Goal: Information Seeking & Learning: Learn about a topic

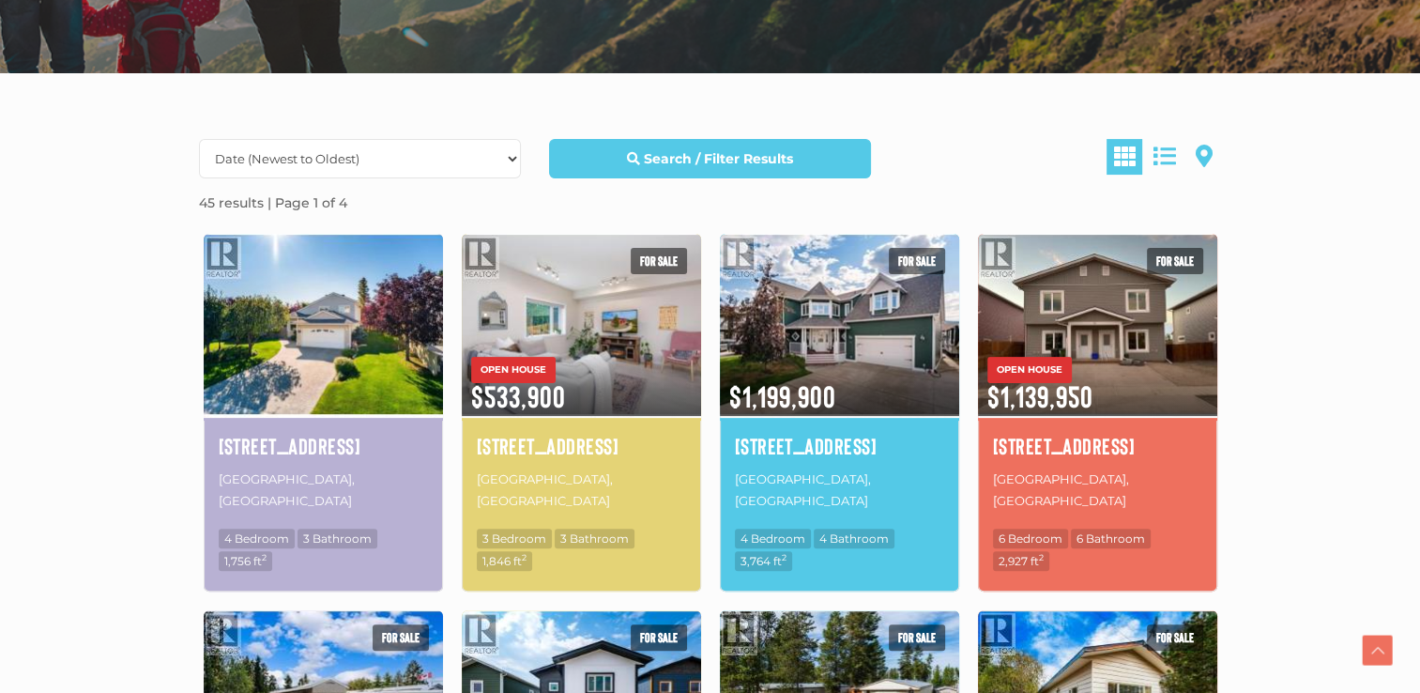
scroll to position [469, 0]
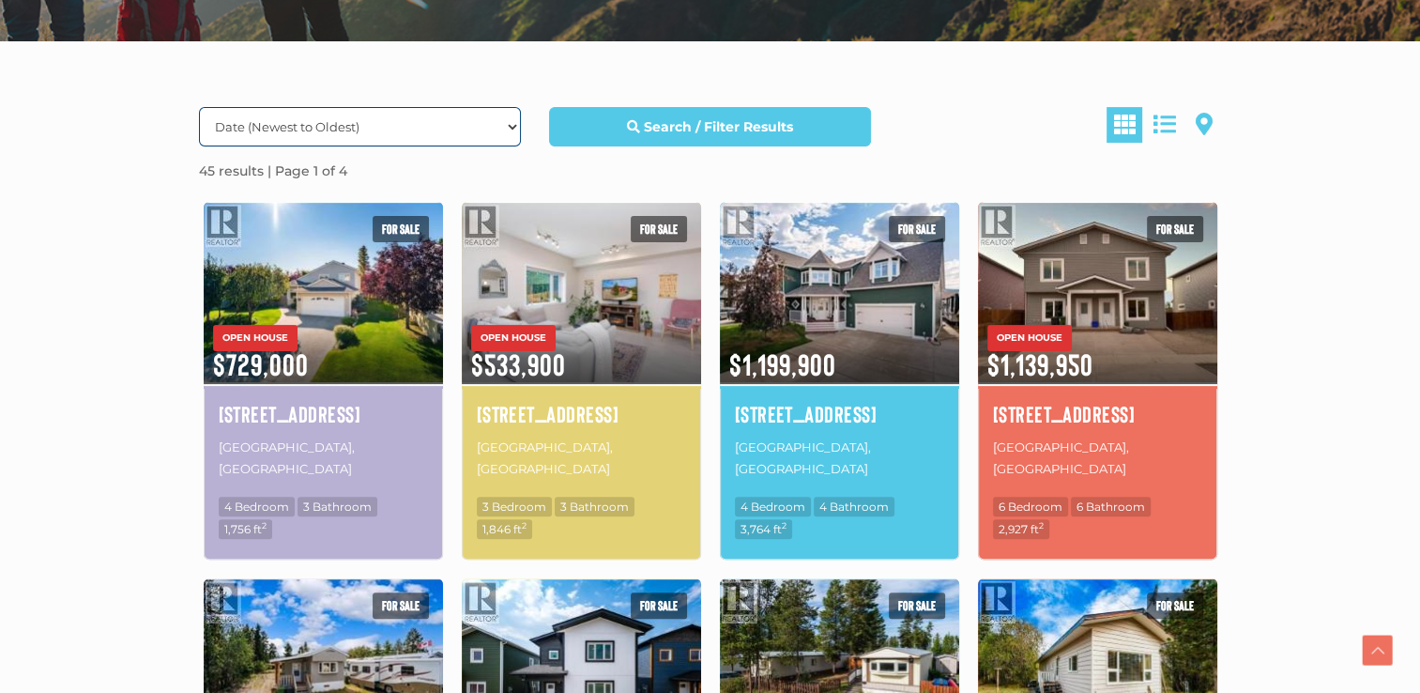
click at [412, 137] on select "Date (Newest to Oldest) Date (Oldest to Newest) Price (Highest to Lowest) Price…" at bounding box center [360, 126] width 322 height 39
select select "Price ASC, Lease ASC, property_id ASC"
click at [199, 107] on select "Date (Newest to Oldest) Date (Oldest to Newest) Price (Highest to Lowest) Price…" at bounding box center [360, 126] width 322 height 39
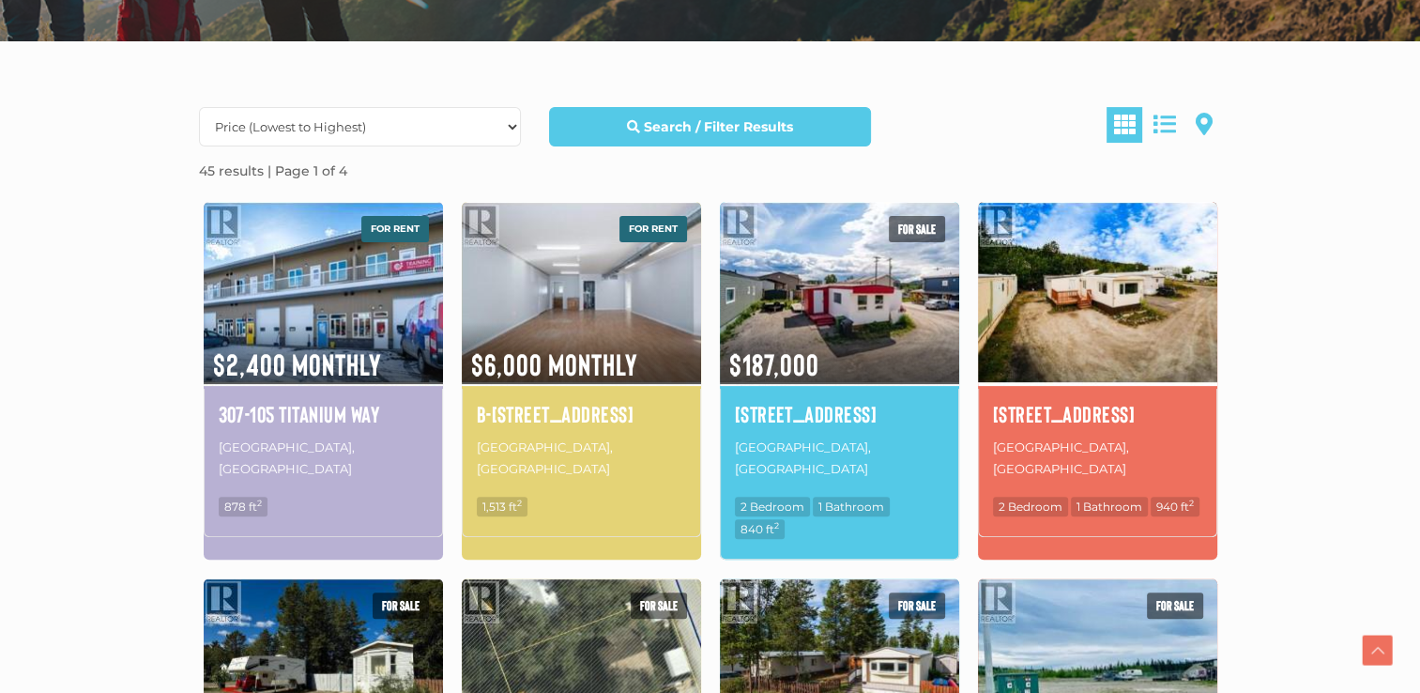
click at [1065, 345] on img at bounding box center [1097, 292] width 239 height 187
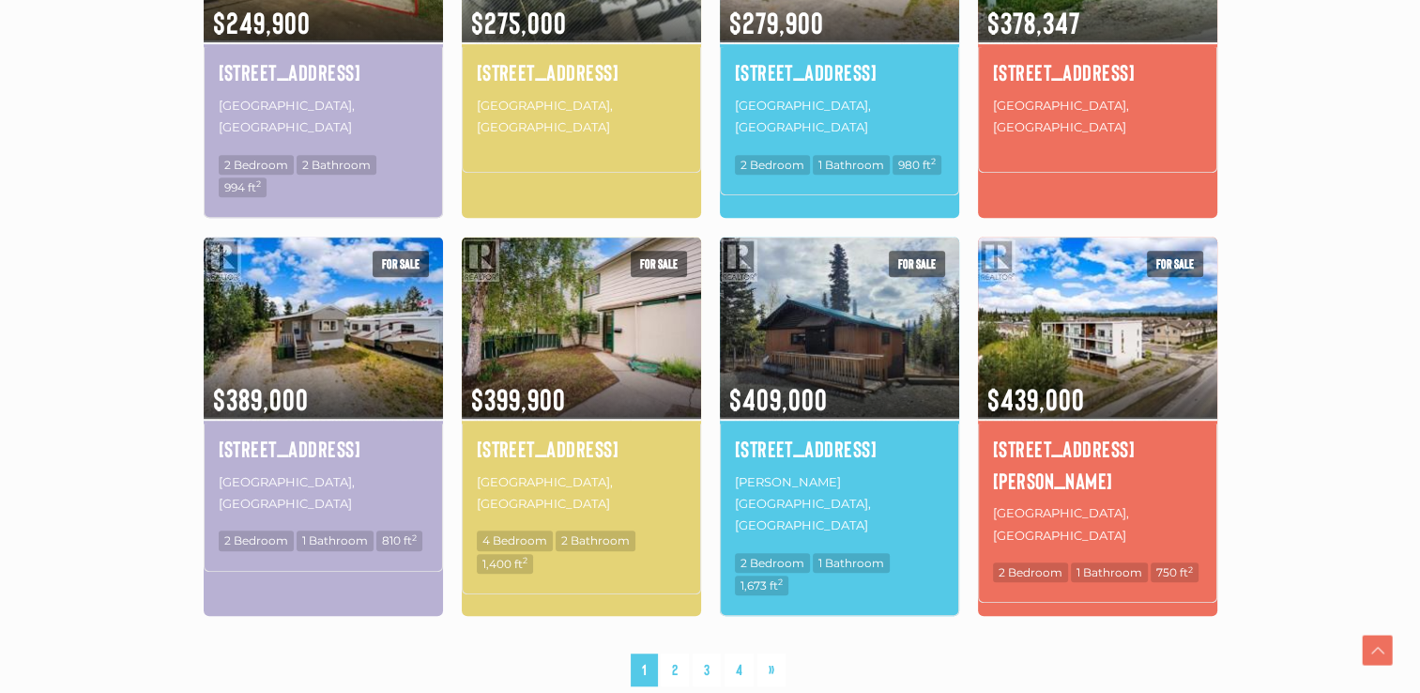
scroll to position [1220, 0]
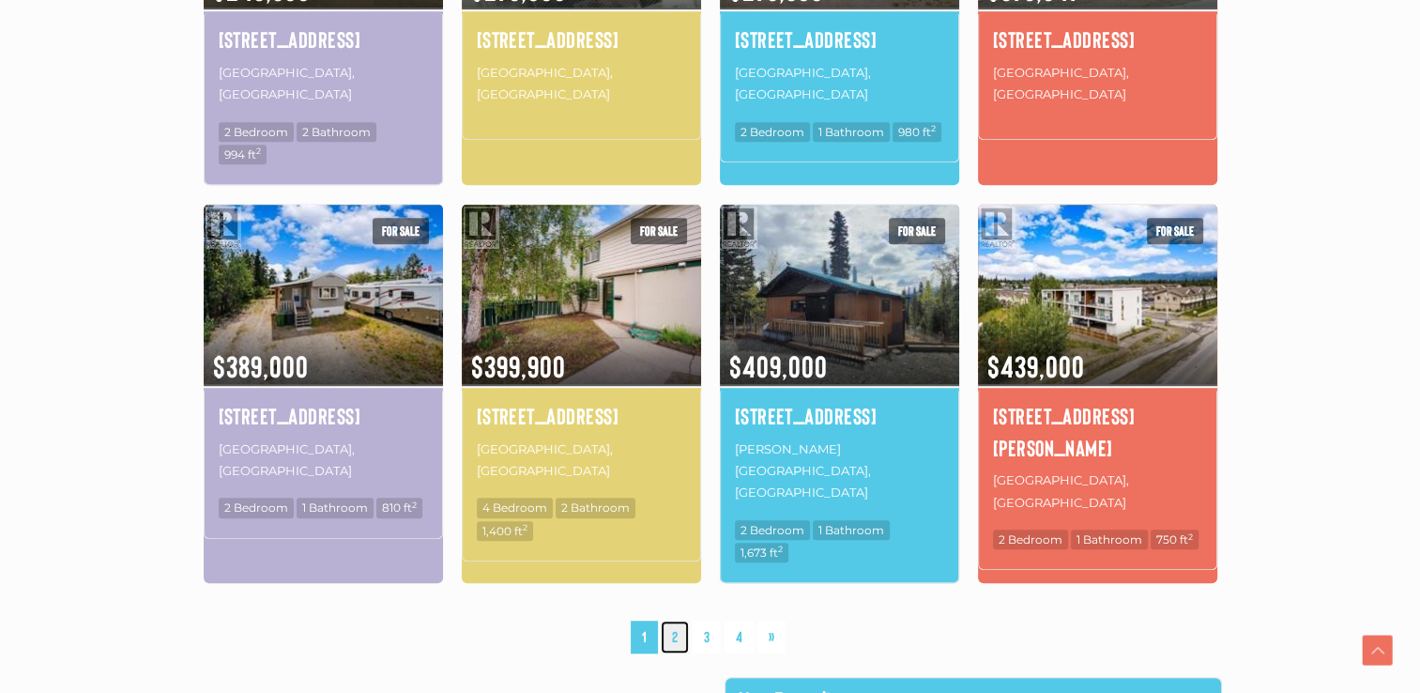
click at [678, 621] on link "2" at bounding box center [675, 637] width 28 height 33
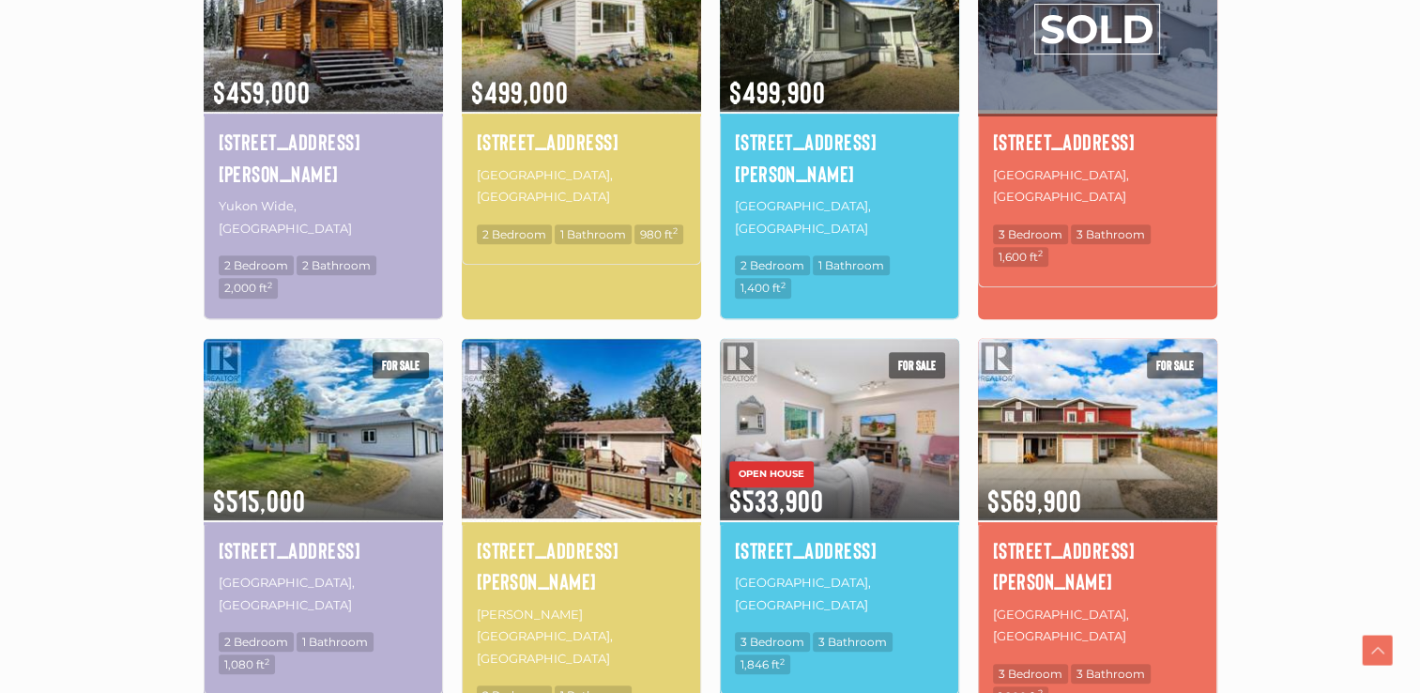
scroll to position [811, 0]
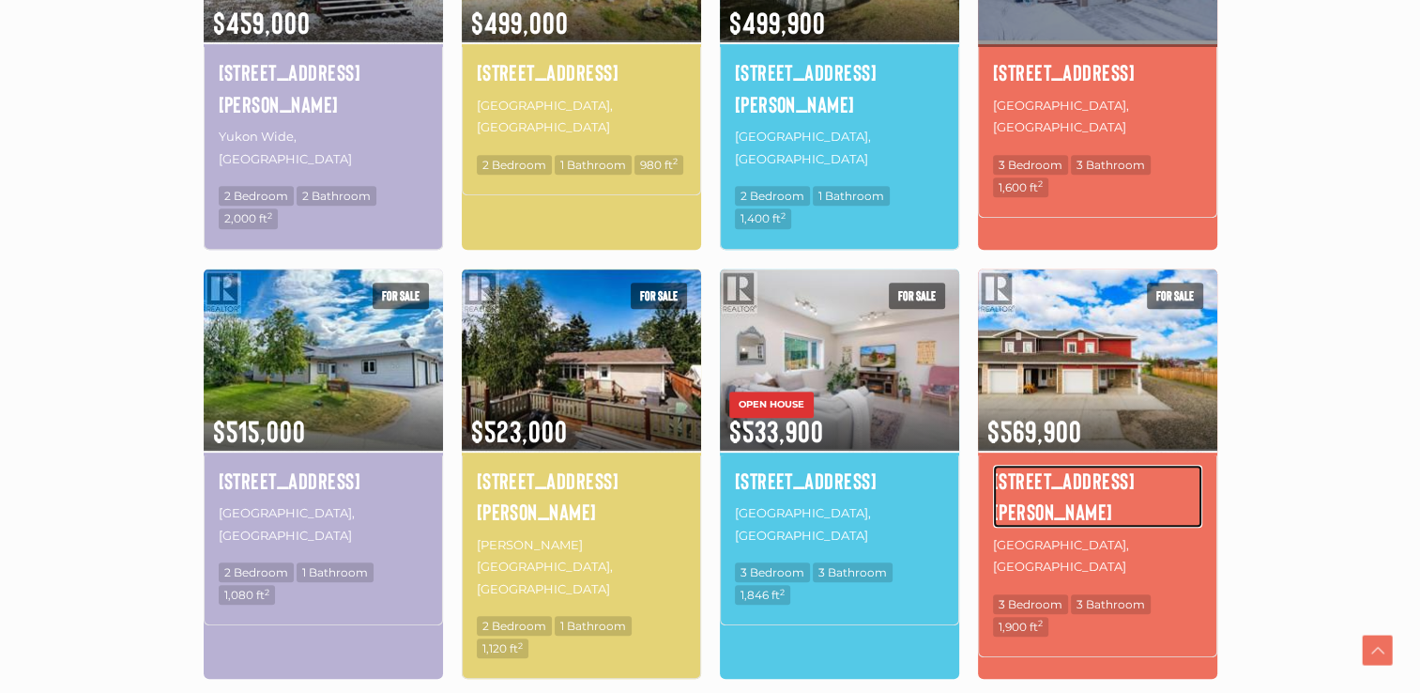
click at [1076, 465] on h4 "[STREET_ADDRESS][PERSON_NAME]" at bounding box center [1097, 496] width 209 height 63
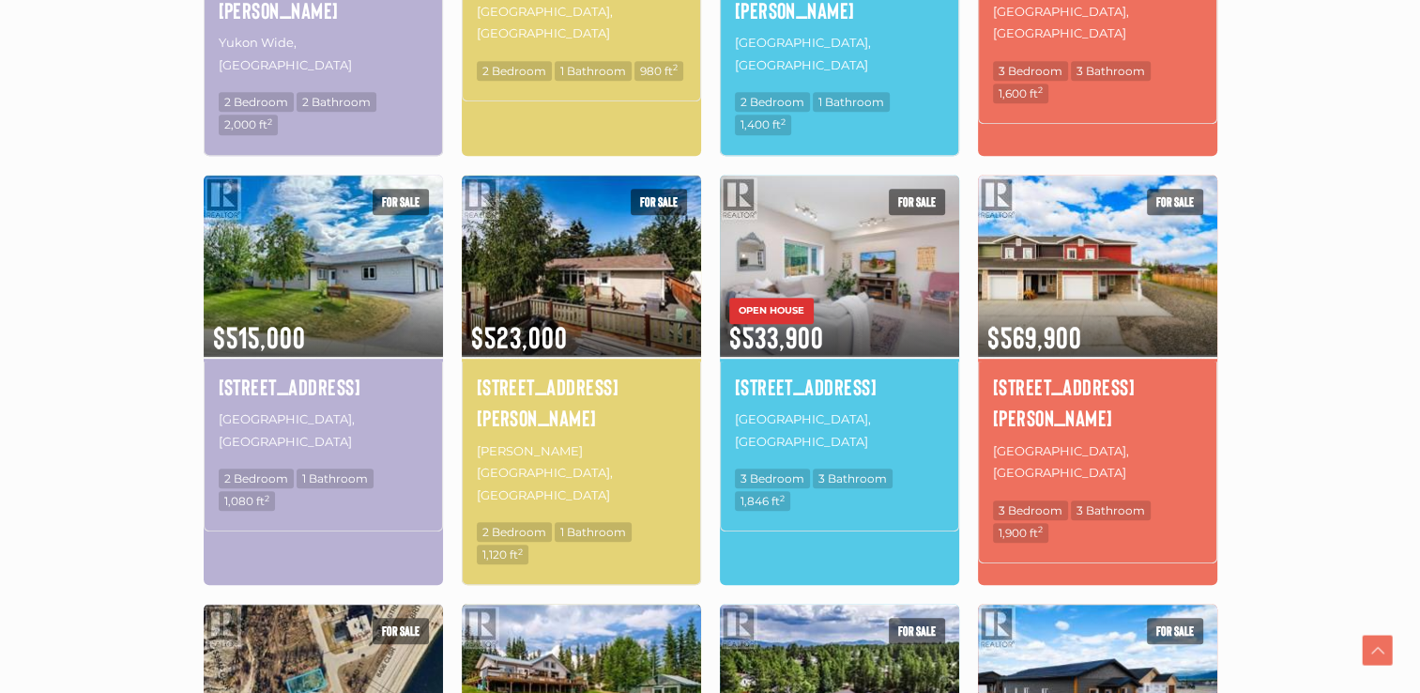
drag, startPoint x: 629, startPoint y: 677, endPoint x: 646, endPoint y: 596, distance: 82.5
drag, startPoint x: 646, startPoint y: 596, endPoint x: 11, endPoint y: 451, distance: 651.1
click at [11, 451] on section "Date (Newest to Oldest) Date (Oldest to Newest) Price (Highest to Lowest) Price…" at bounding box center [710, 462] width 1420 height 1712
click at [1049, 372] on h4 "[STREET_ADDRESS][PERSON_NAME]" at bounding box center [1097, 402] width 209 height 63
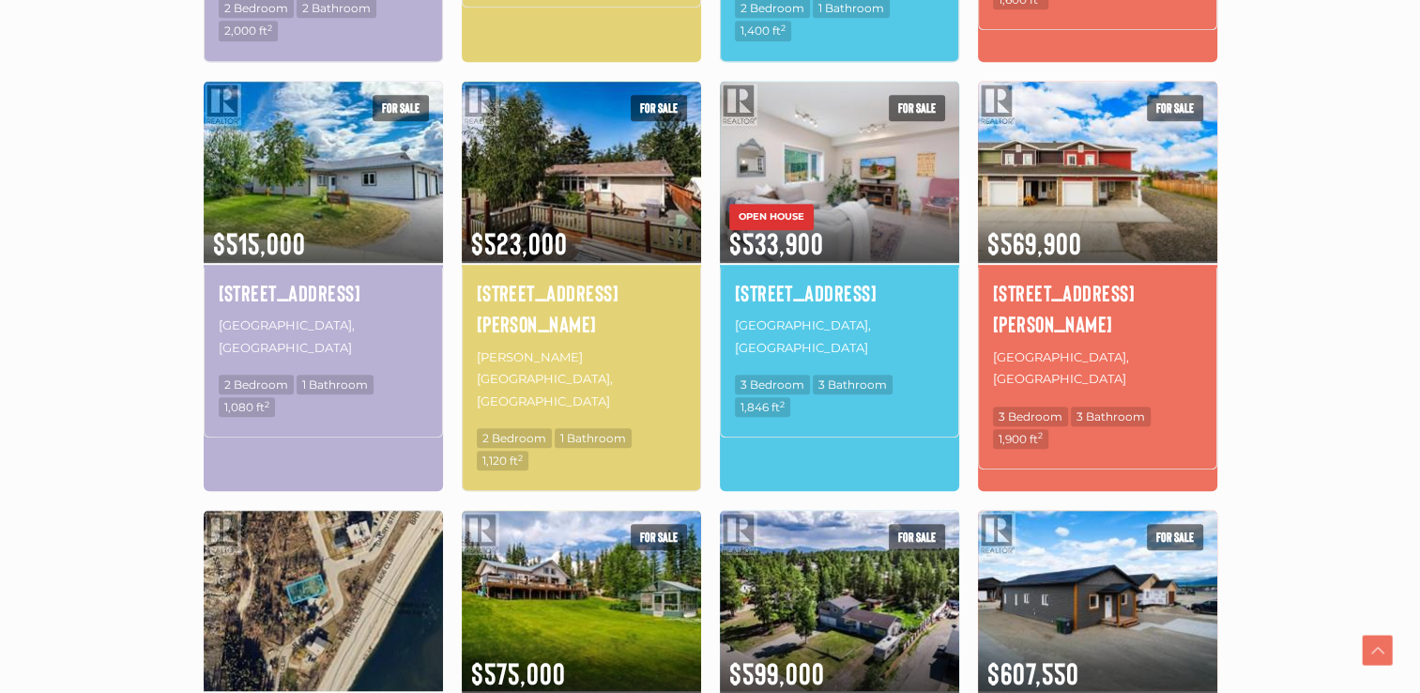
scroll to position [1093, 0]
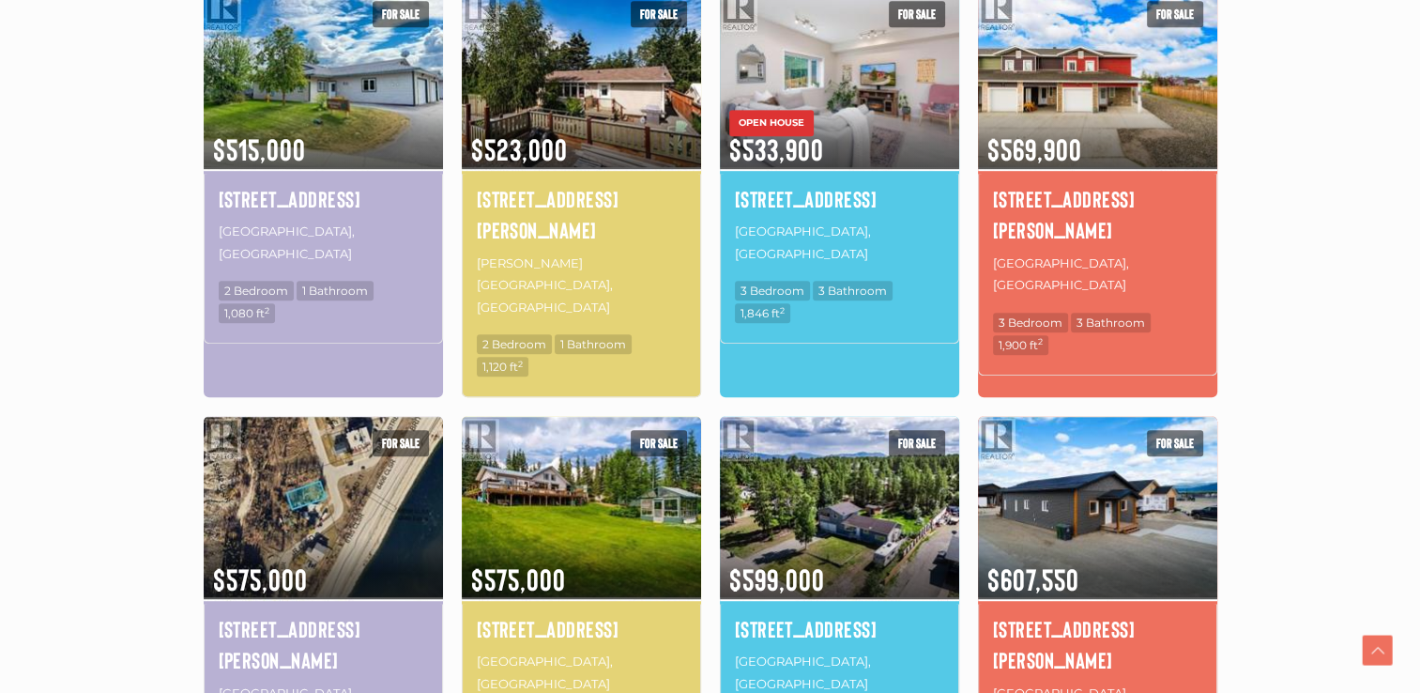
click at [828, 604] on div "28 10th Avenue Whitehorse, Yukon 3 Bedroom 2 Bathroom" at bounding box center [839, 678] width 239 height 148
click at [804, 613] on h4 "28 10th Avenue" at bounding box center [839, 629] width 209 height 32
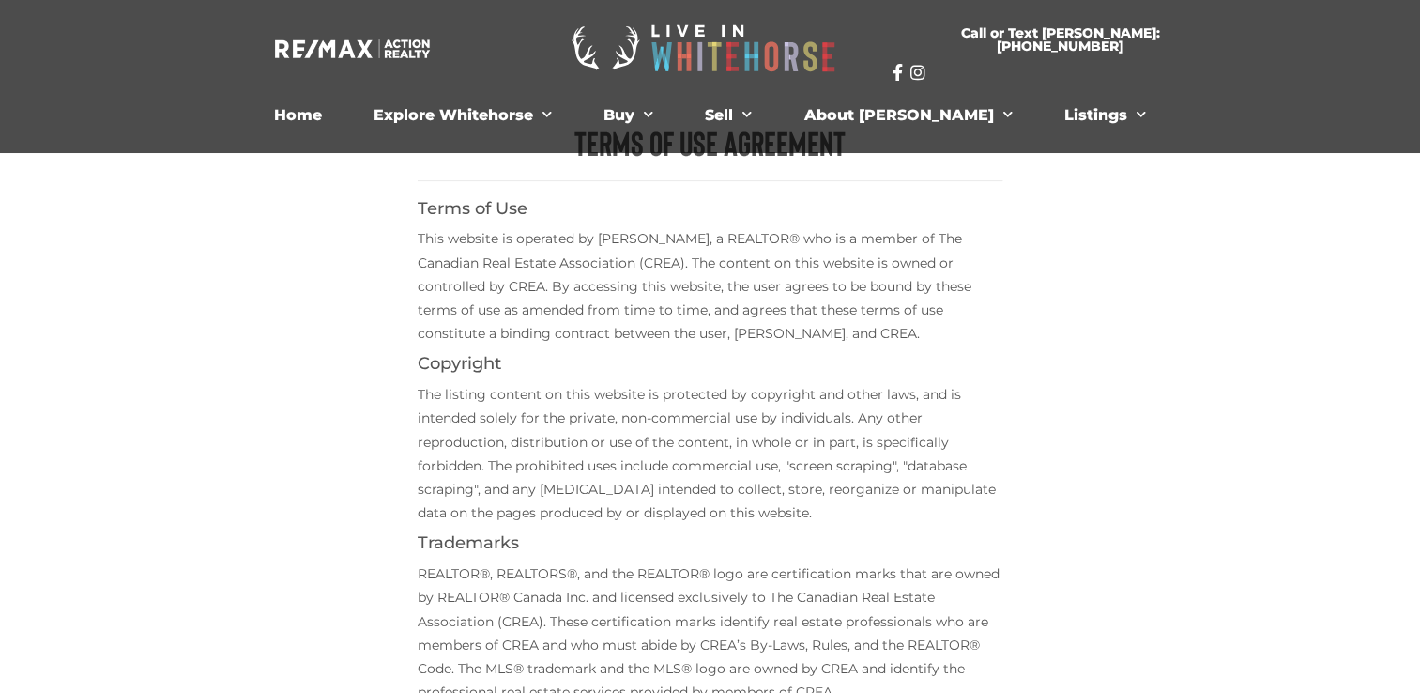
scroll to position [563, 0]
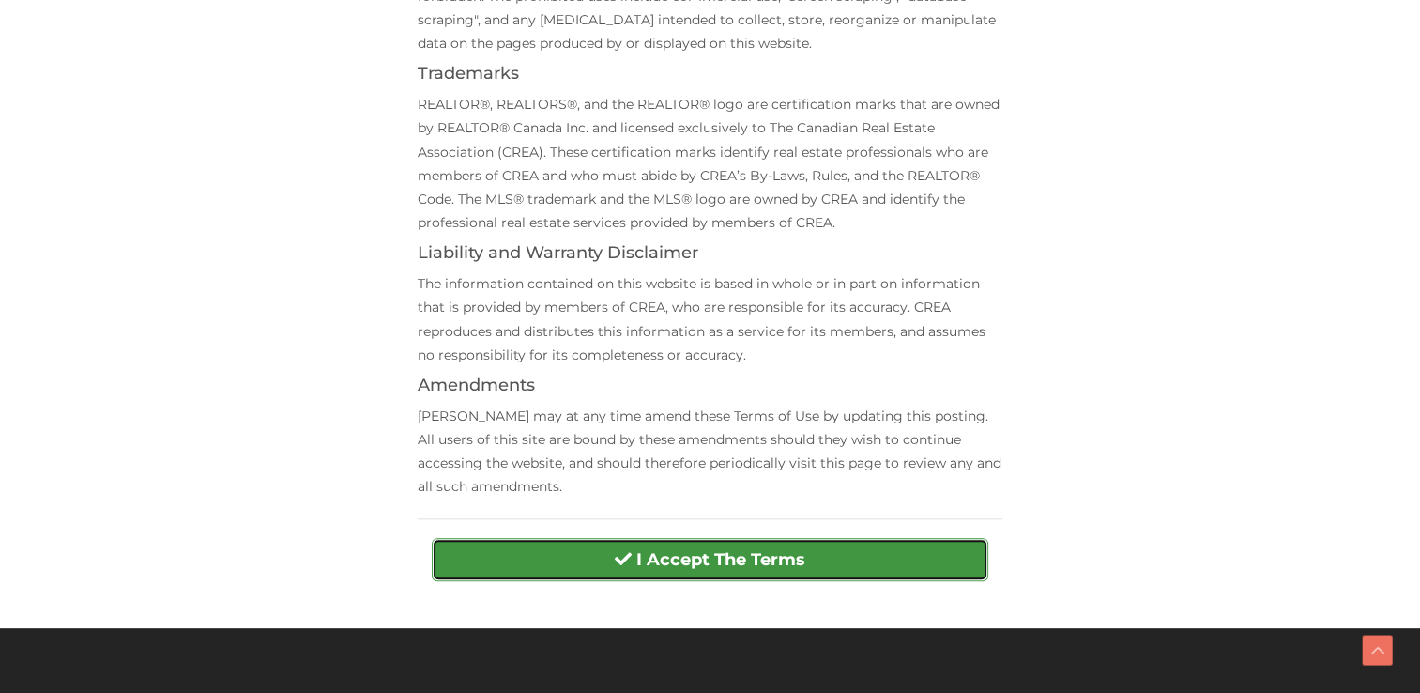
click at [627, 565] on span "submit" at bounding box center [623, 558] width 17 height 17
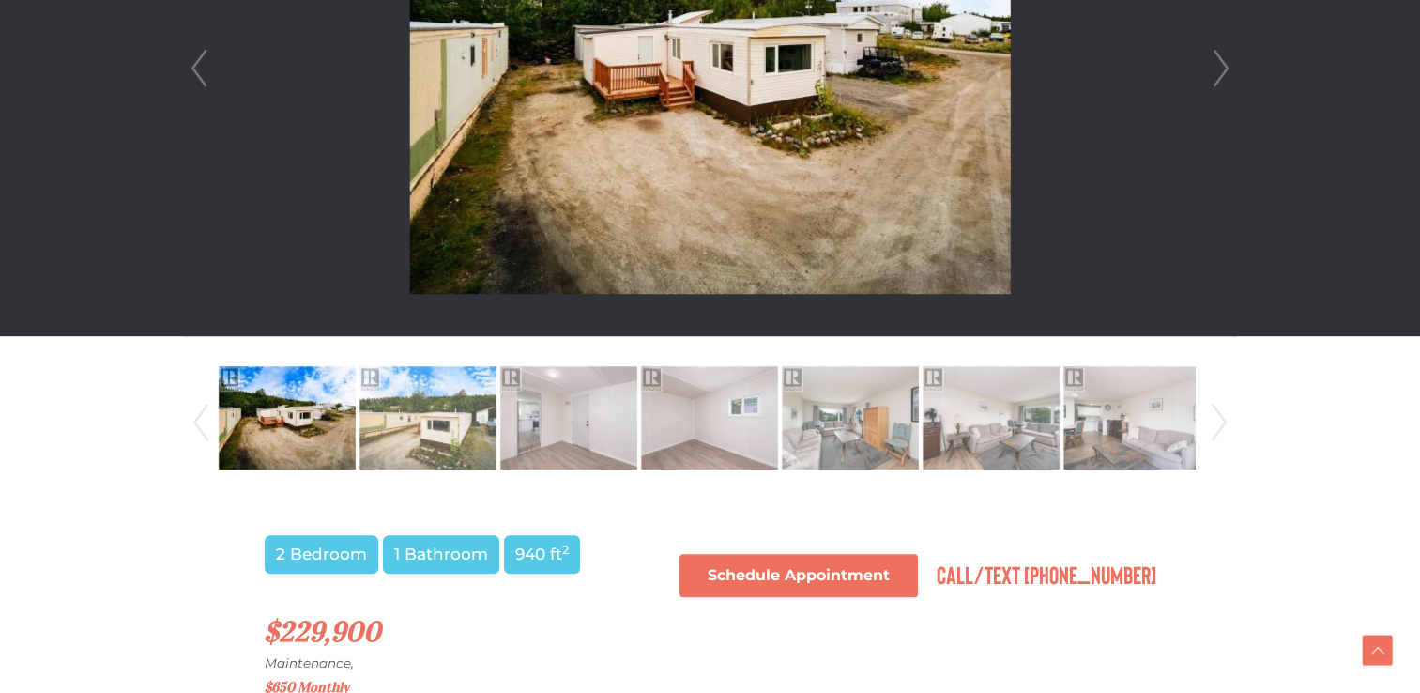
scroll to position [751, 0]
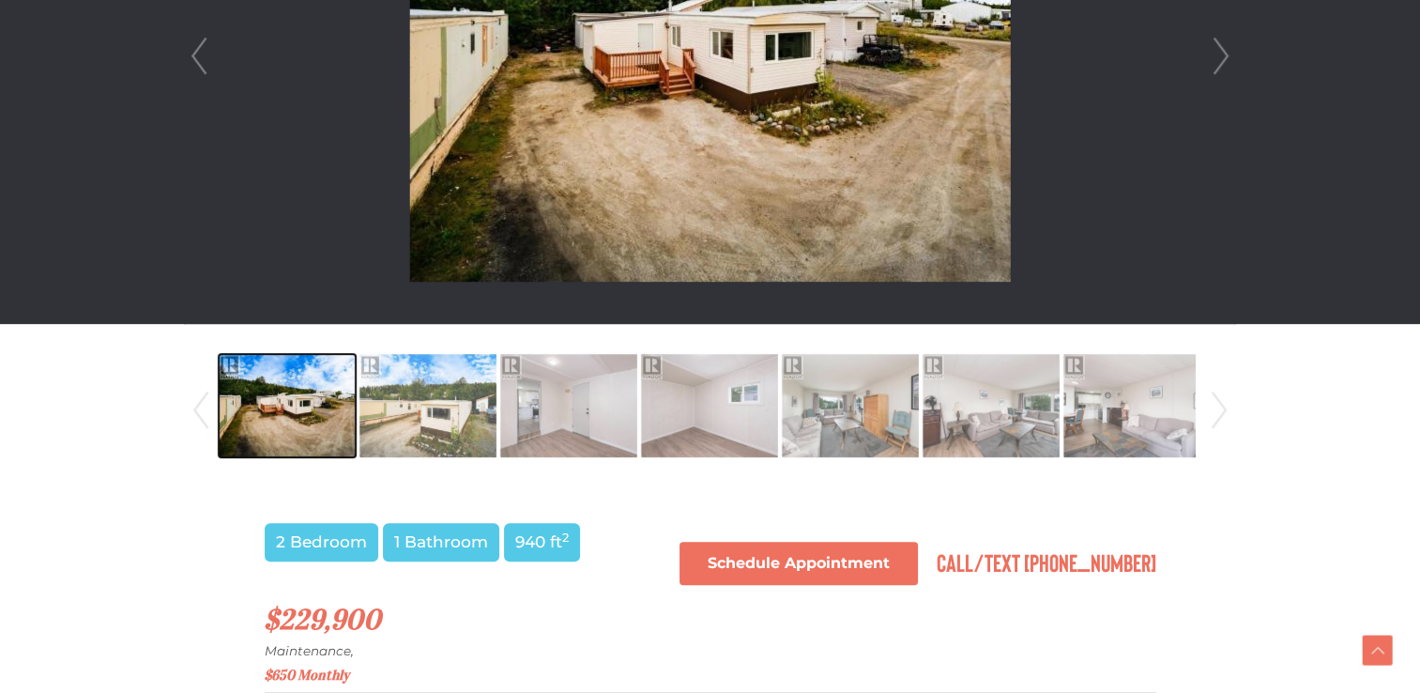
click at [284, 415] on img at bounding box center [287, 405] width 137 height 107
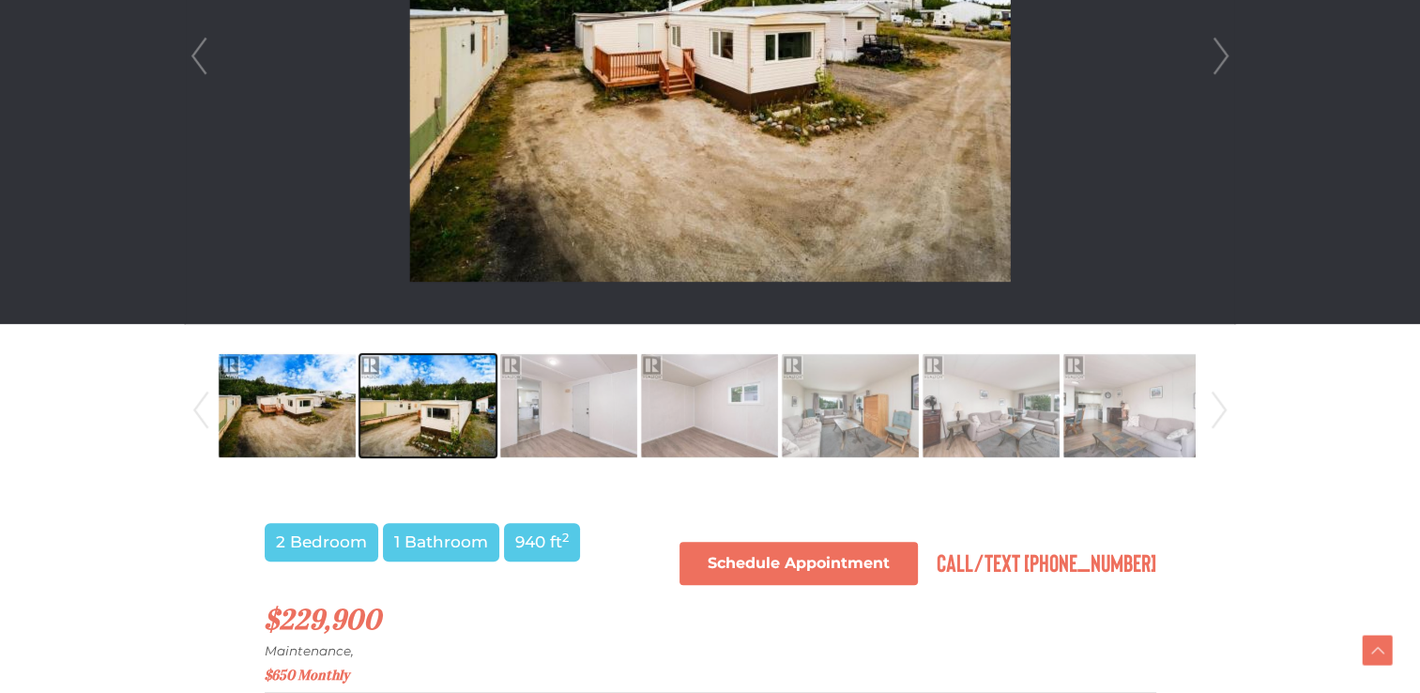
click at [383, 436] on img at bounding box center [428, 405] width 137 height 107
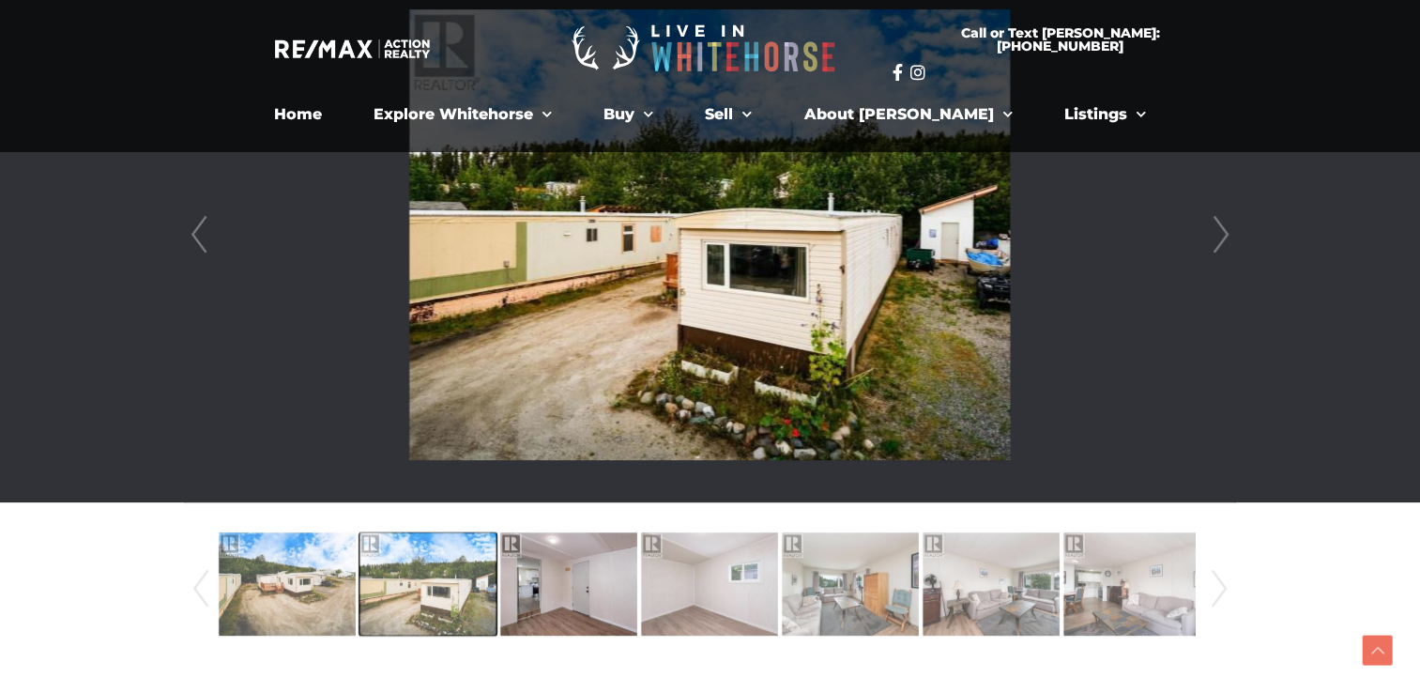
scroll to position [563, 0]
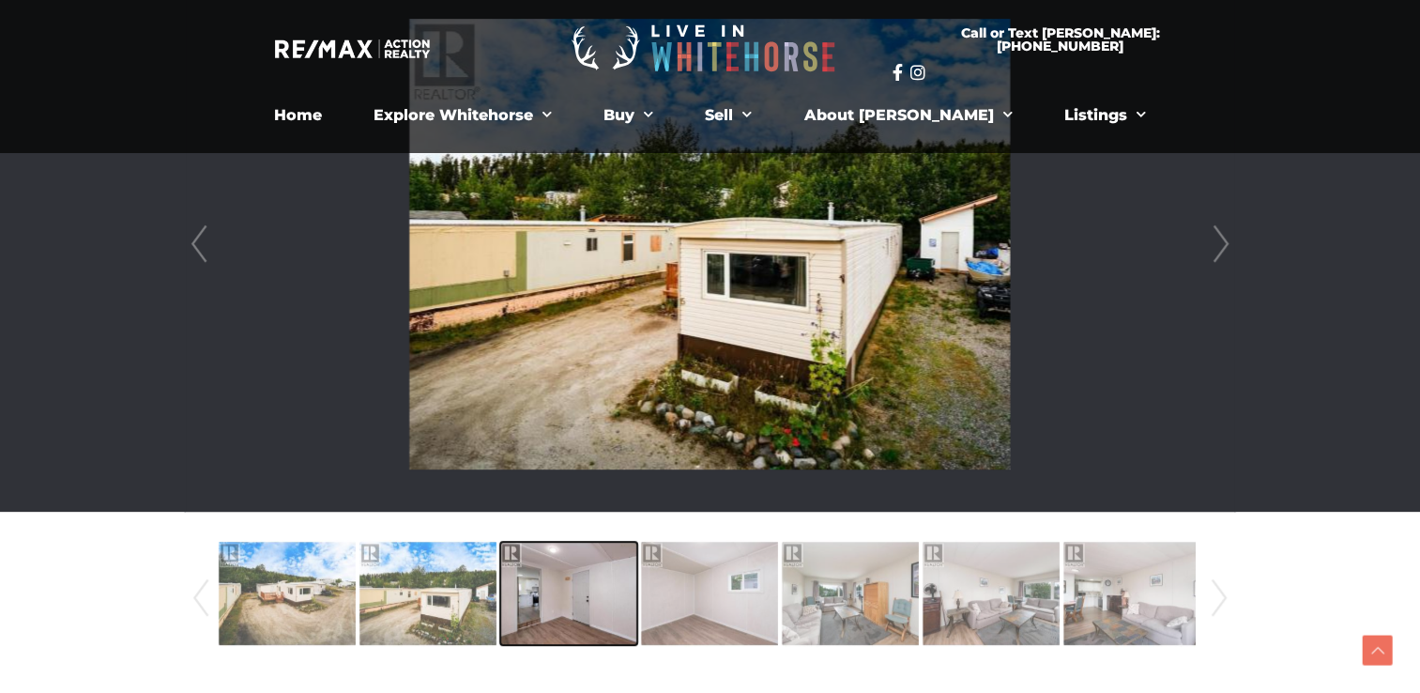
click at [523, 585] on img at bounding box center [568, 593] width 137 height 107
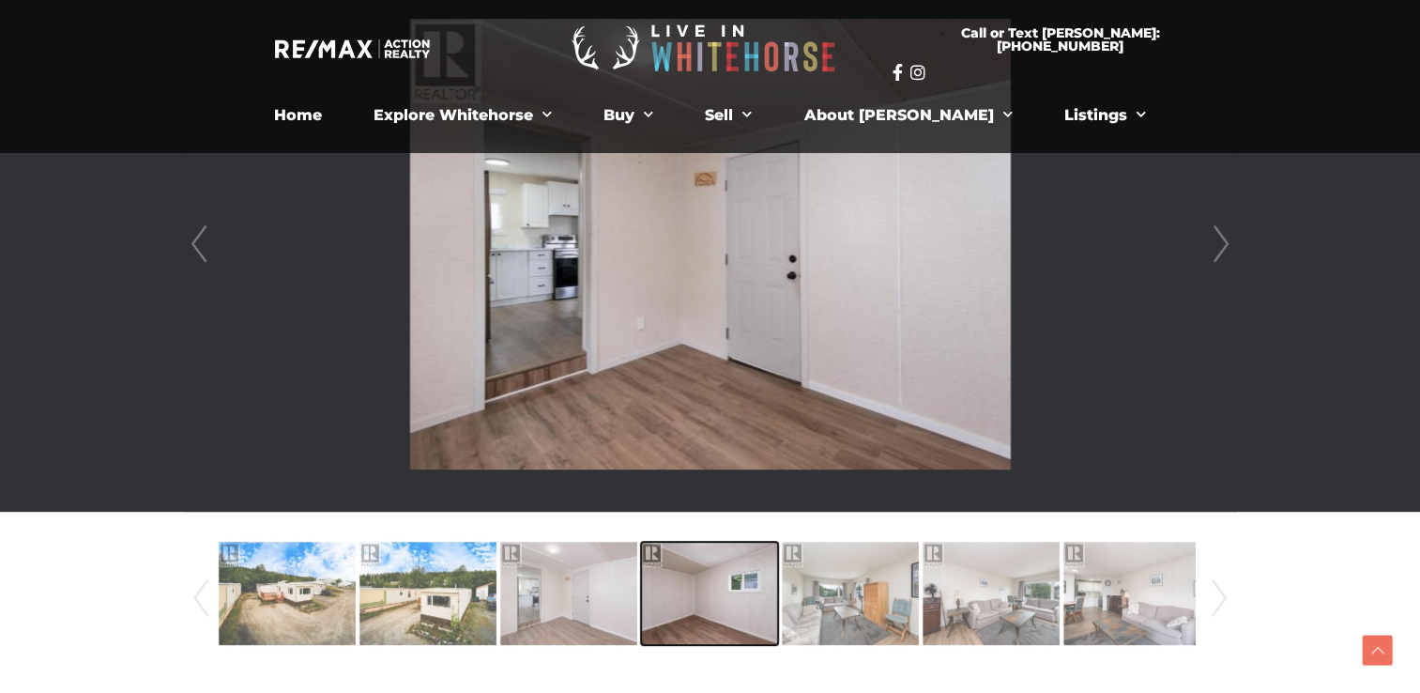
click at [663, 603] on img at bounding box center [709, 593] width 137 height 107
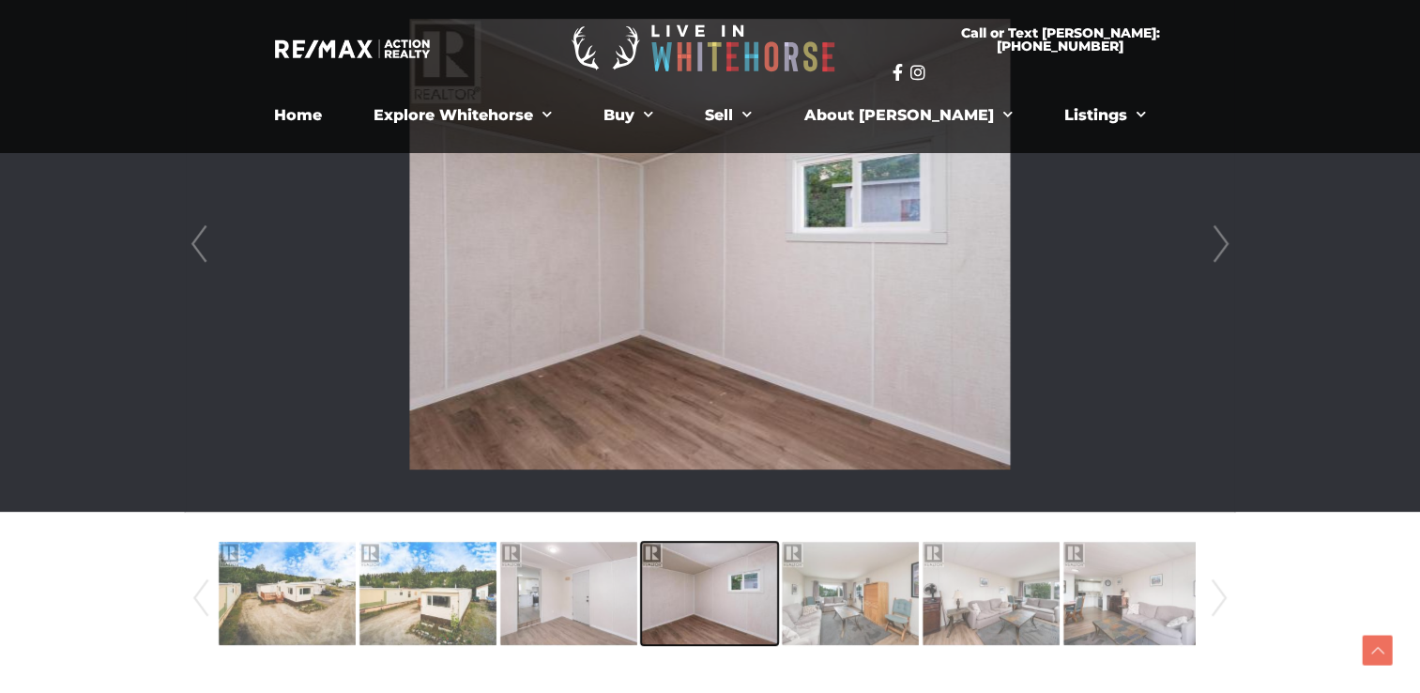
click at [775, 605] on img at bounding box center [709, 593] width 137 height 107
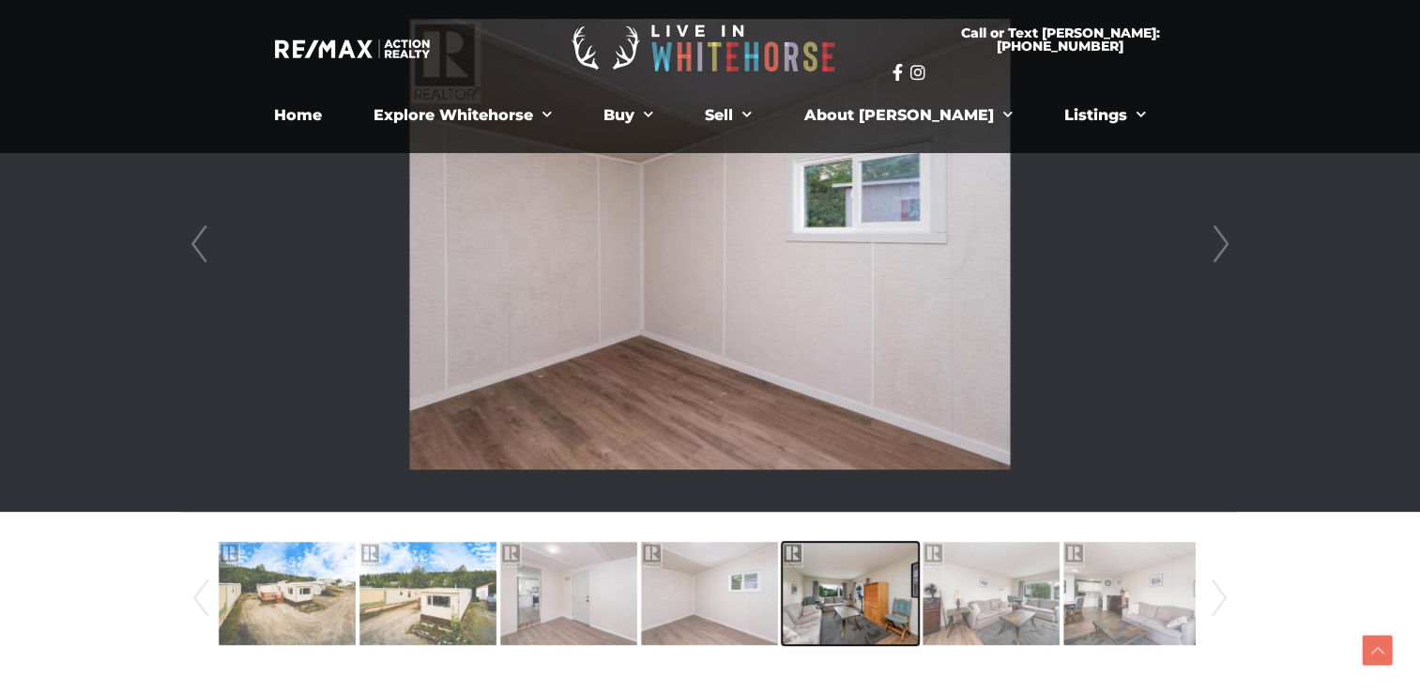
click at [826, 618] on img at bounding box center [850, 593] width 137 height 107
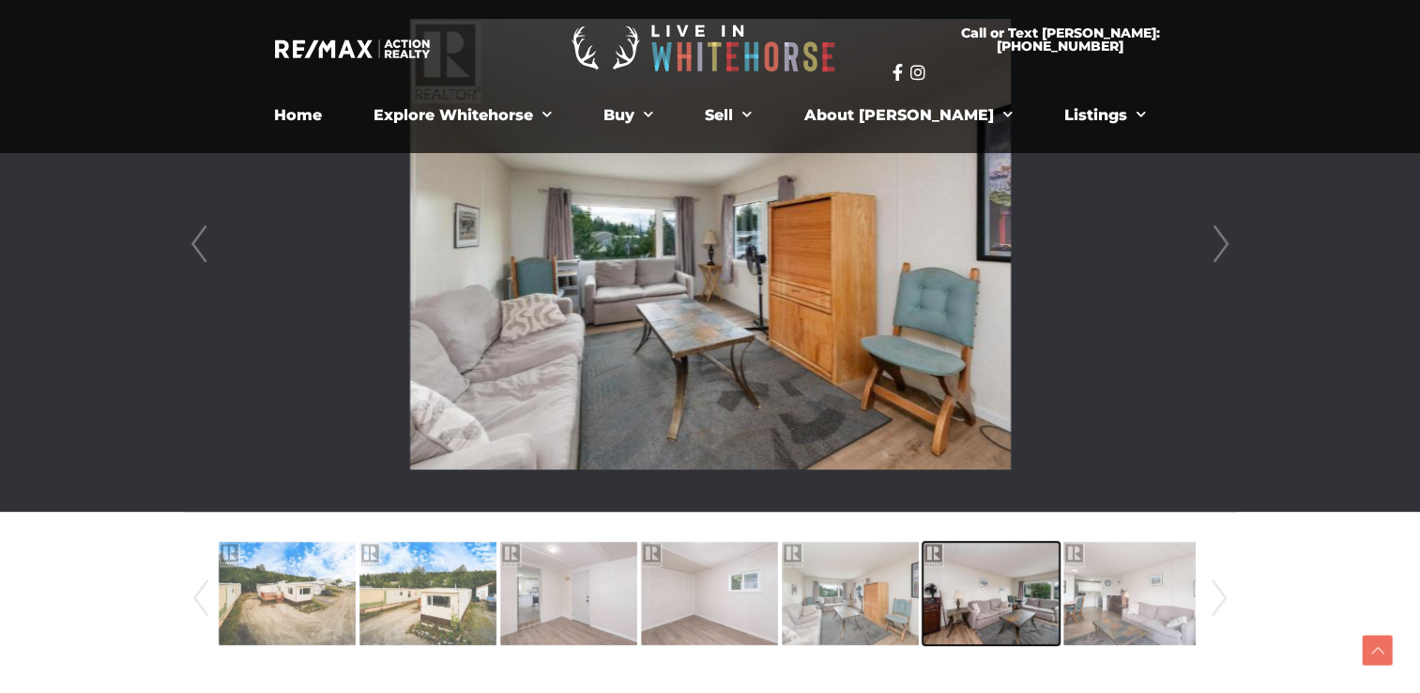
click at [945, 609] on img at bounding box center [991, 593] width 137 height 107
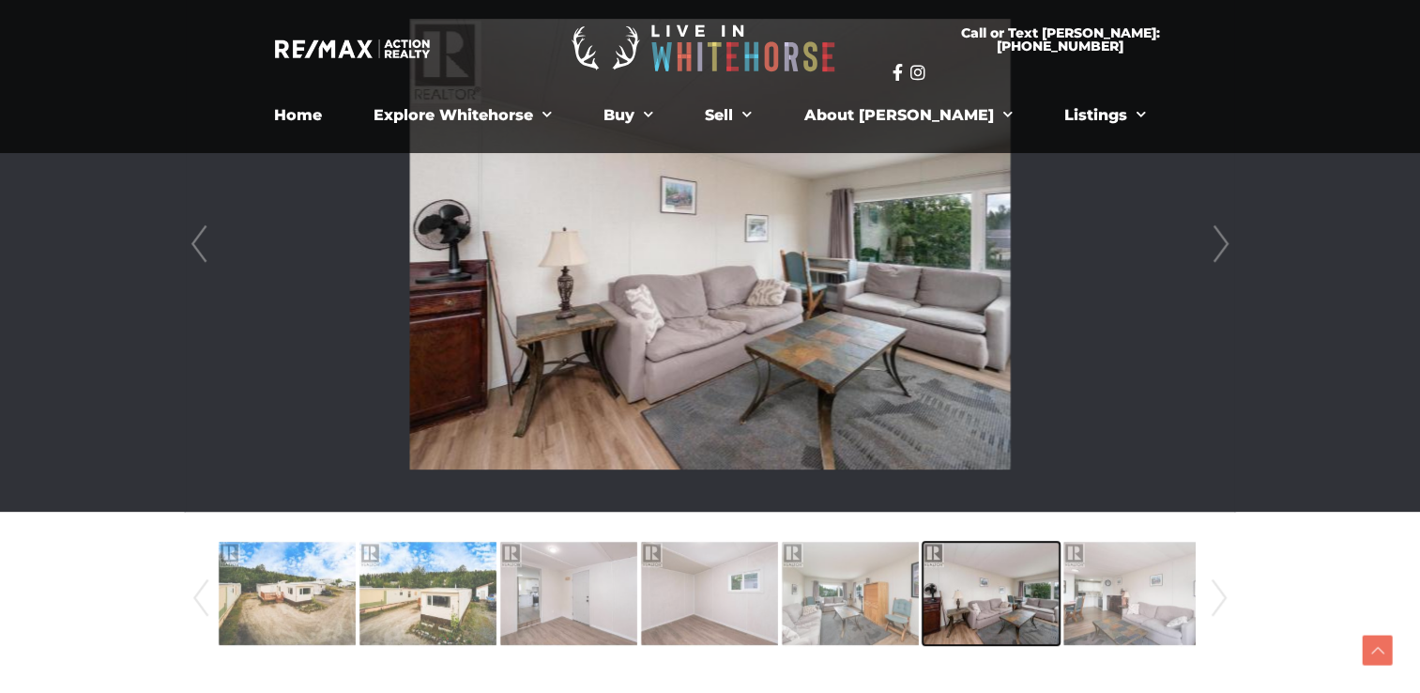
click at [1041, 610] on img at bounding box center [991, 593] width 137 height 107
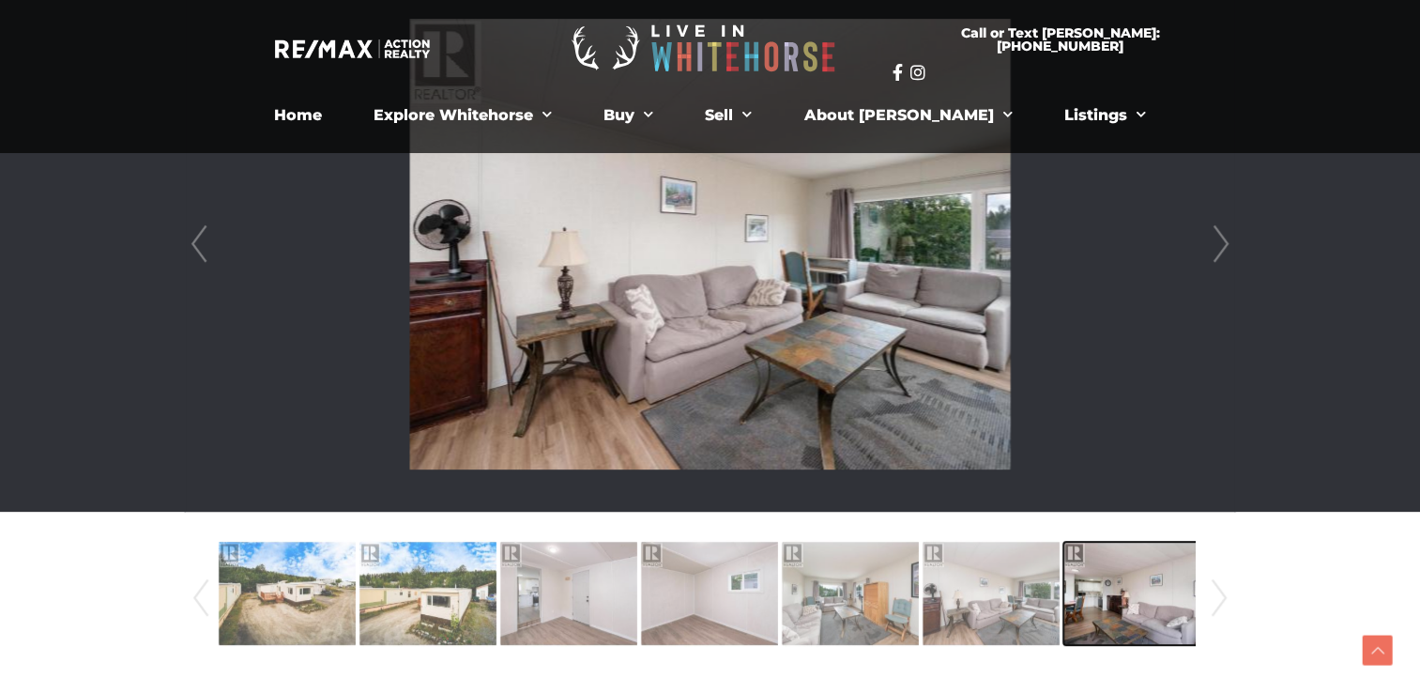
click at [1109, 615] on img at bounding box center [1132, 593] width 137 height 107
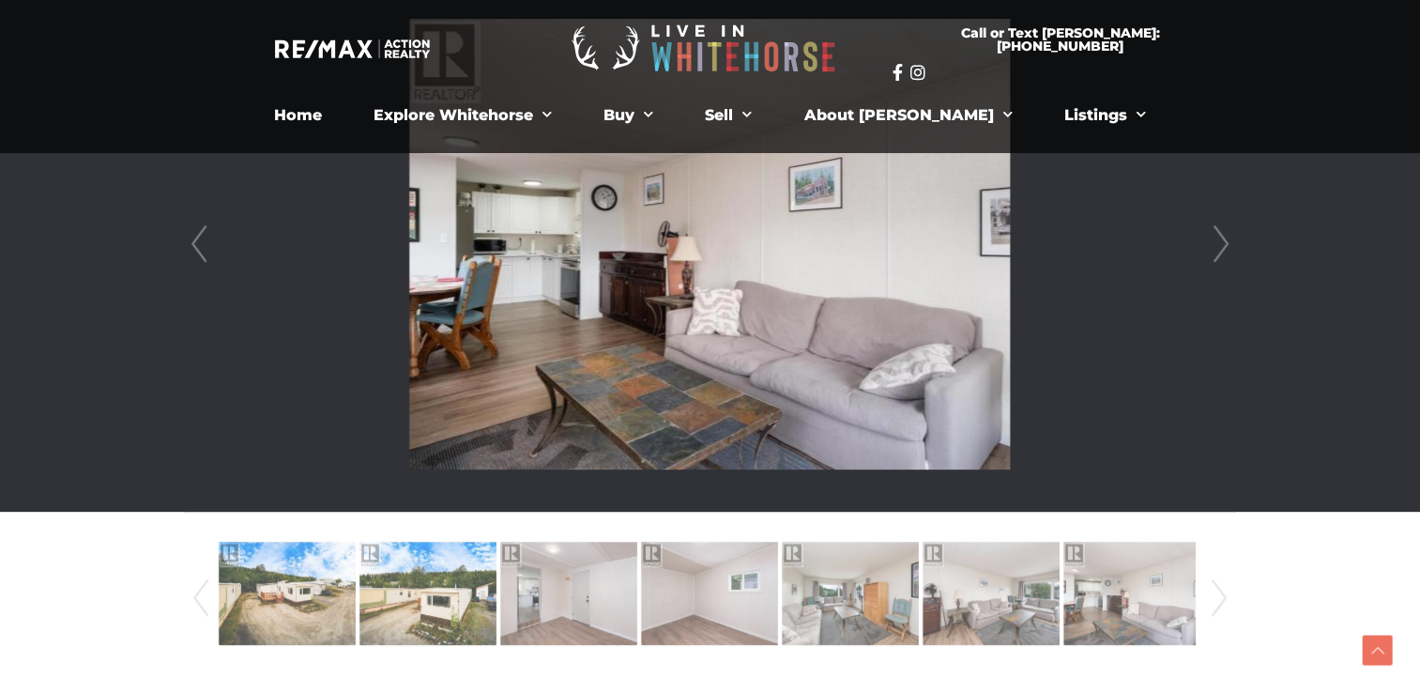
click at [1219, 600] on link "Next" at bounding box center [1219, 598] width 28 height 128
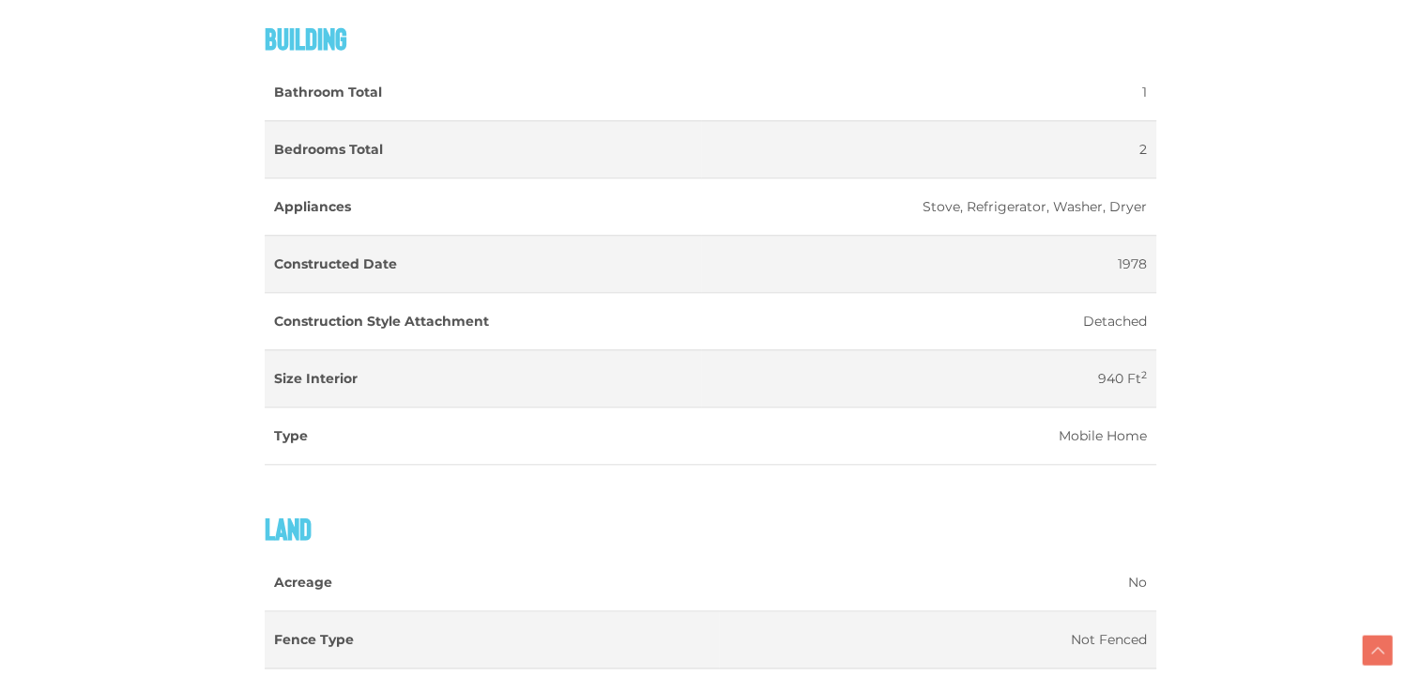
scroll to position [1971, 0]
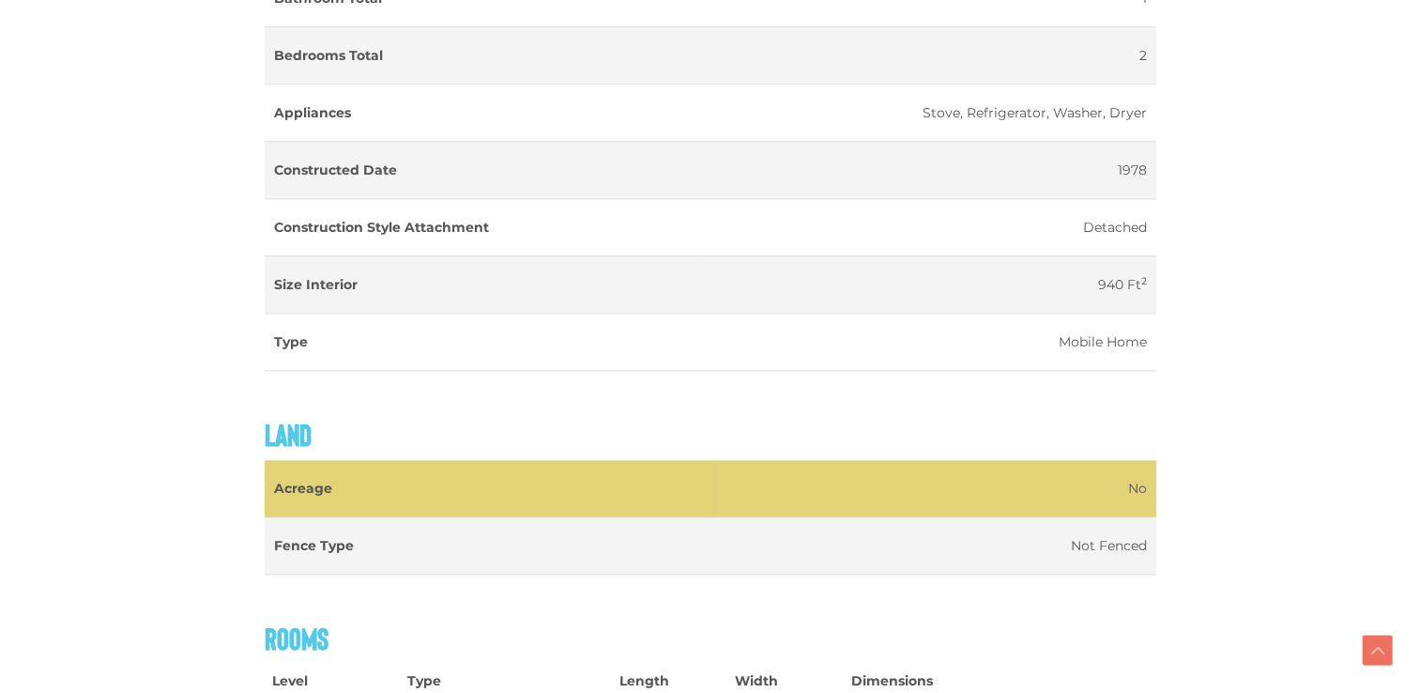
click at [465, 499] on td "Acreage" at bounding box center [492, 488] width 454 height 57
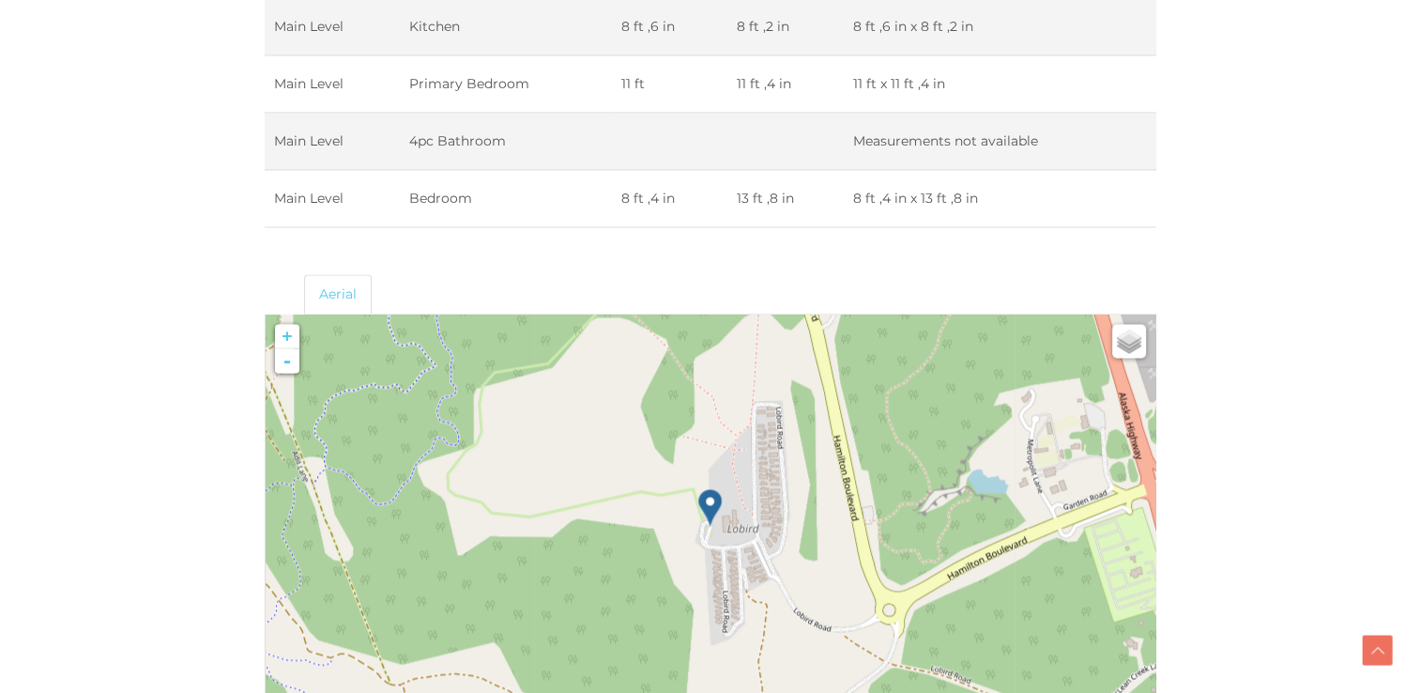
scroll to position [3098, 0]
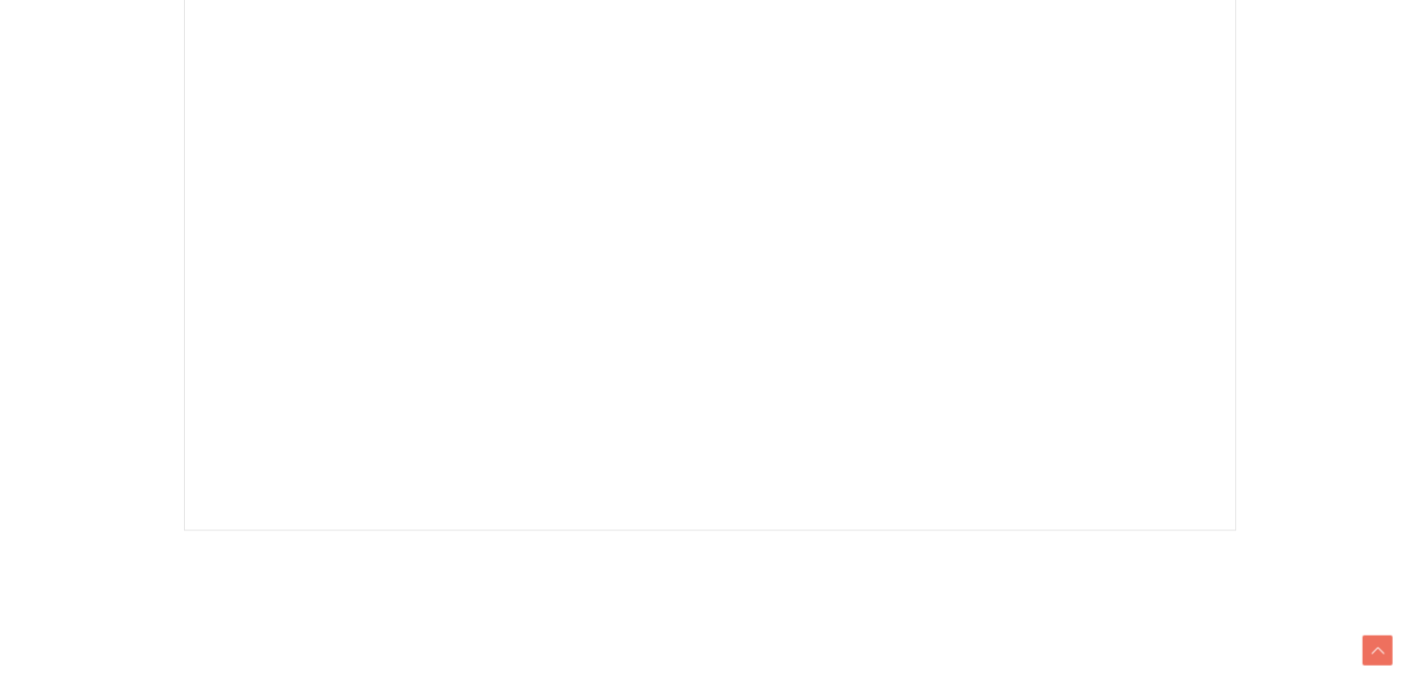
scroll to position [563, 0]
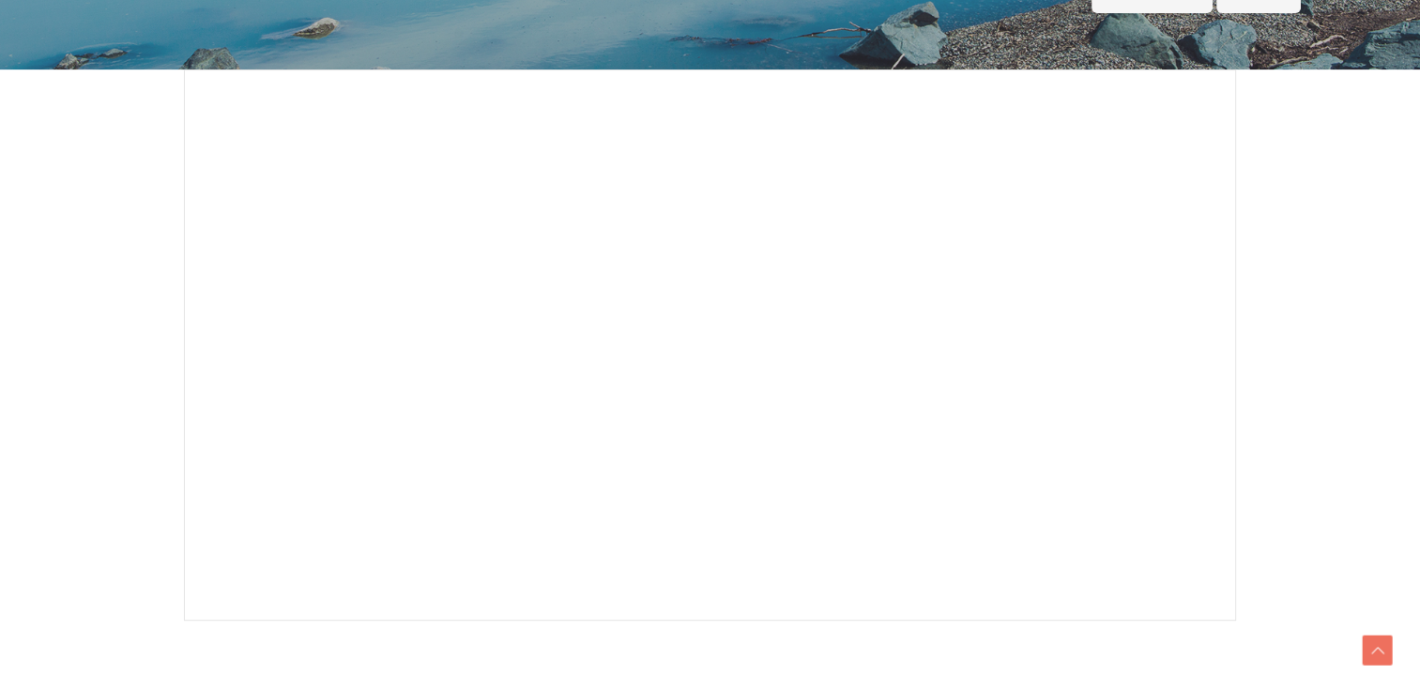
scroll to position [657, 0]
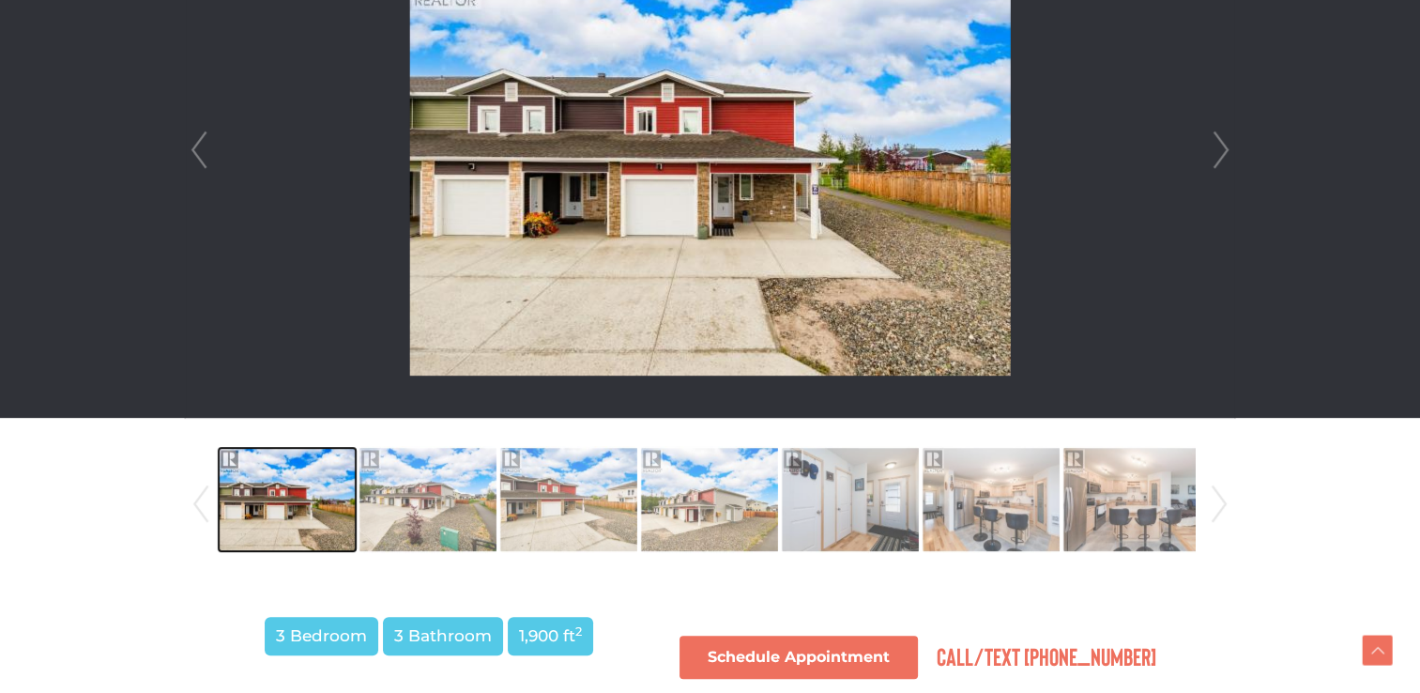
click at [248, 482] on img at bounding box center [287, 499] width 137 height 107
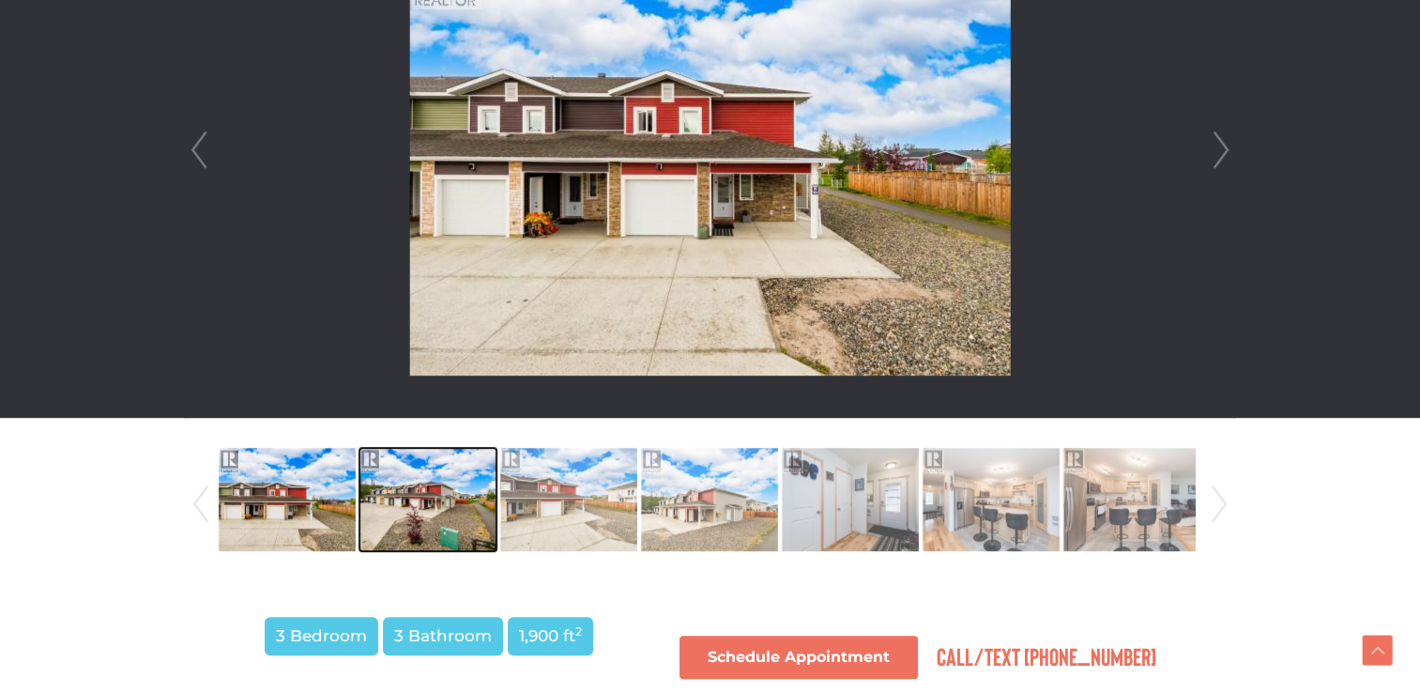
click at [433, 487] on img at bounding box center [428, 499] width 137 height 107
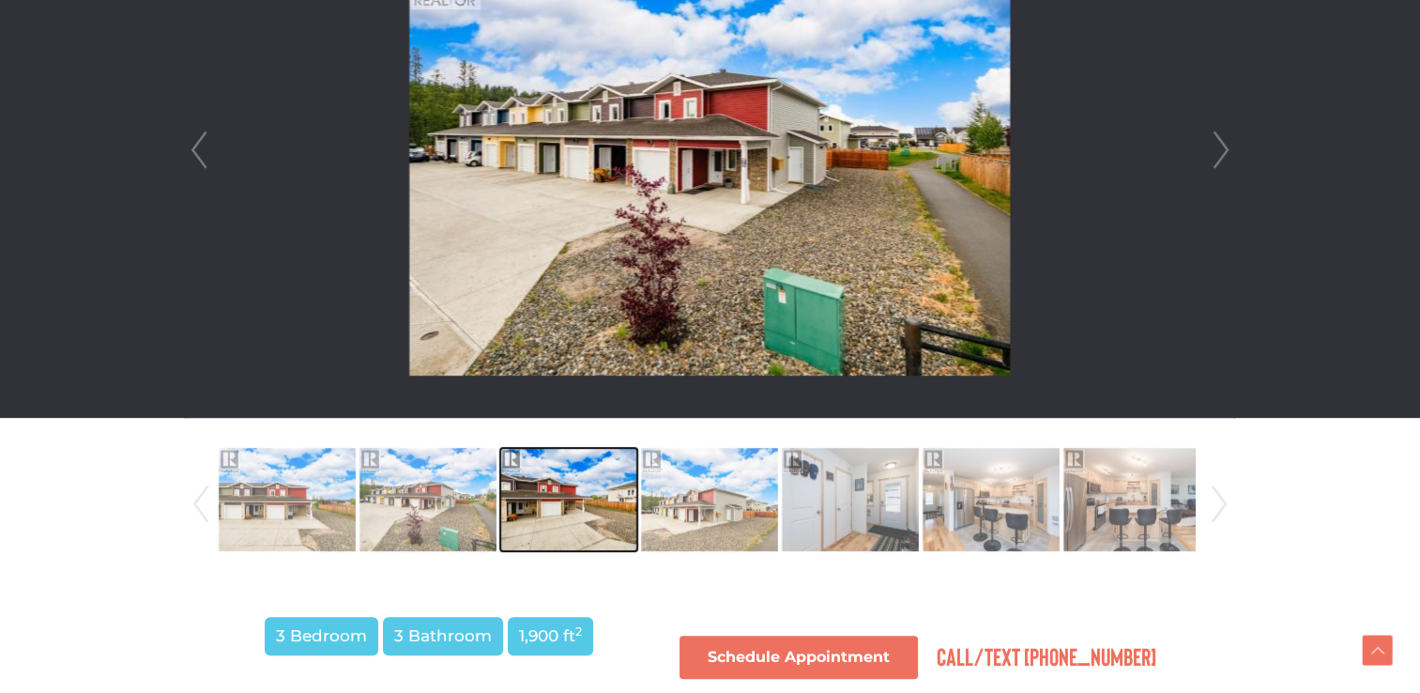
click at [555, 514] on img at bounding box center [568, 499] width 137 height 107
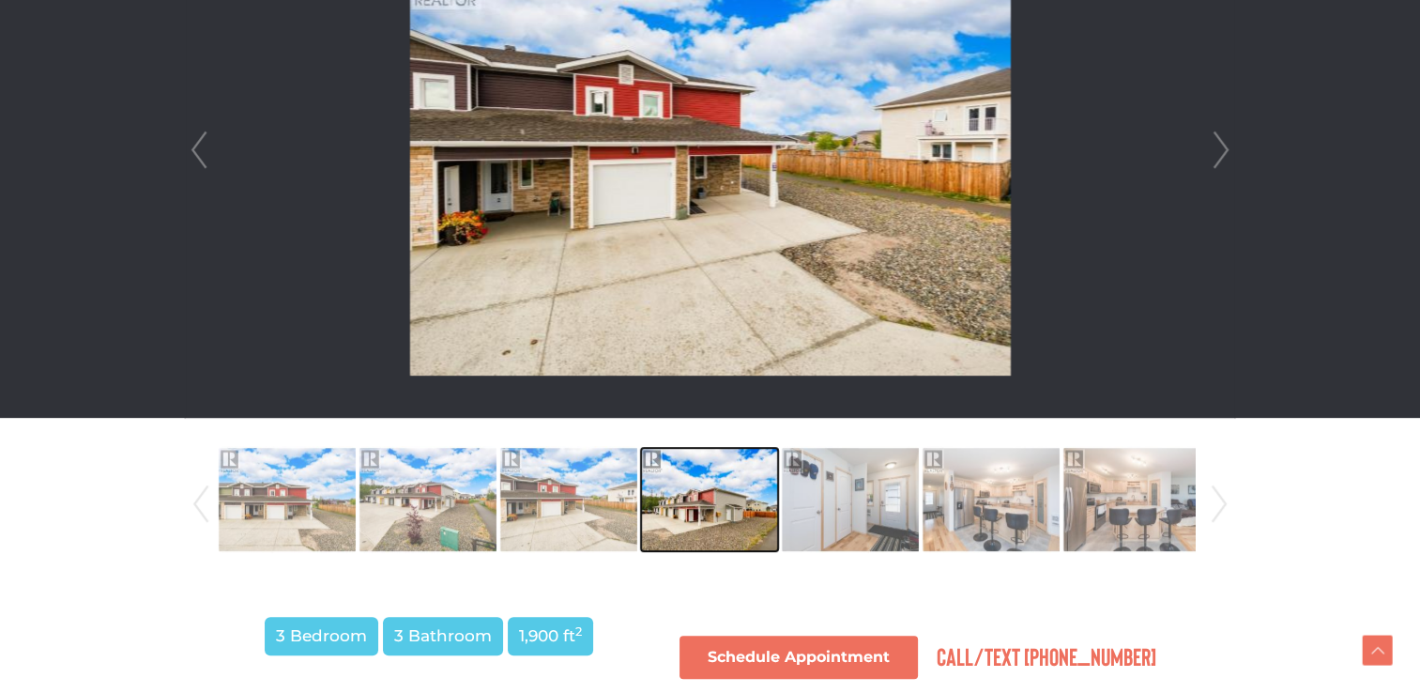
click at [680, 501] on img at bounding box center [709, 499] width 137 height 107
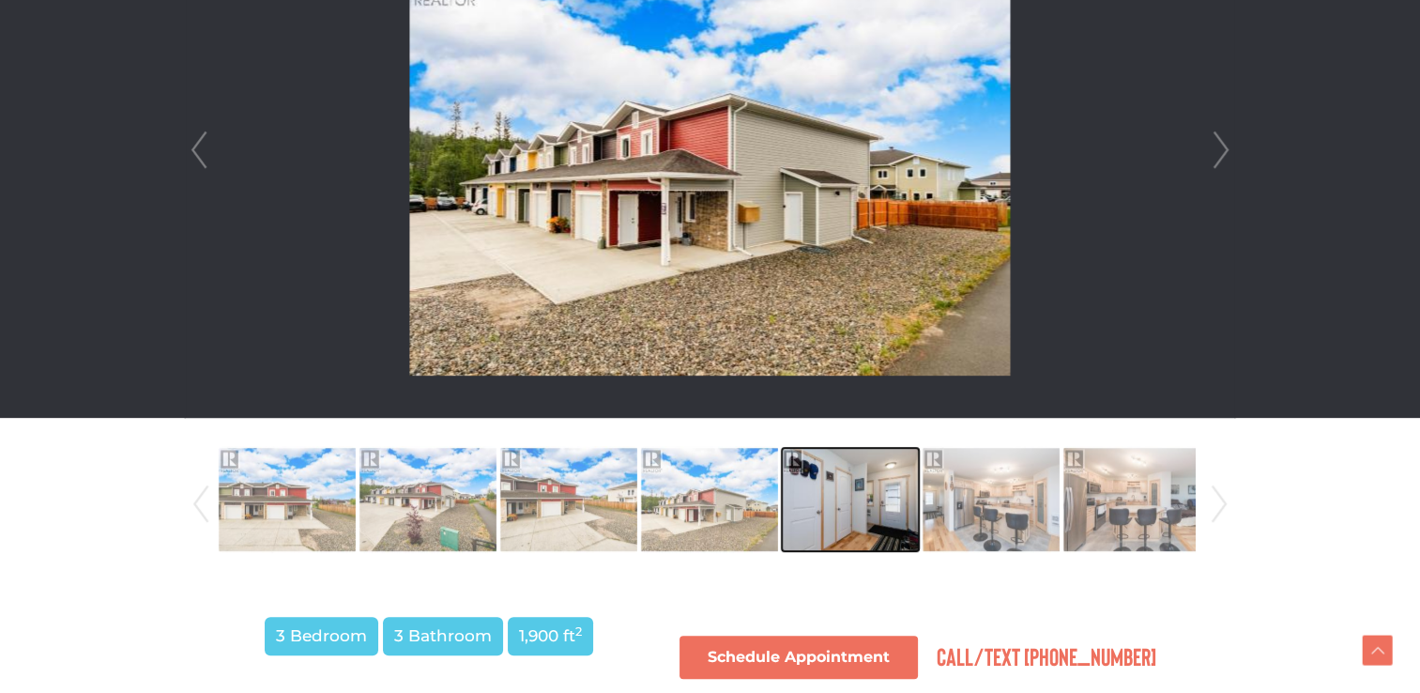
click at [824, 490] on img at bounding box center [850, 499] width 137 height 107
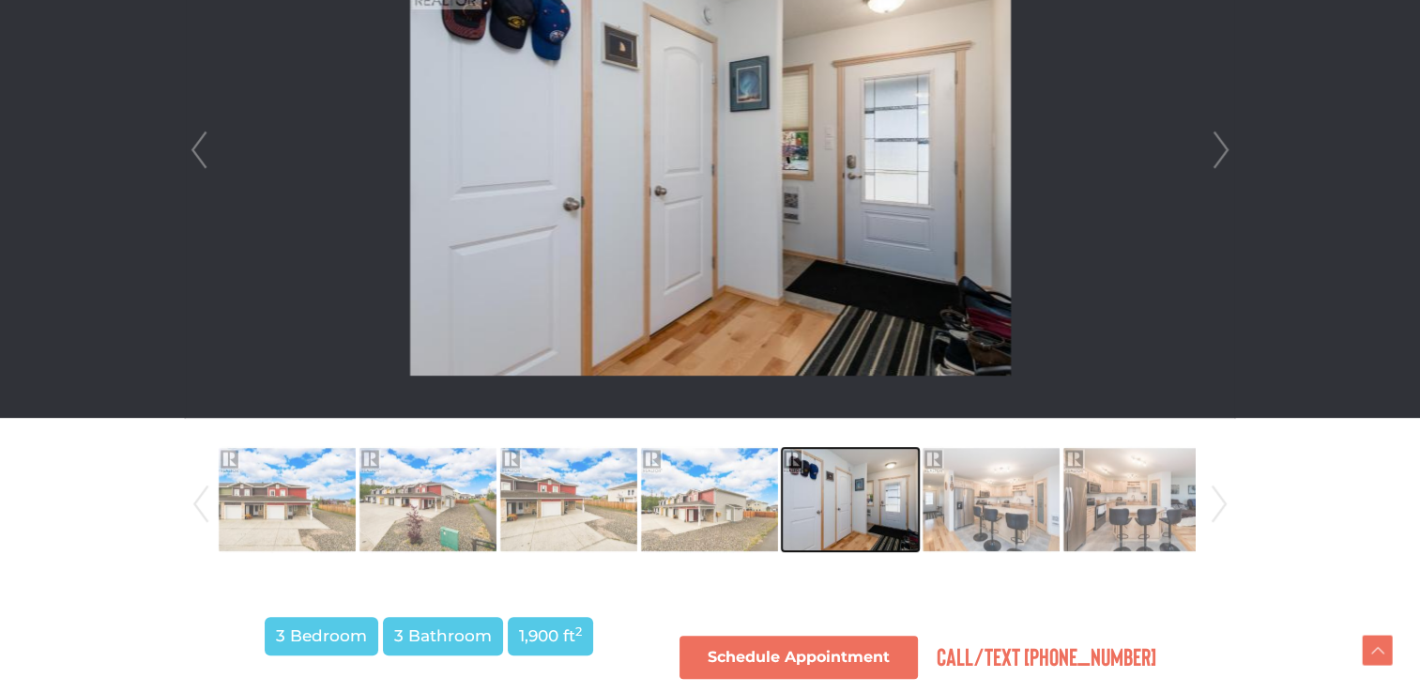
click at [916, 505] on img at bounding box center [850, 499] width 137 height 107
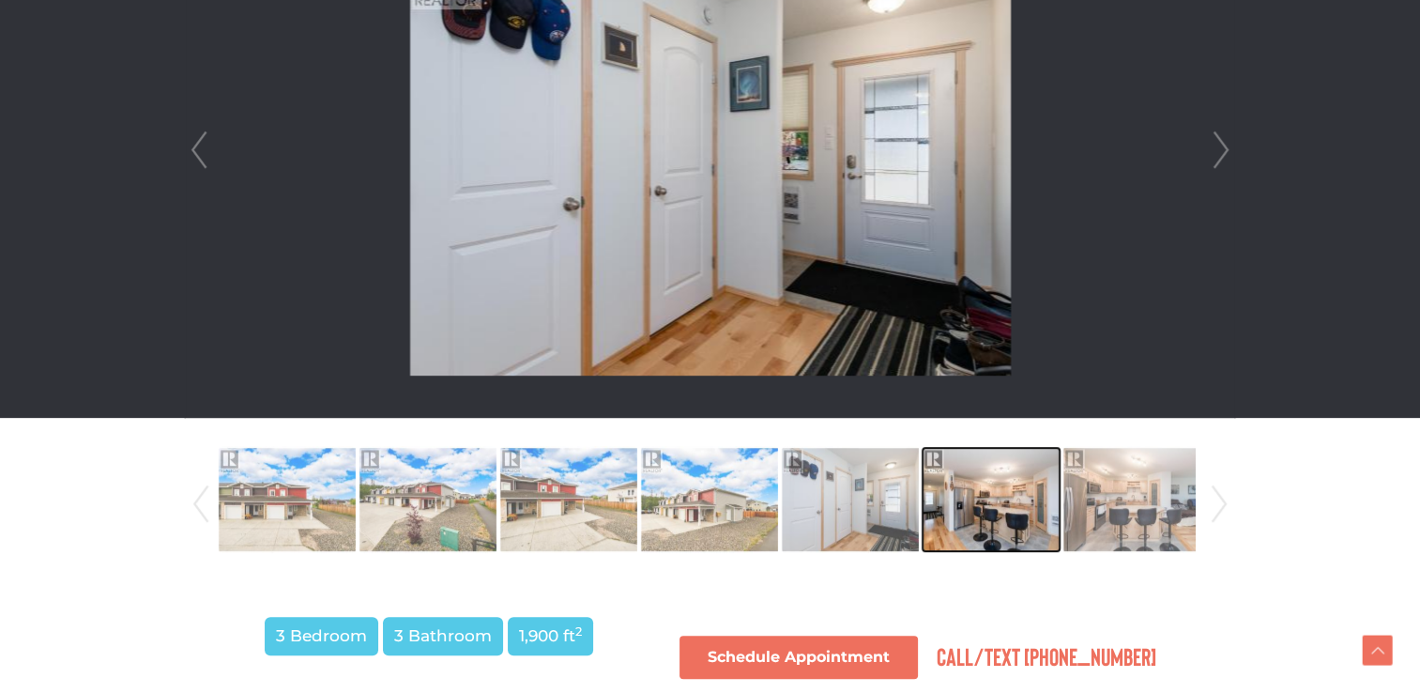
click at [973, 531] on img at bounding box center [991, 499] width 137 height 107
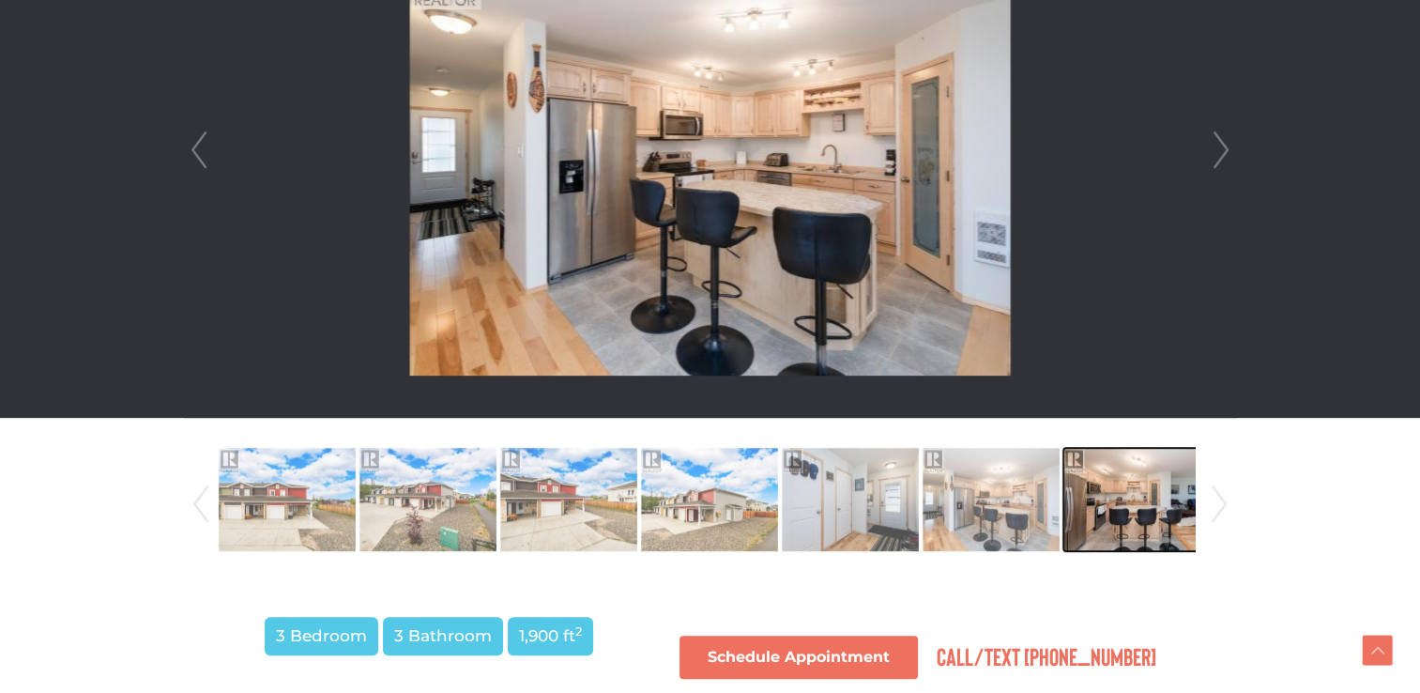
click at [1128, 522] on img at bounding box center [1132, 499] width 137 height 107
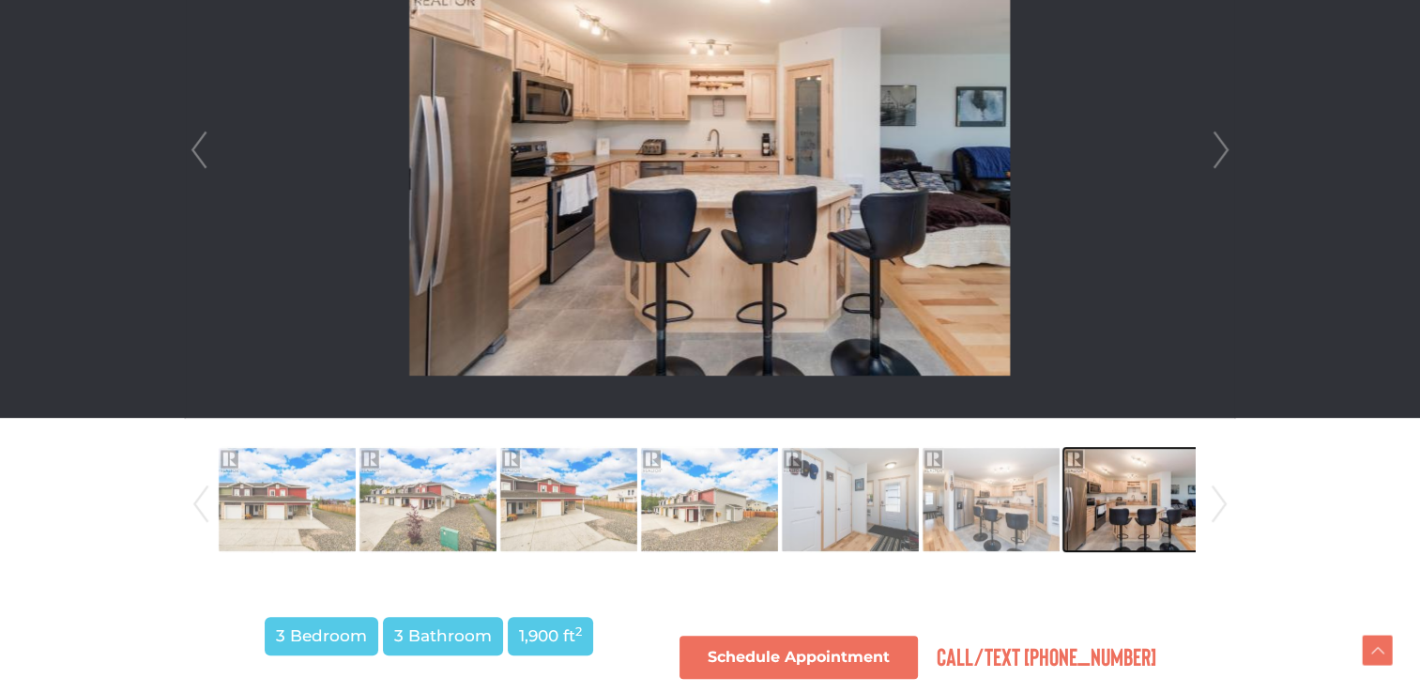
click at [1128, 522] on img at bounding box center [1132, 499] width 137 height 107
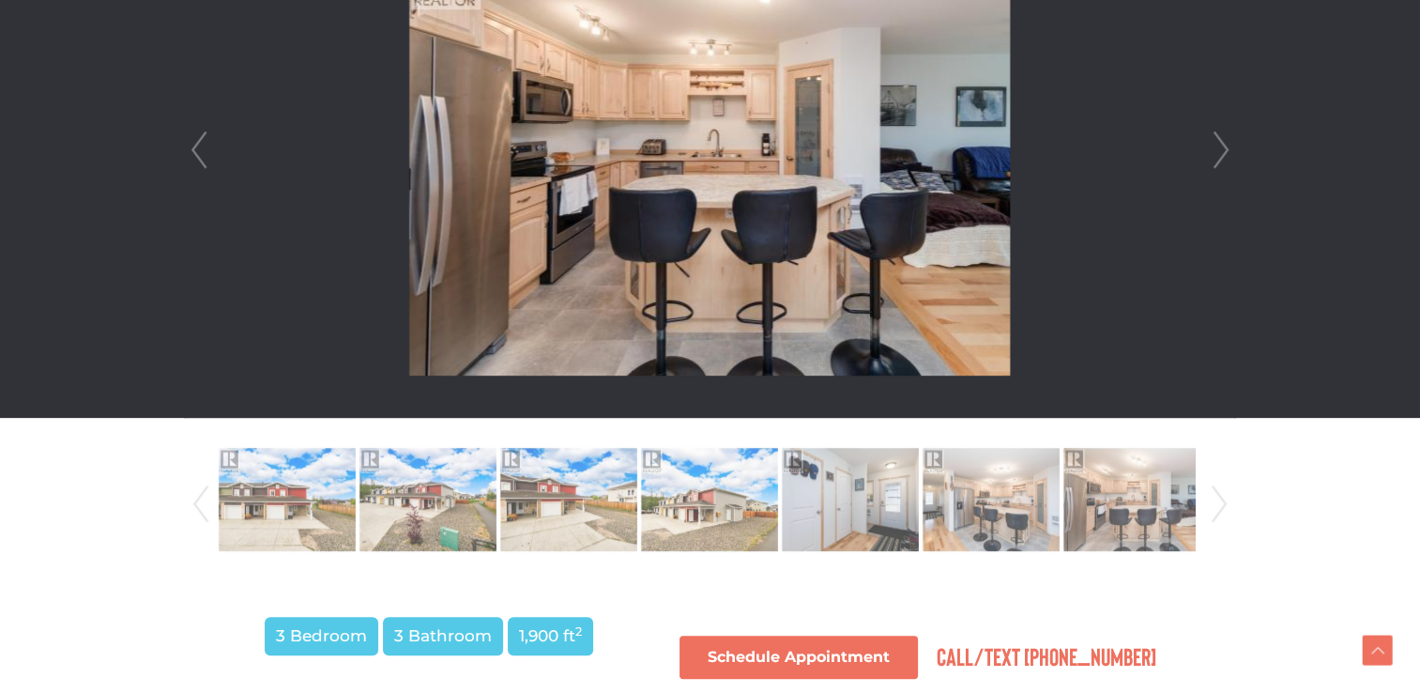
click at [1203, 509] on div "Prev Next" at bounding box center [710, 504] width 1047 height 128
click at [1221, 506] on link "Next" at bounding box center [1219, 504] width 28 height 128
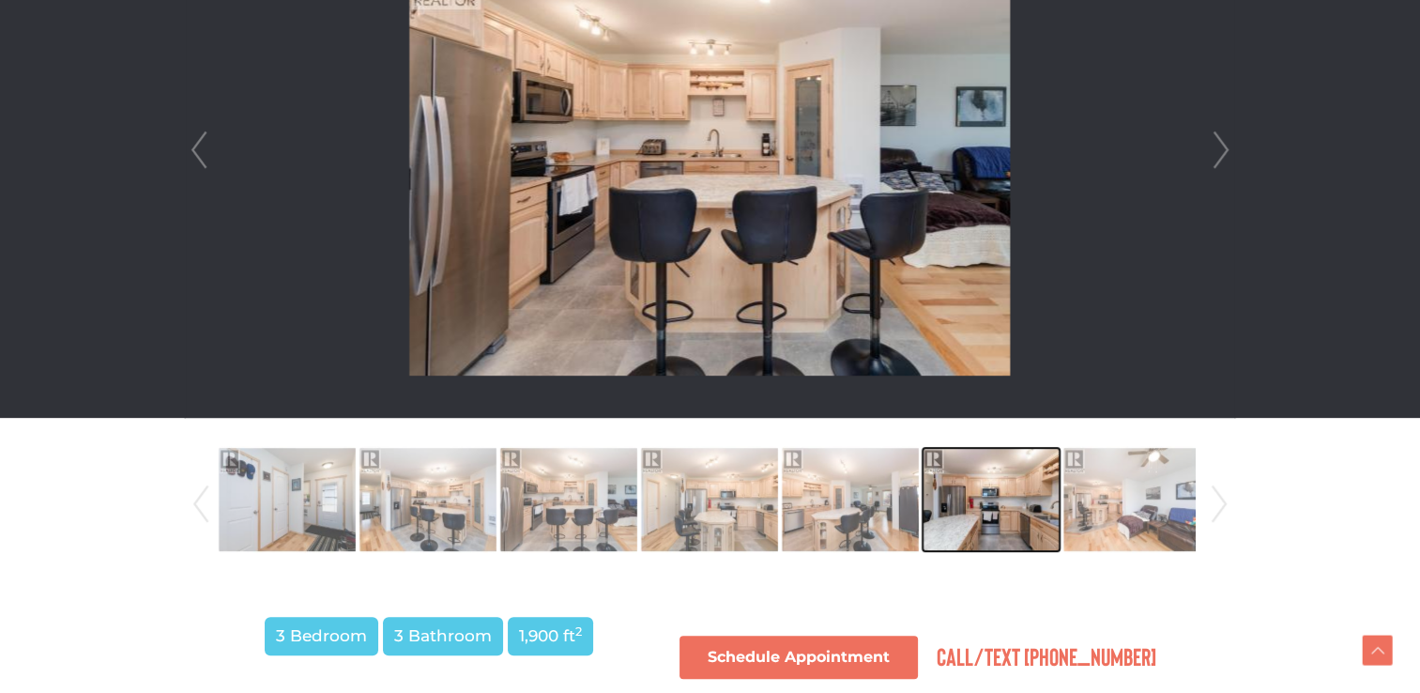
click at [977, 510] on img at bounding box center [991, 499] width 137 height 107
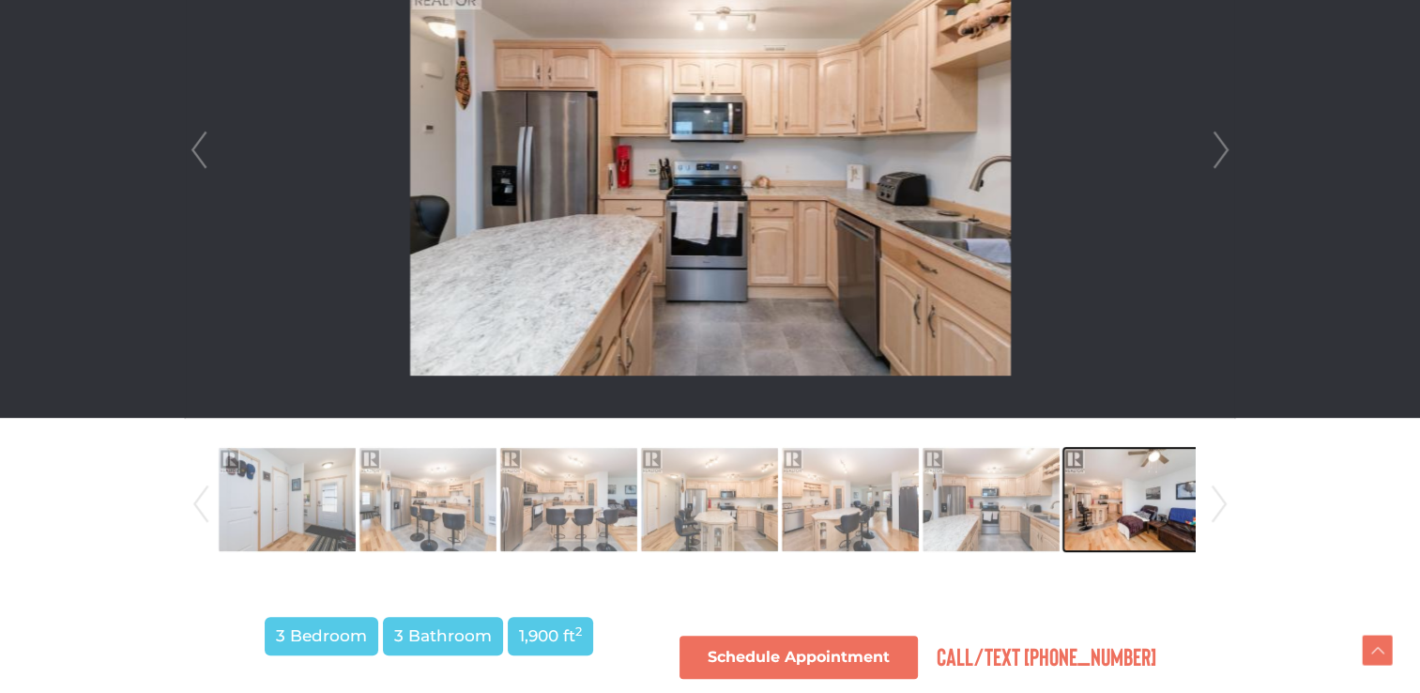
click at [1102, 516] on img at bounding box center [1132, 499] width 137 height 107
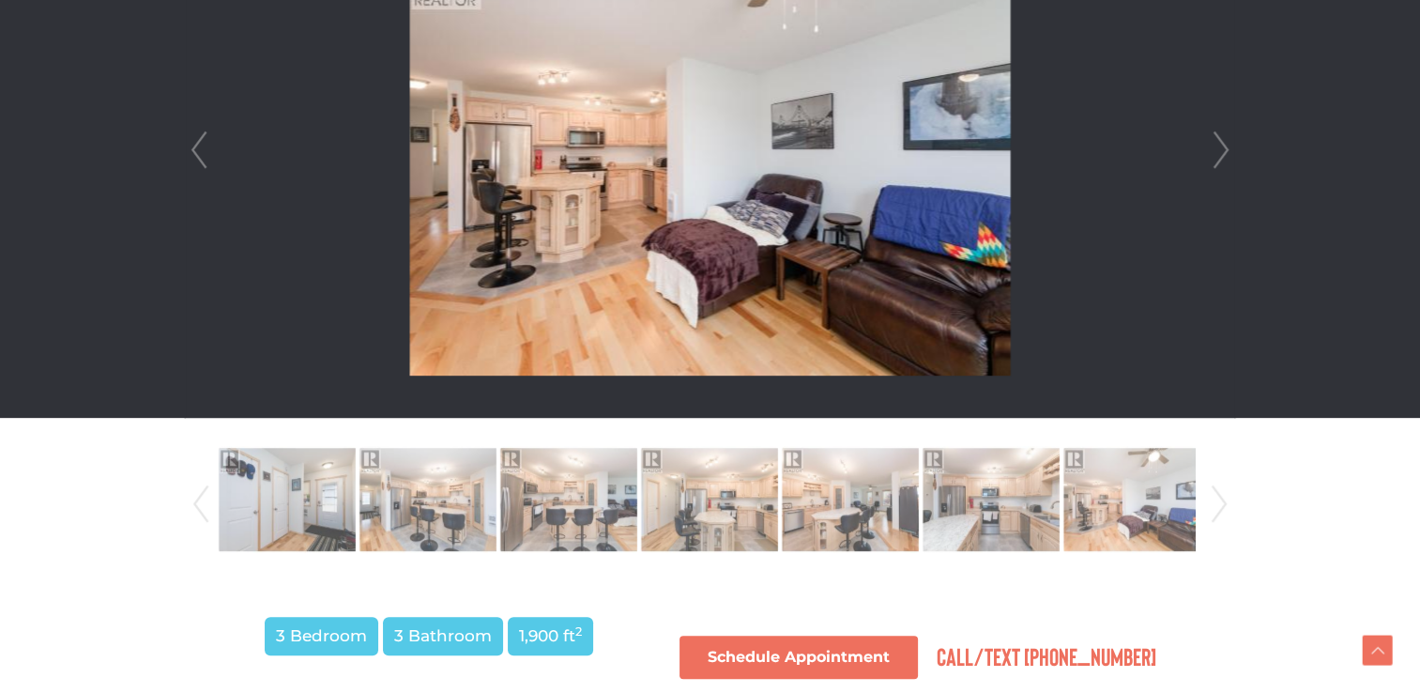
click at [1217, 498] on link "Next" at bounding box center [1219, 504] width 28 height 128
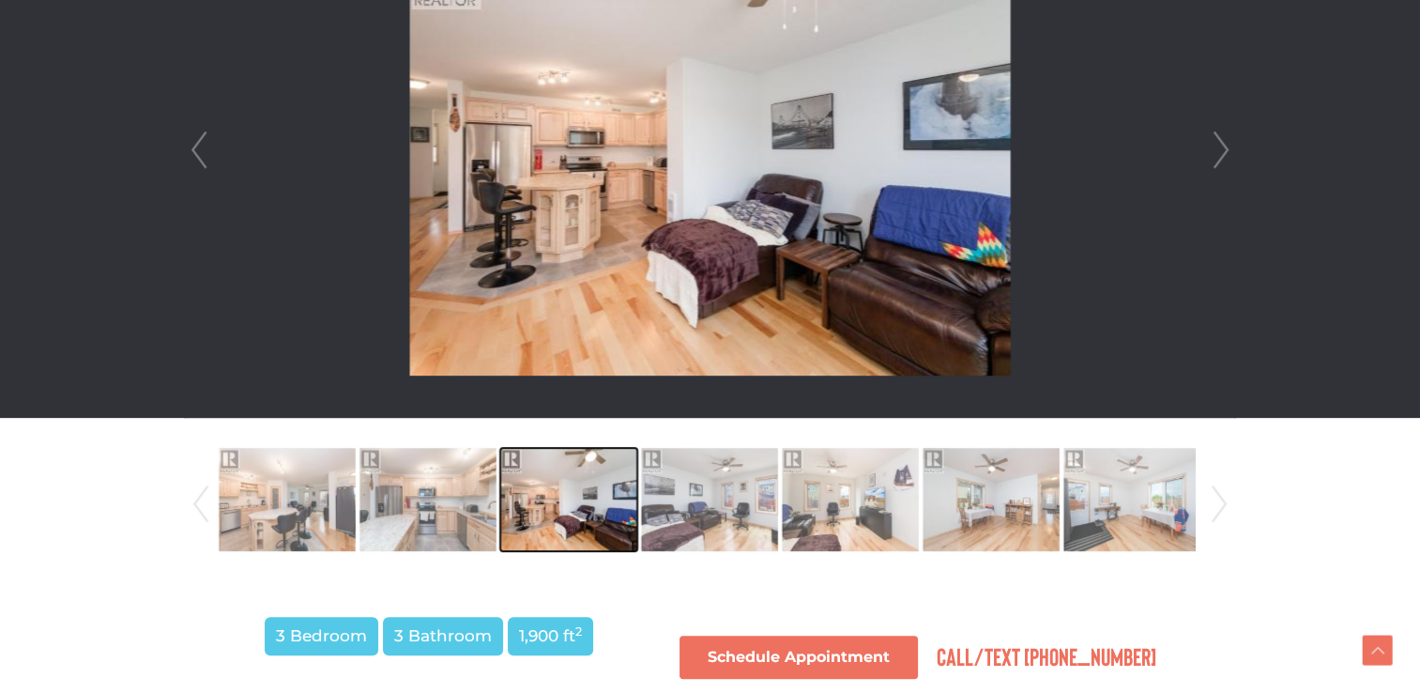
click at [579, 528] on img at bounding box center [568, 499] width 137 height 107
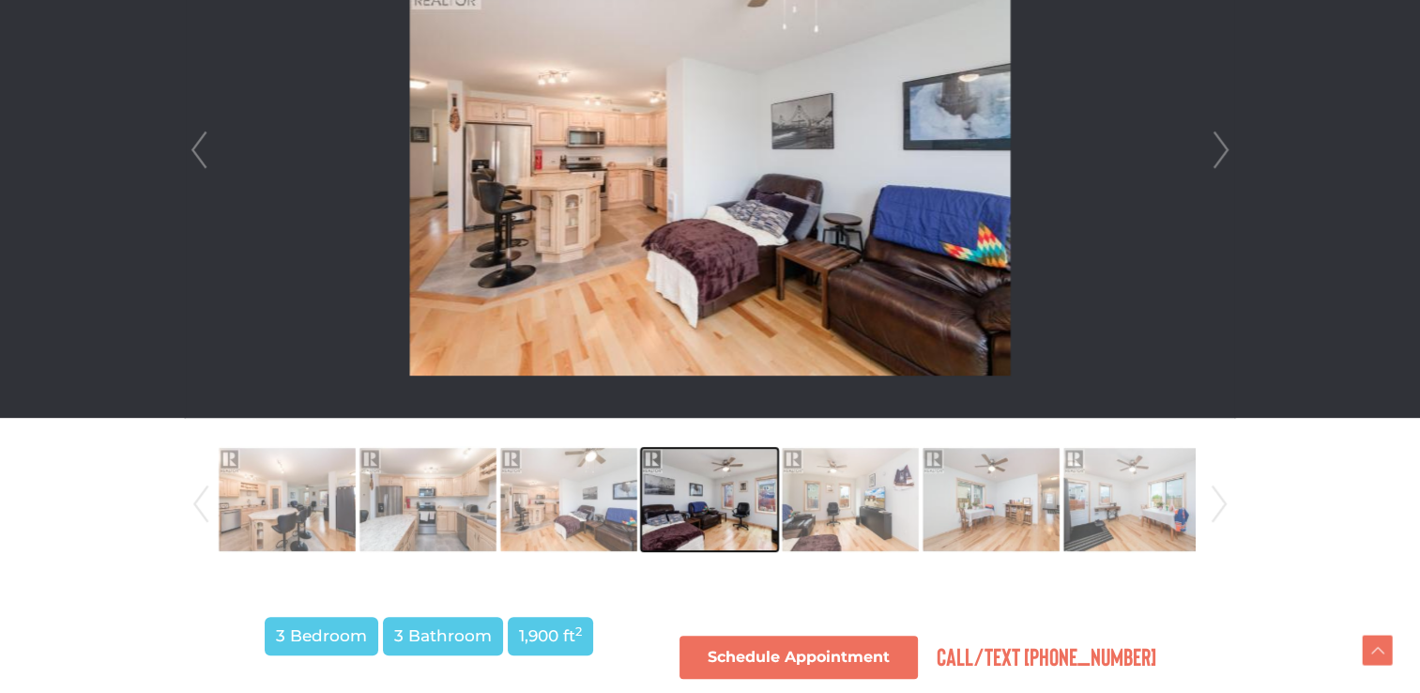
click at [707, 512] on img at bounding box center [709, 499] width 137 height 107
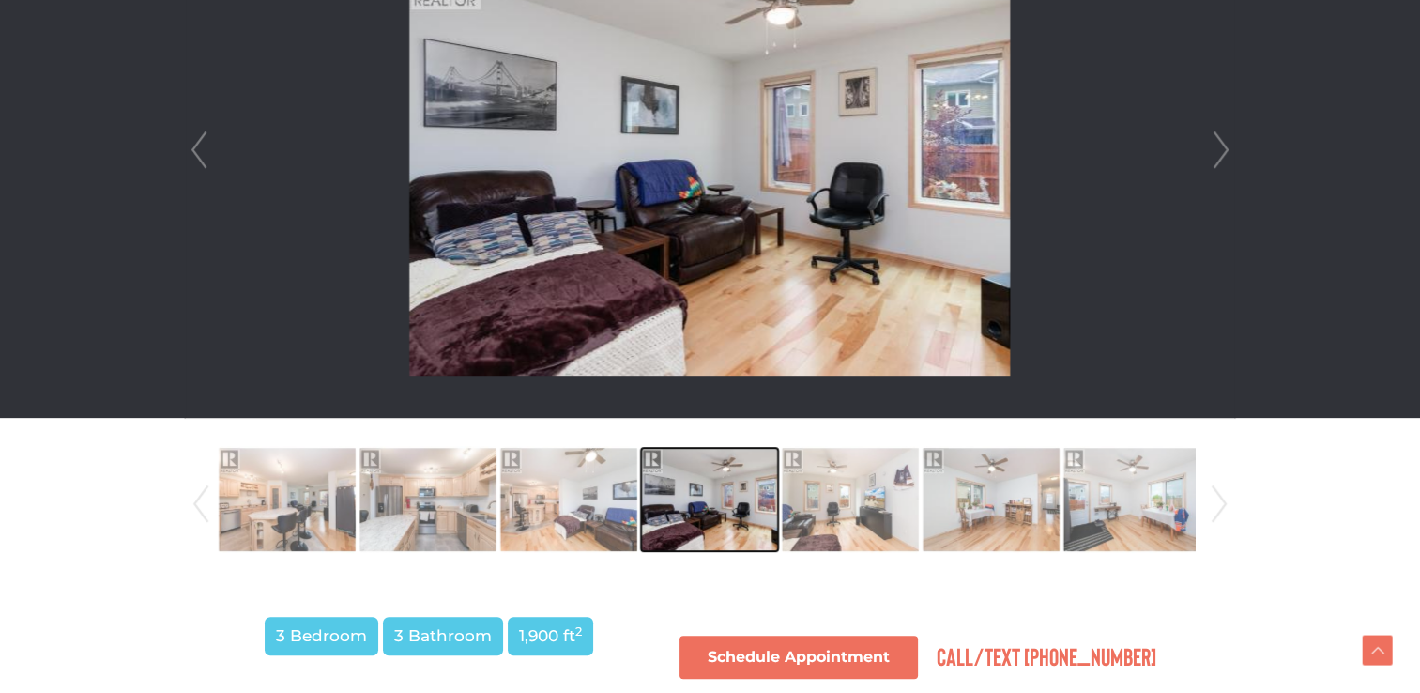
click at [774, 513] on img at bounding box center [709, 499] width 137 height 107
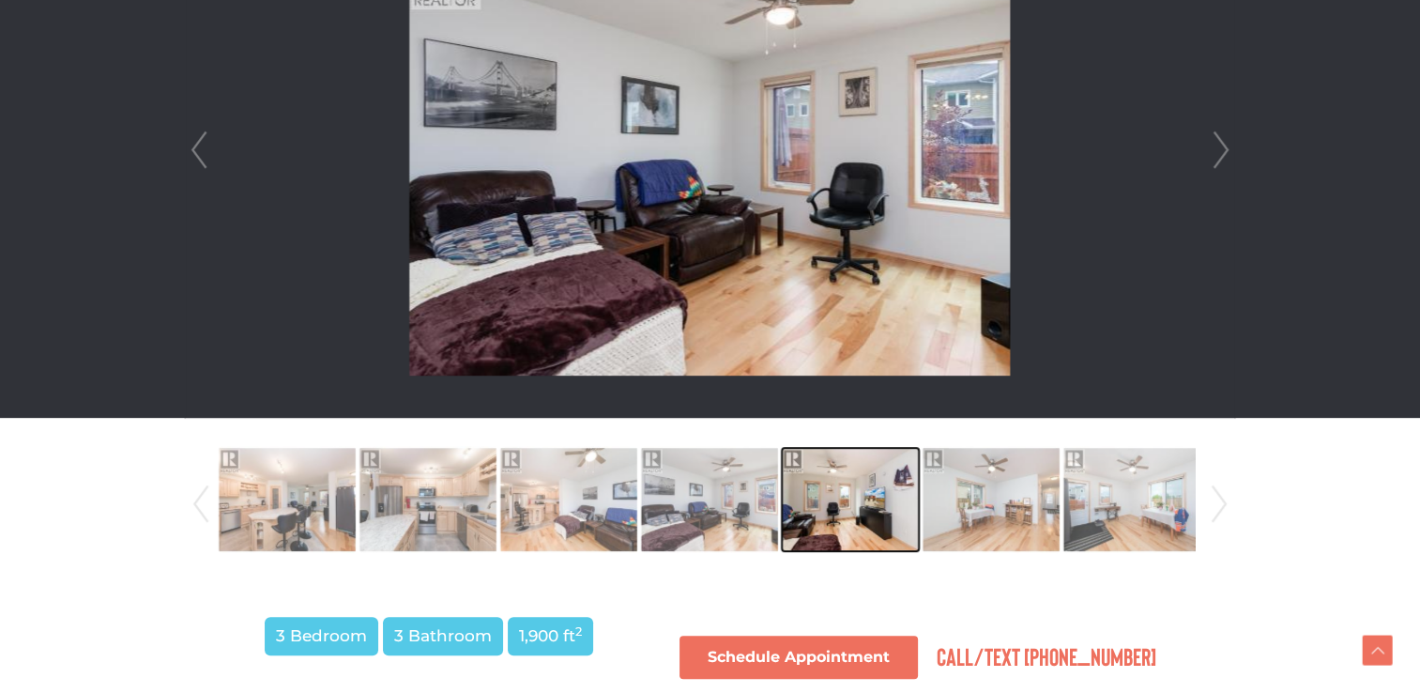
click at [827, 512] on img at bounding box center [850, 499] width 137 height 107
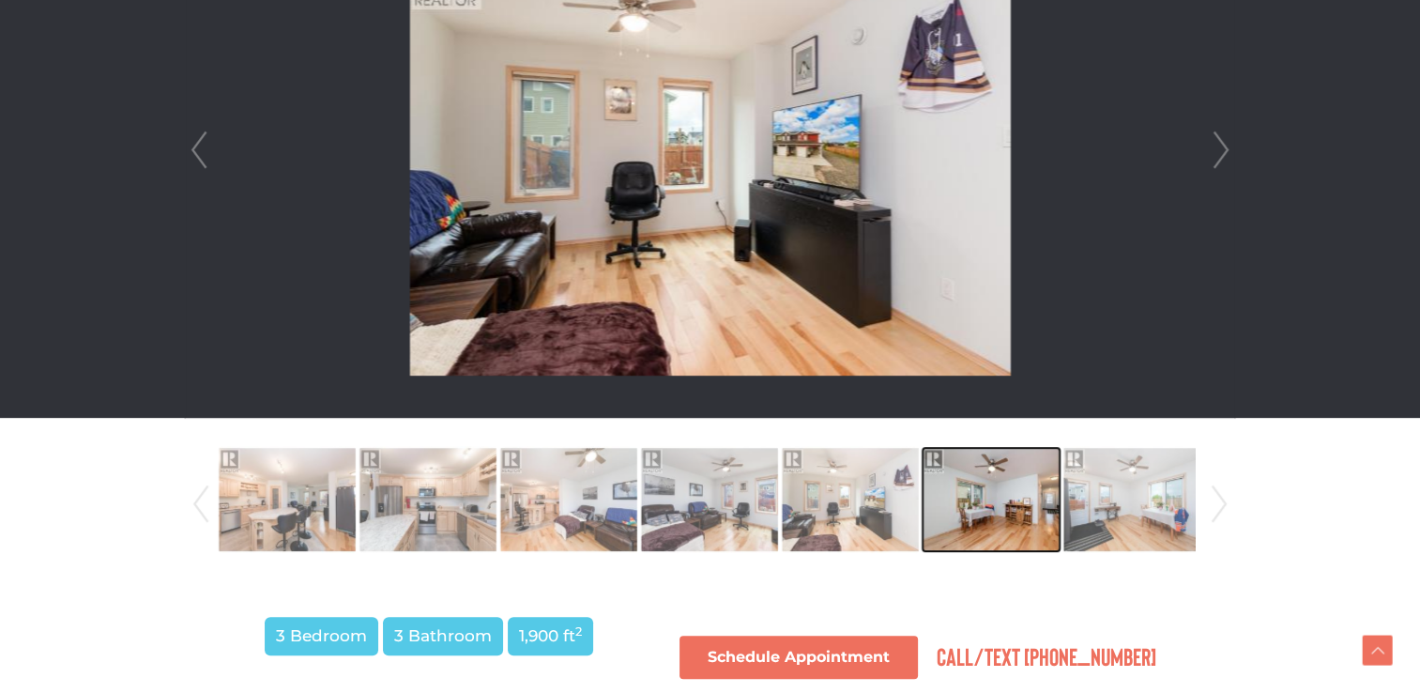
click at [943, 505] on img at bounding box center [991, 499] width 137 height 107
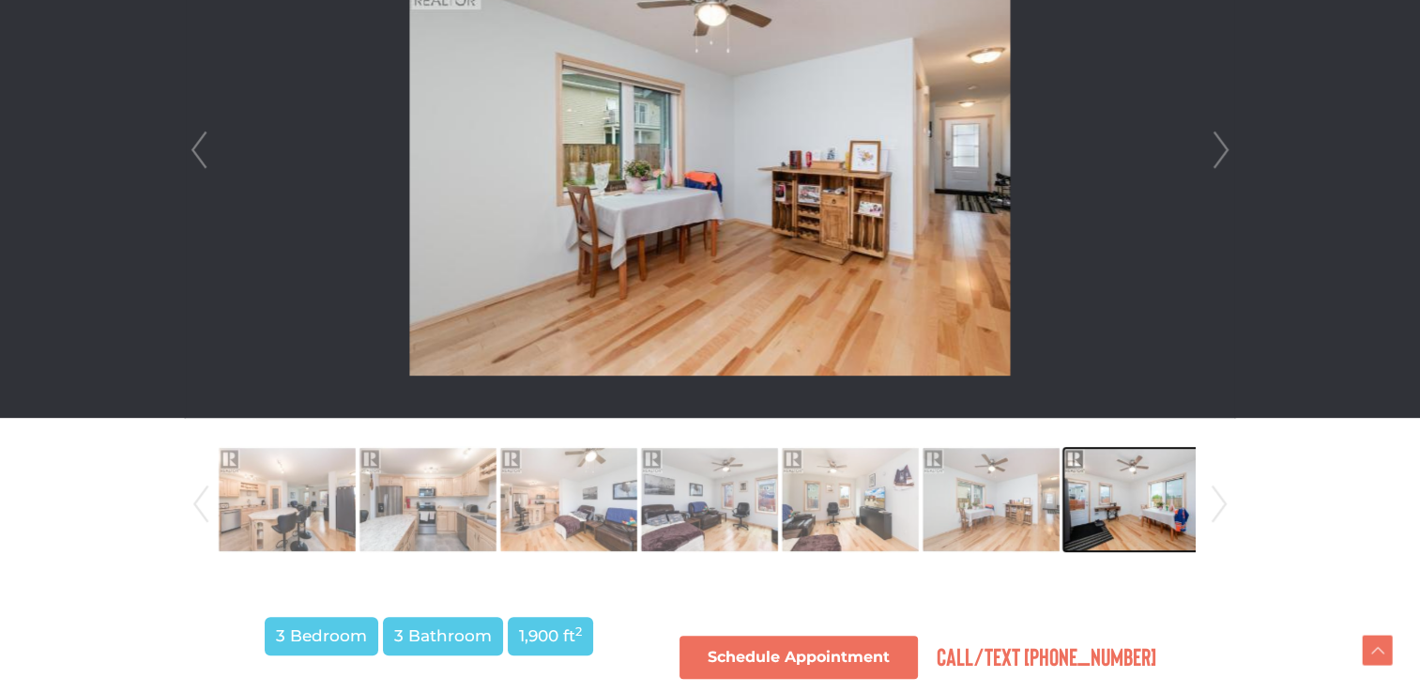
click at [1134, 492] on img at bounding box center [1132, 499] width 137 height 107
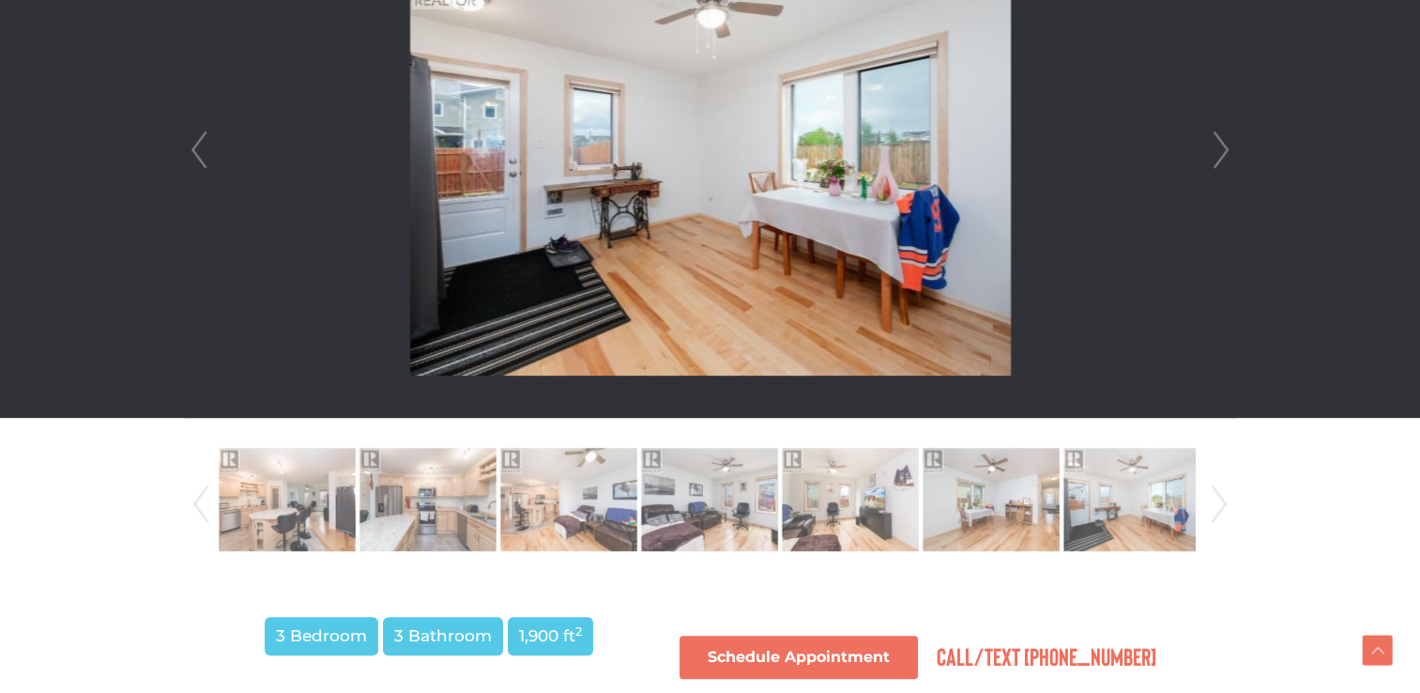
click at [1246, 490] on div "Prev Next Prev Next" at bounding box center [710, 236] width 1081 height 708
click at [1219, 496] on link "Next" at bounding box center [1219, 504] width 28 height 128
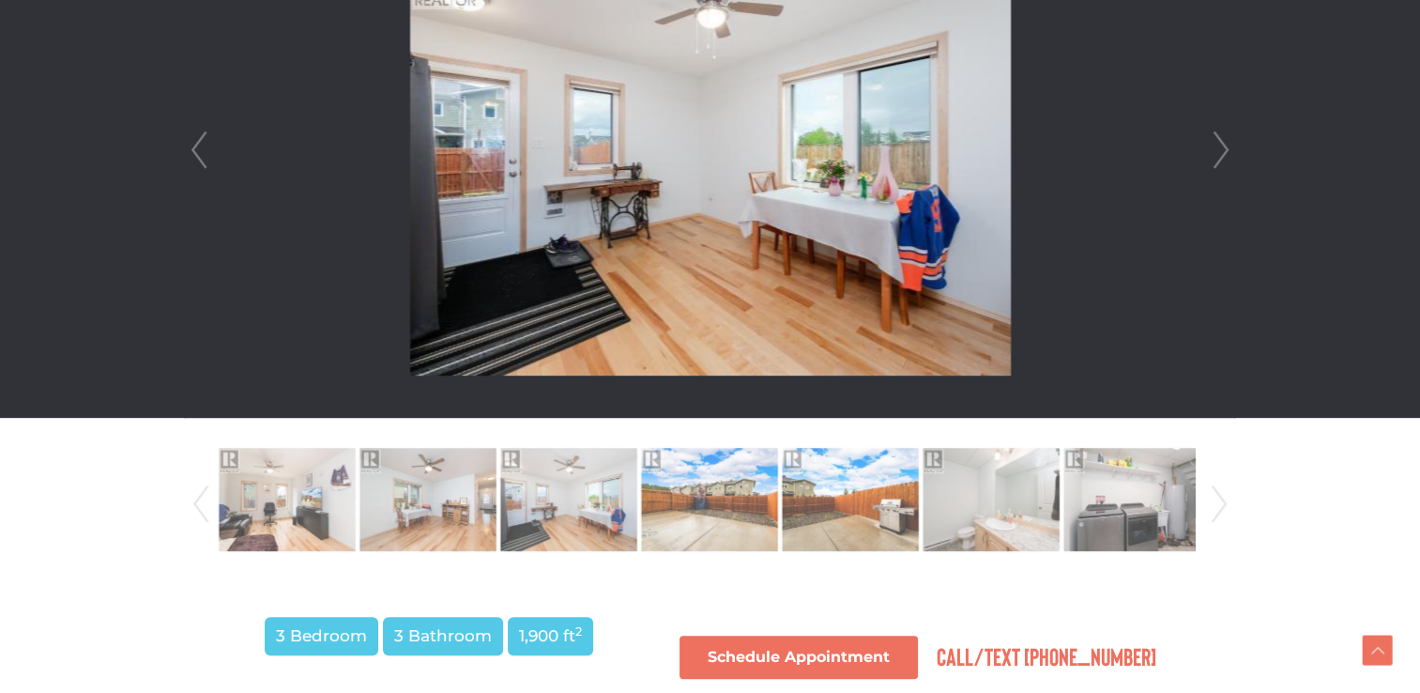
click at [1219, 496] on link "Next" at bounding box center [1219, 504] width 28 height 128
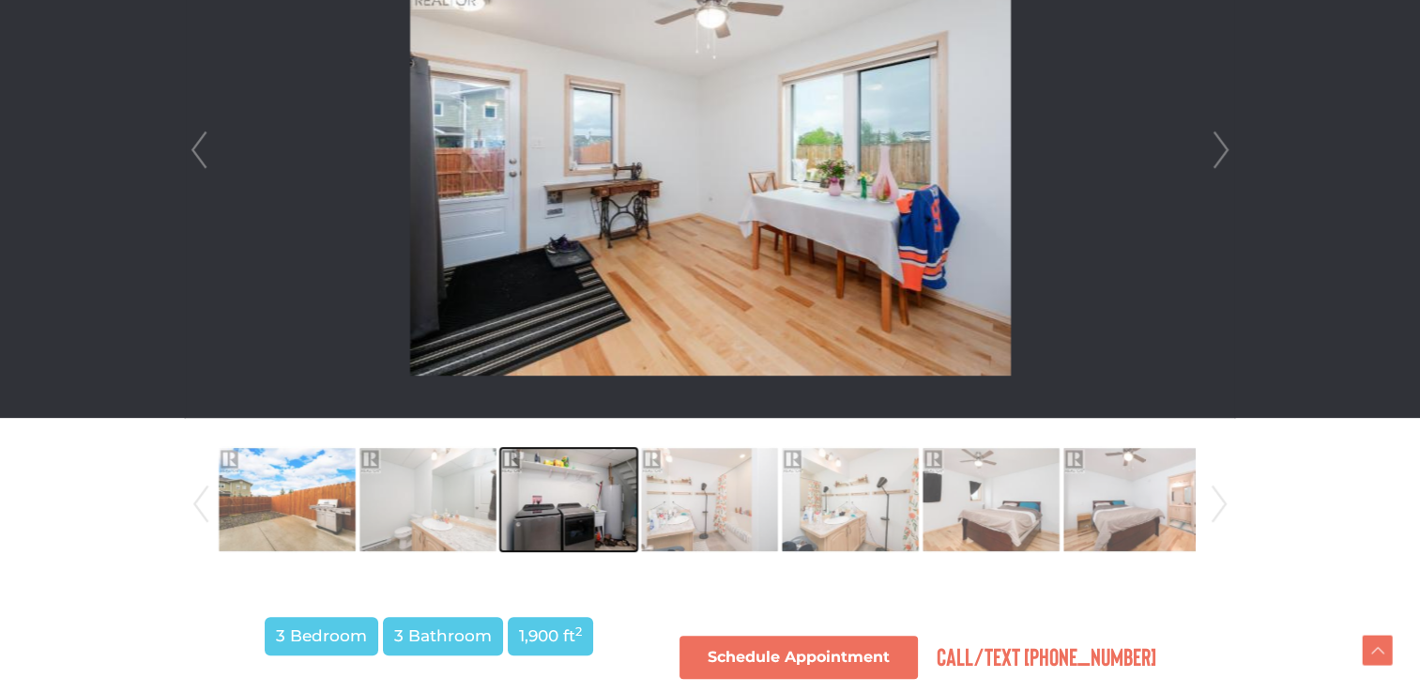
click at [582, 519] on img at bounding box center [568, 499] width 137 height 107
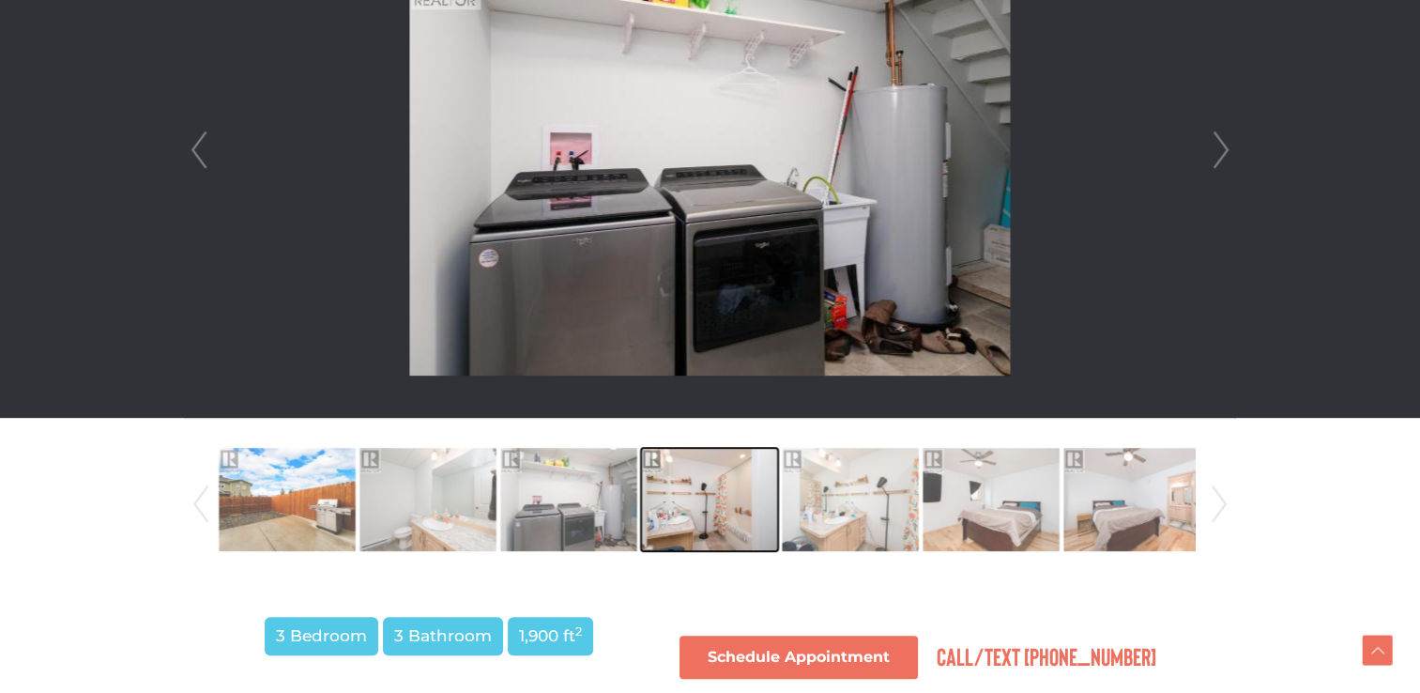
click at [706, 516] on img at bounding box center [709, 499] width 137 height 107
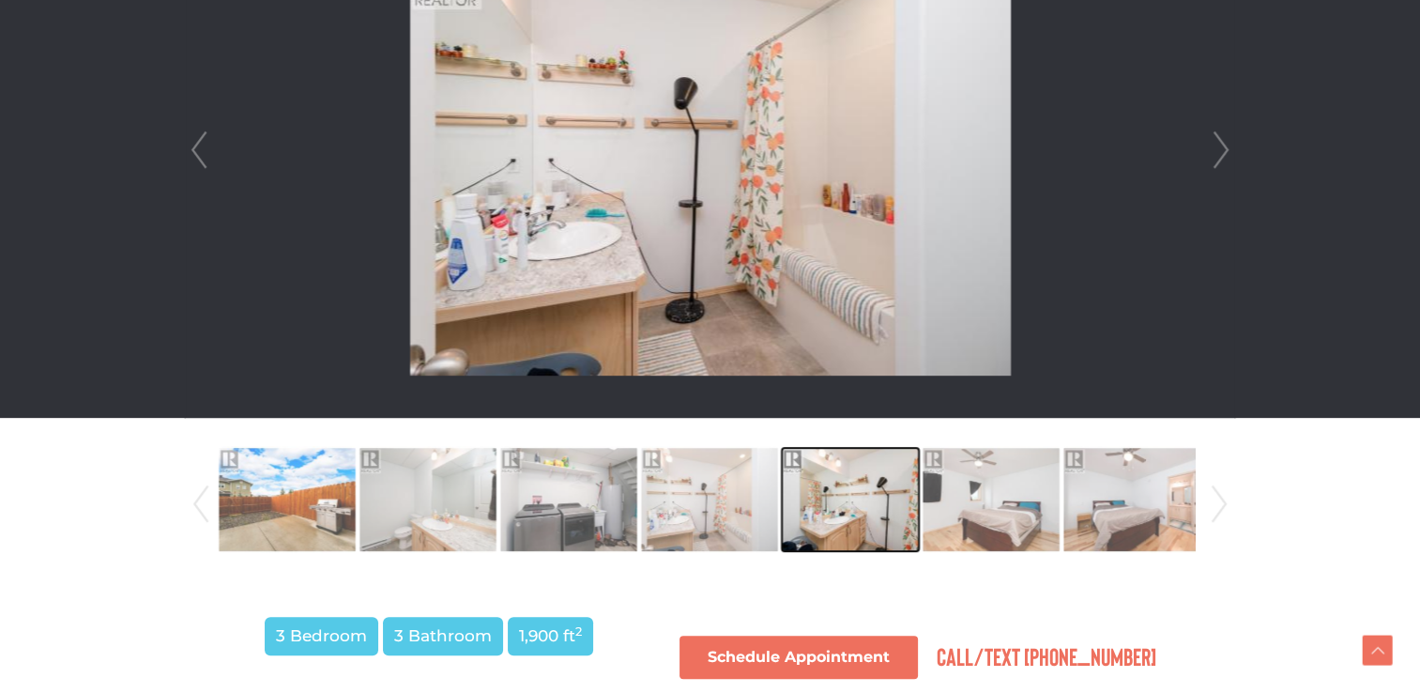
click at [856, 502] on img at bounding box center [850, 499] width 137 height 107
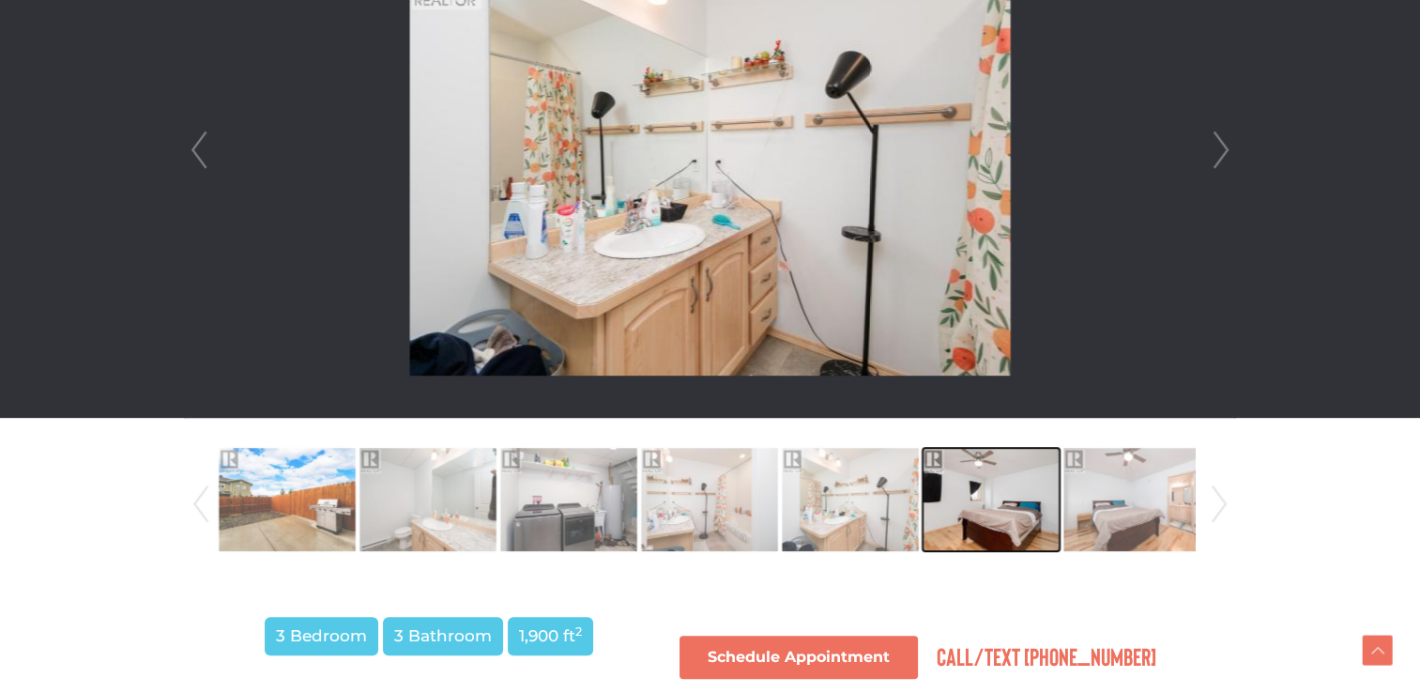
click at [961, 499] on img at bounding box center [991, 499] width 137 height 107
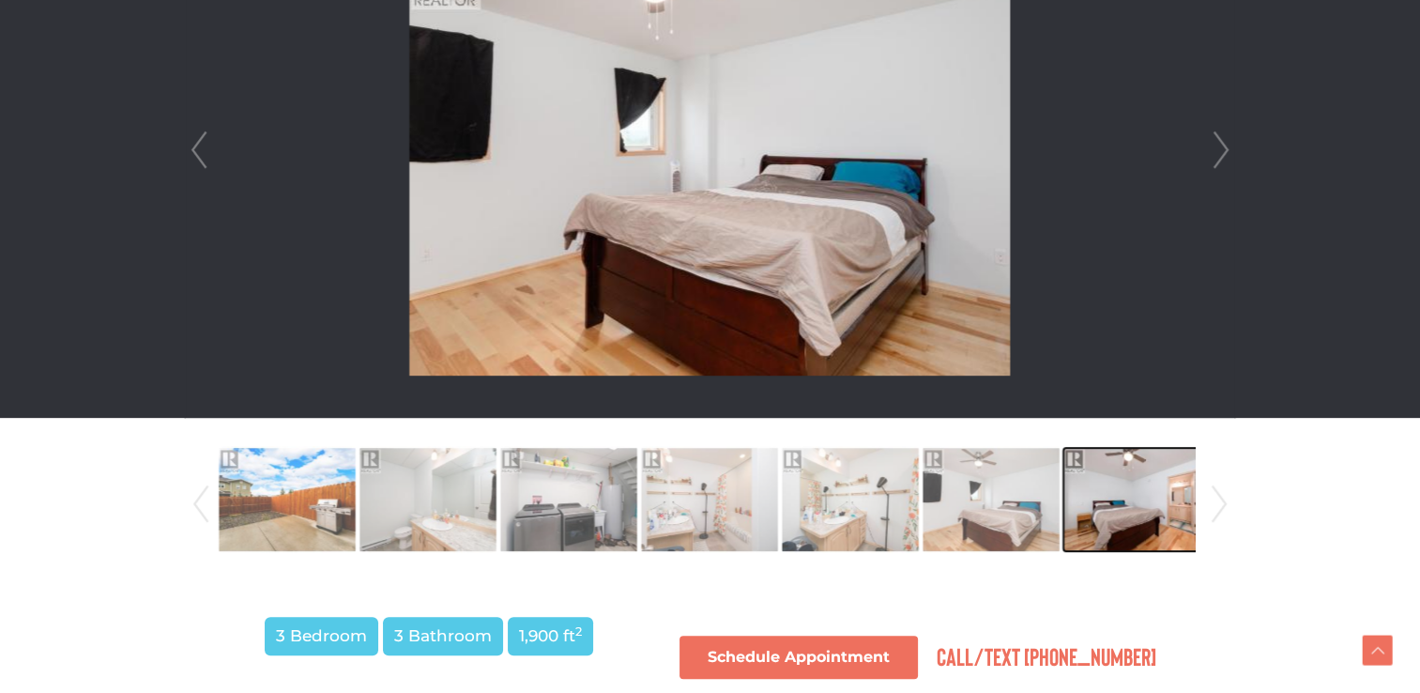
click at [1103, 491] on img at bounding box center [1132, 499] width 137 height 107
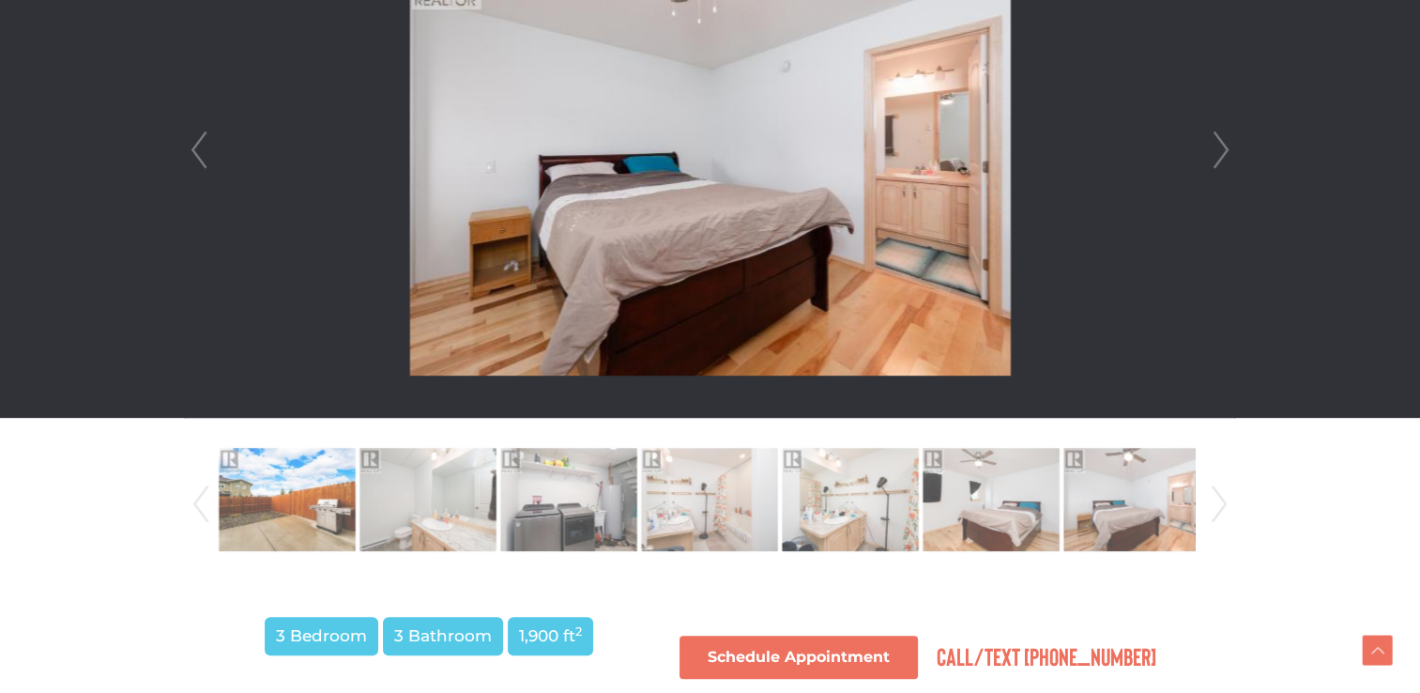
click at [1231, 498] on link "Next" at bounding box center [1219, 504] width 28 height 128
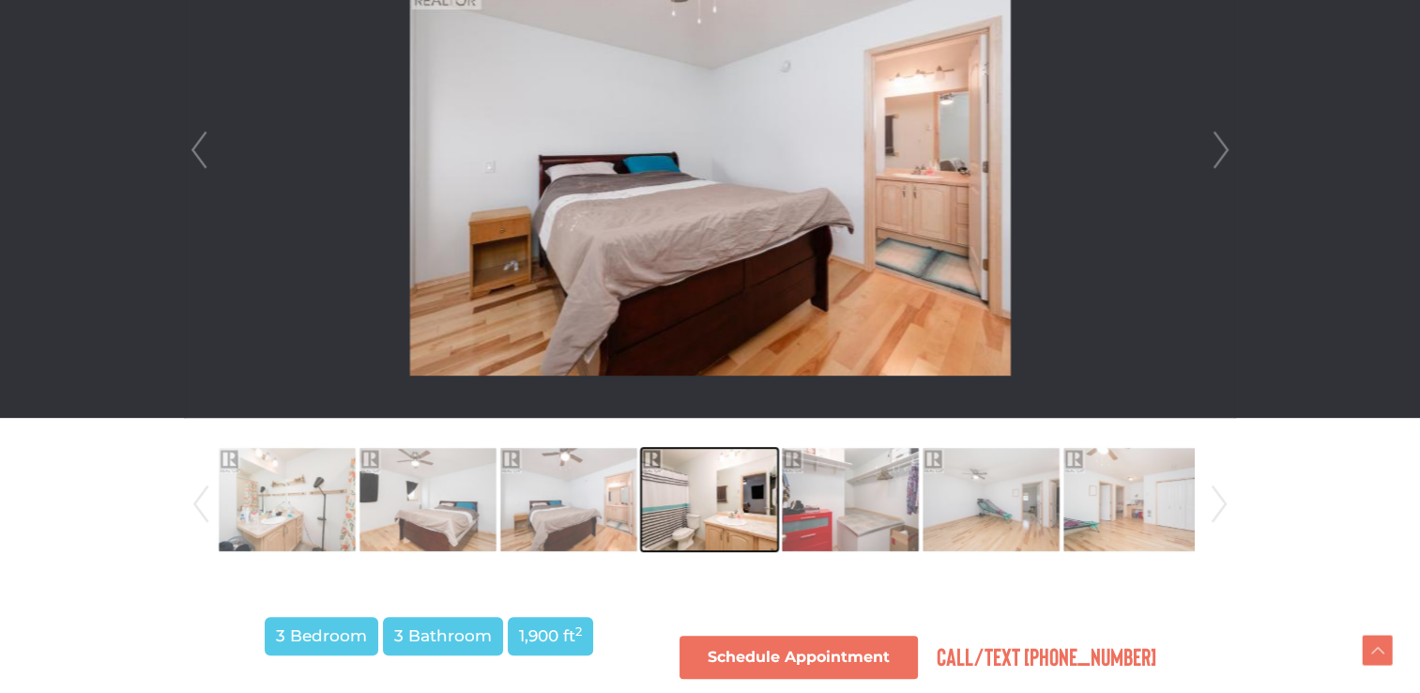
click at [677, 497] on img at bounding box center [709, 499] width 137 height 107
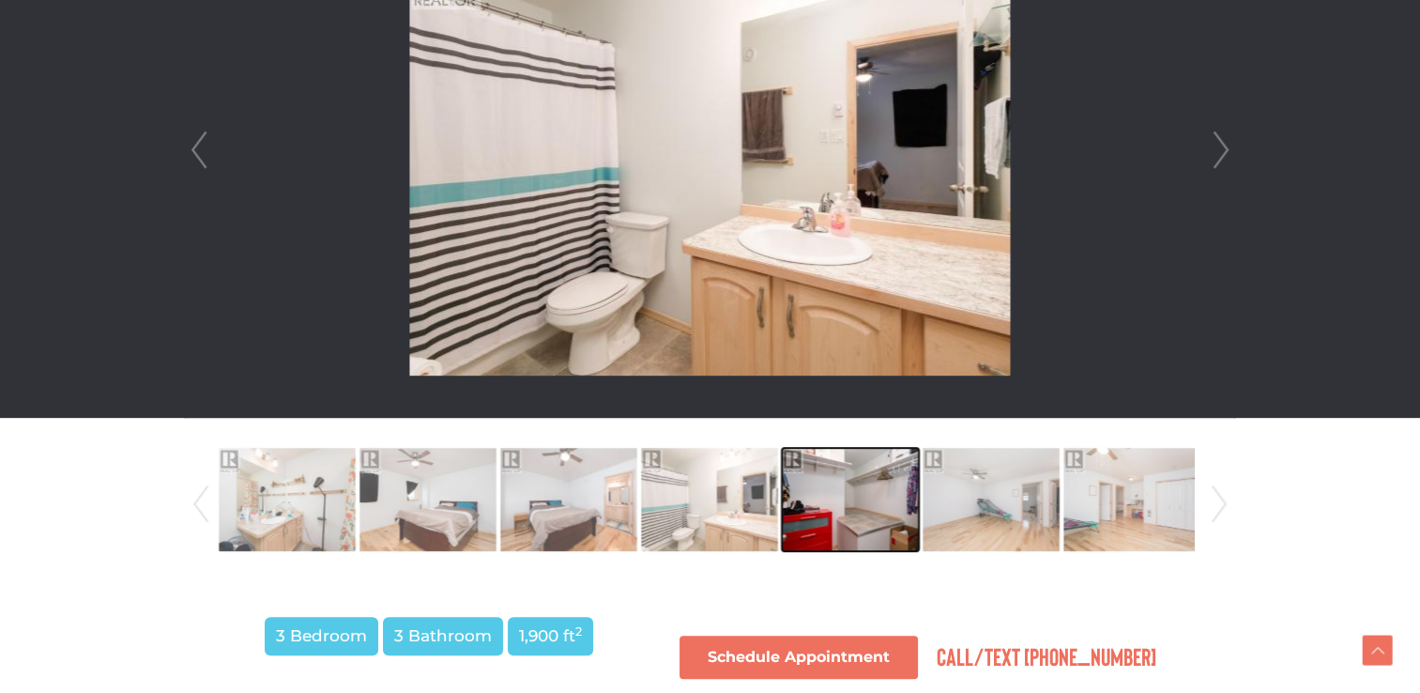
click at [890, 476] on img at bounding box center [850, 499] width 137 height 107
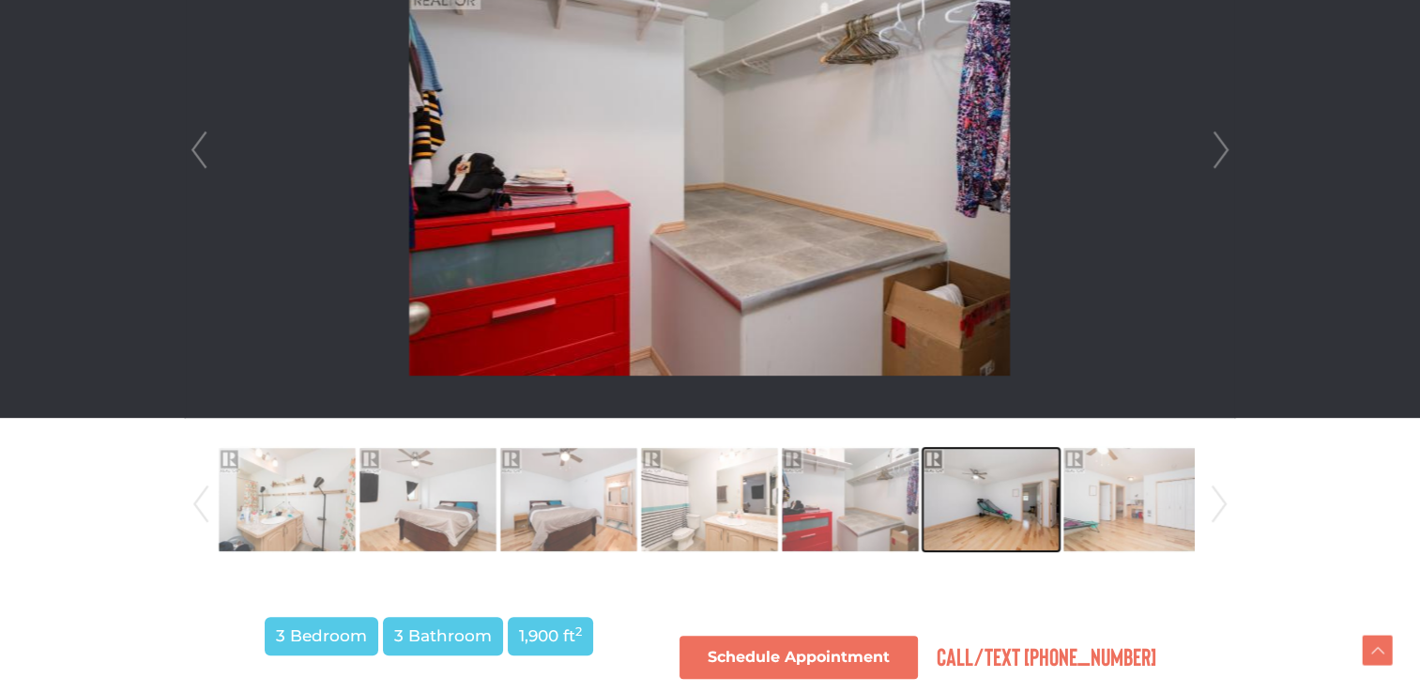
click at [945, 484] on img at bounding box center [991, 499] width 137 height 107
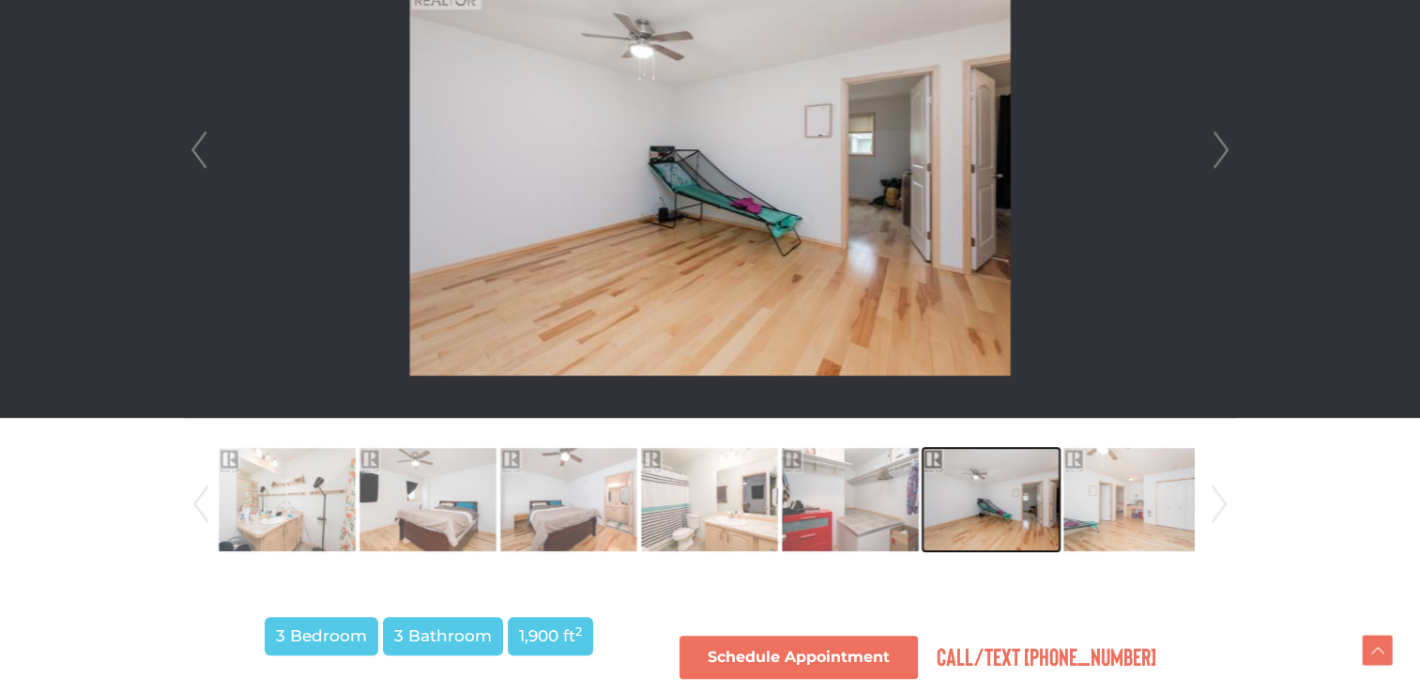
click at [1017, 493] on img at bounding box center [991, 499] width 137 height 107
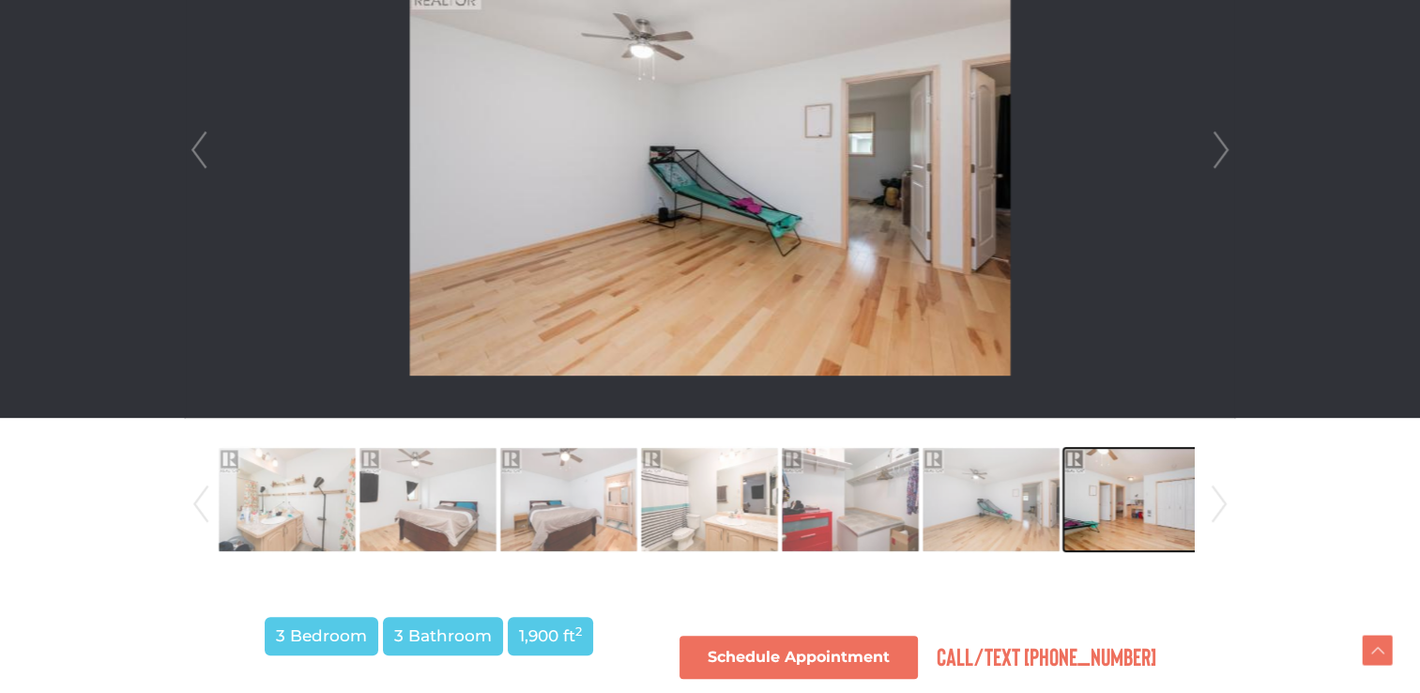
click at [1092, 478] on img at bounding box center [1132, 499] width 137 height 107
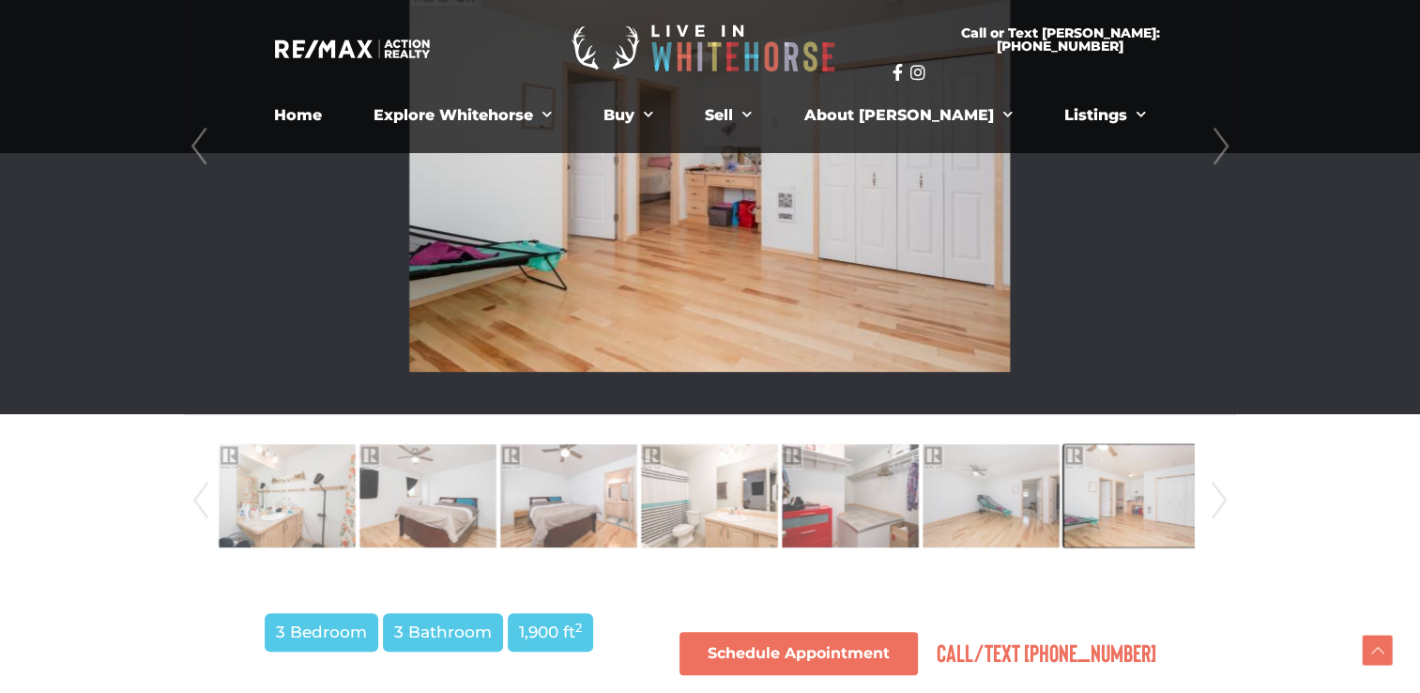
scroll to position [563, 0]
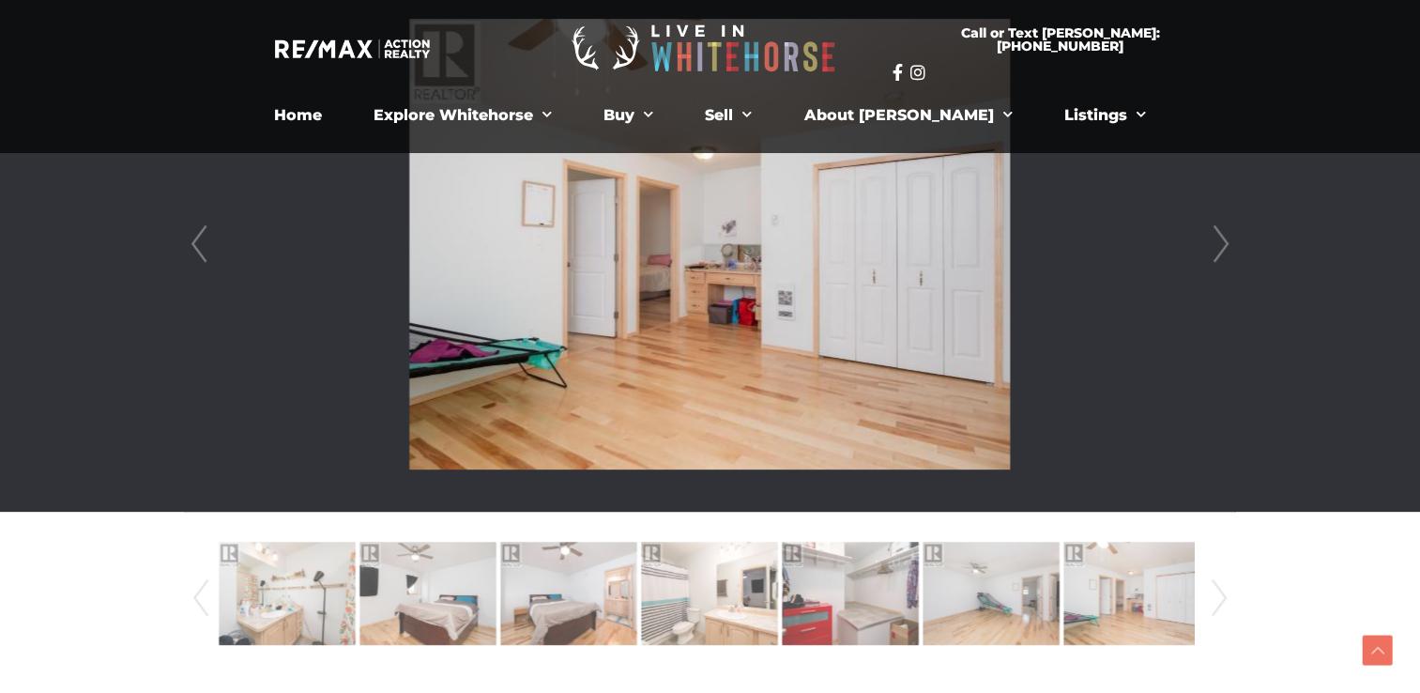
click at [1213, 590] on link "Next" at bounding box center [1219, 598] width 28 height 128
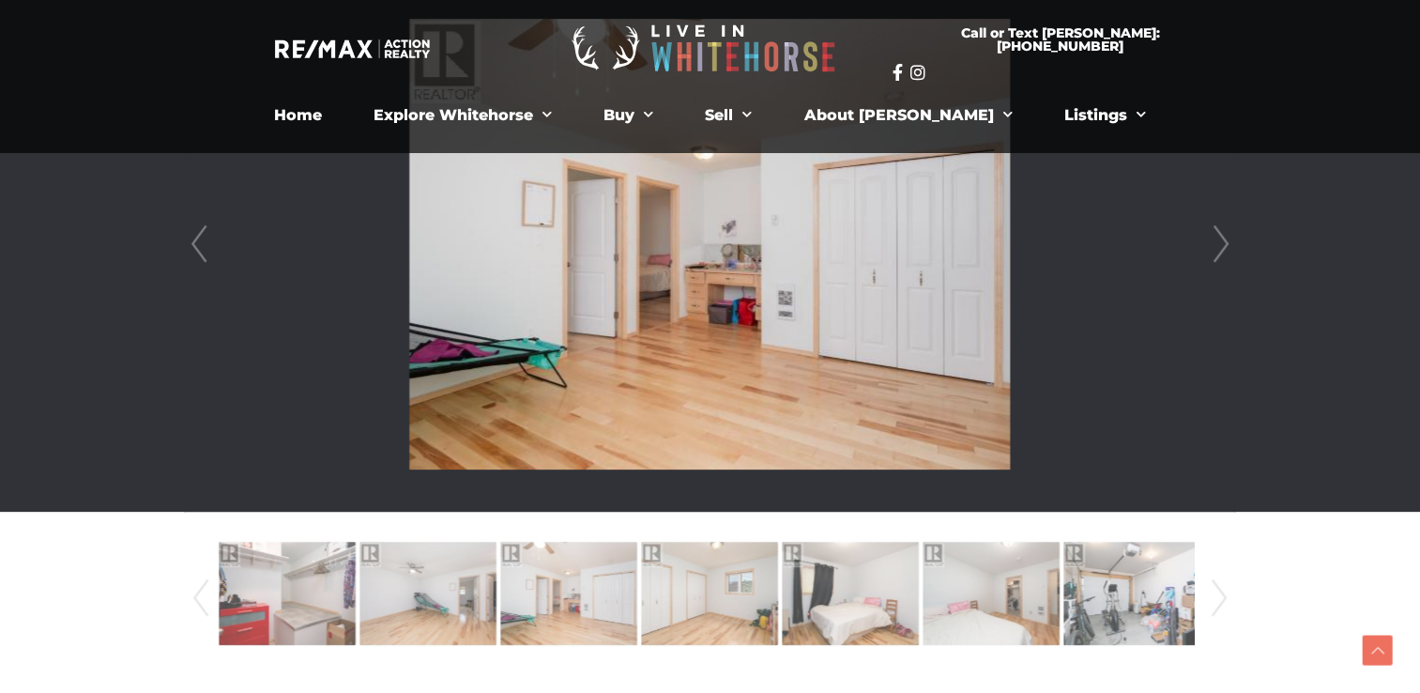
click at [1213, 589] on link "Next" at bounding box center [1219, 598] width 28 height 128
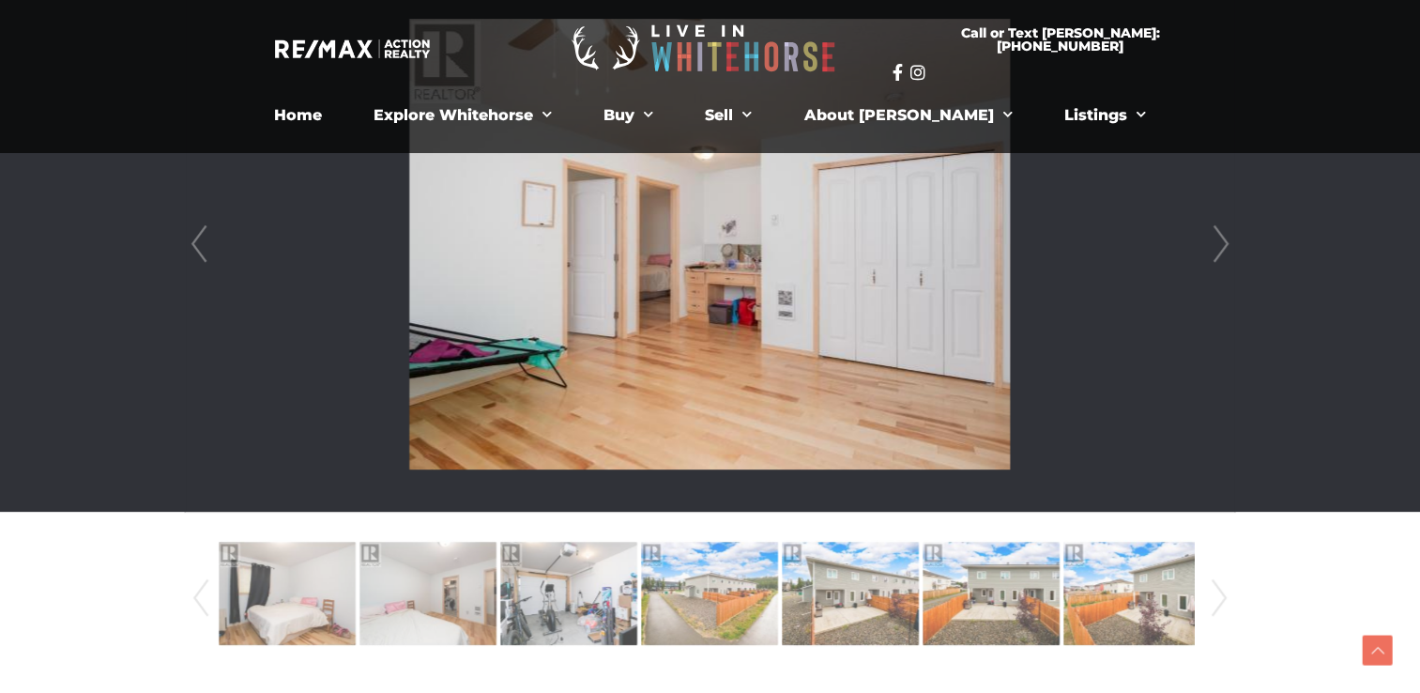
click at [1213, 589] on link "Next" at bounding box center [1219, 598] width 28 height 128
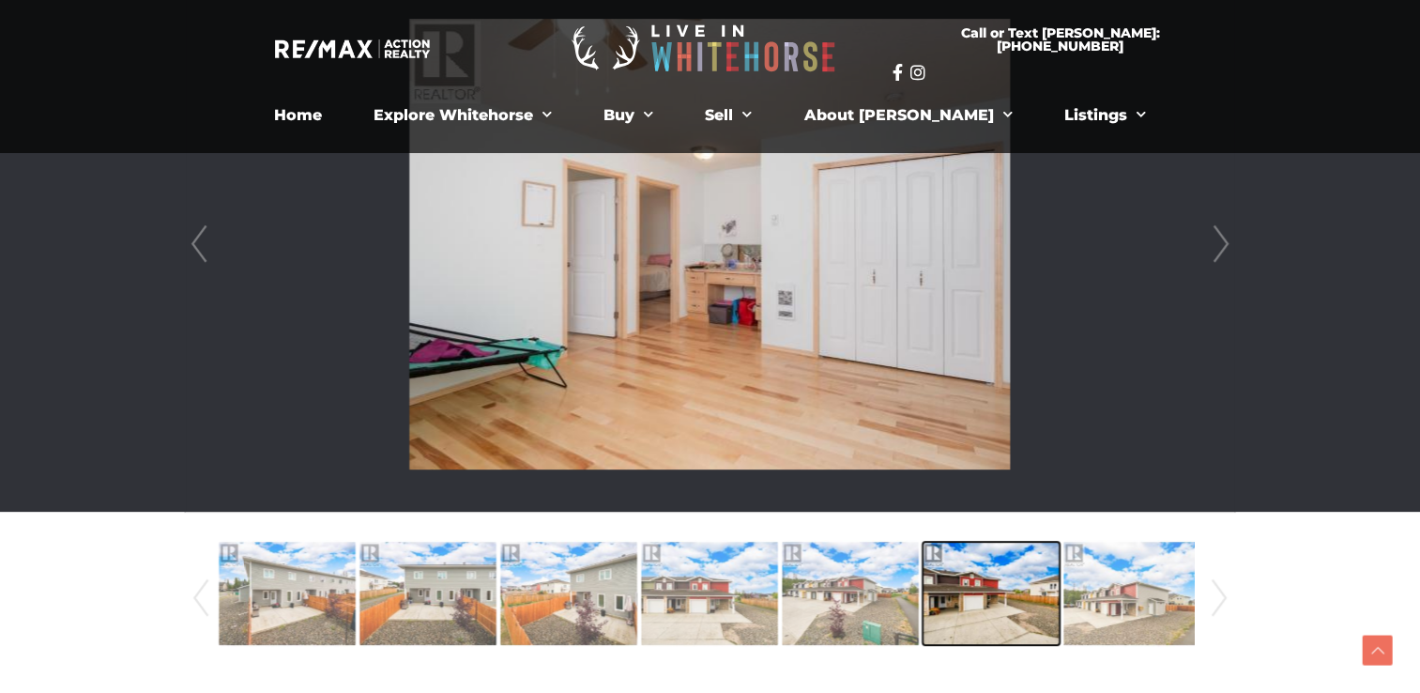
click at [939, 607] on img at bounding box center [991, 593] width 137 height 107
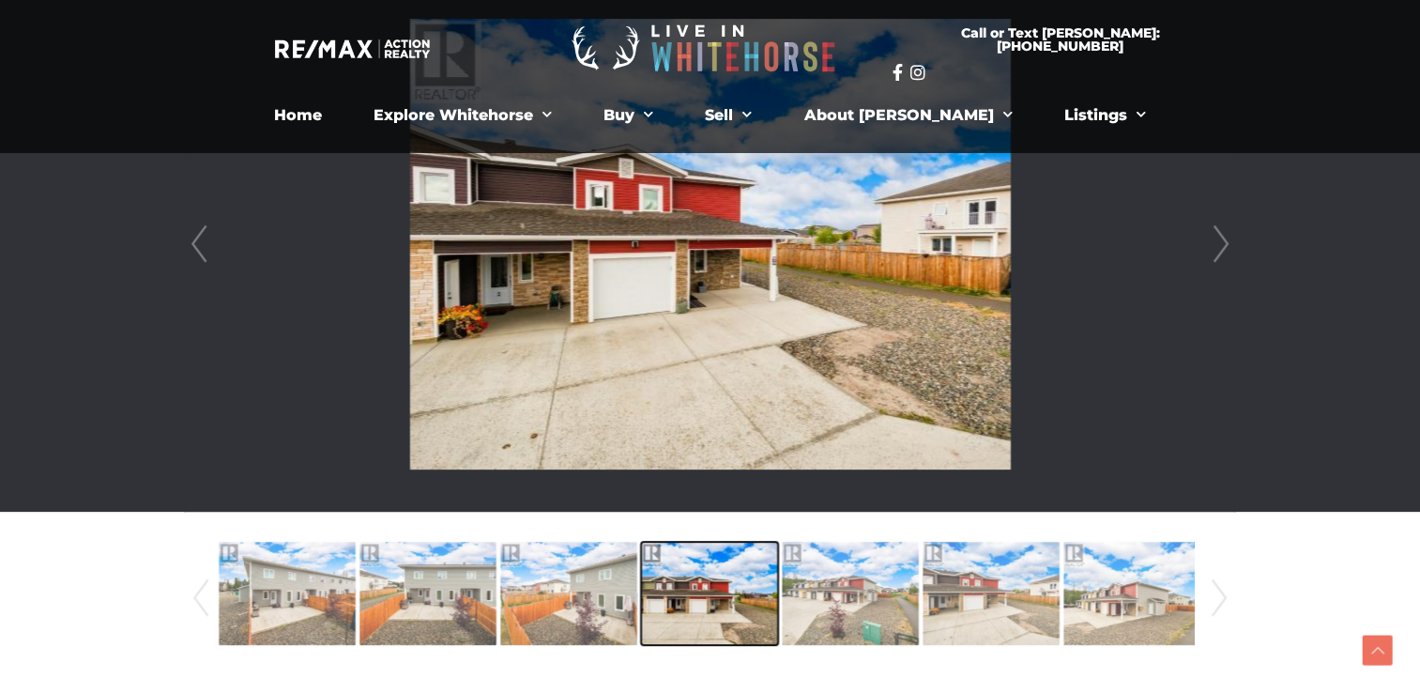
click at [725, 598] on img at bounding box center [709, 593] width 137 height 107
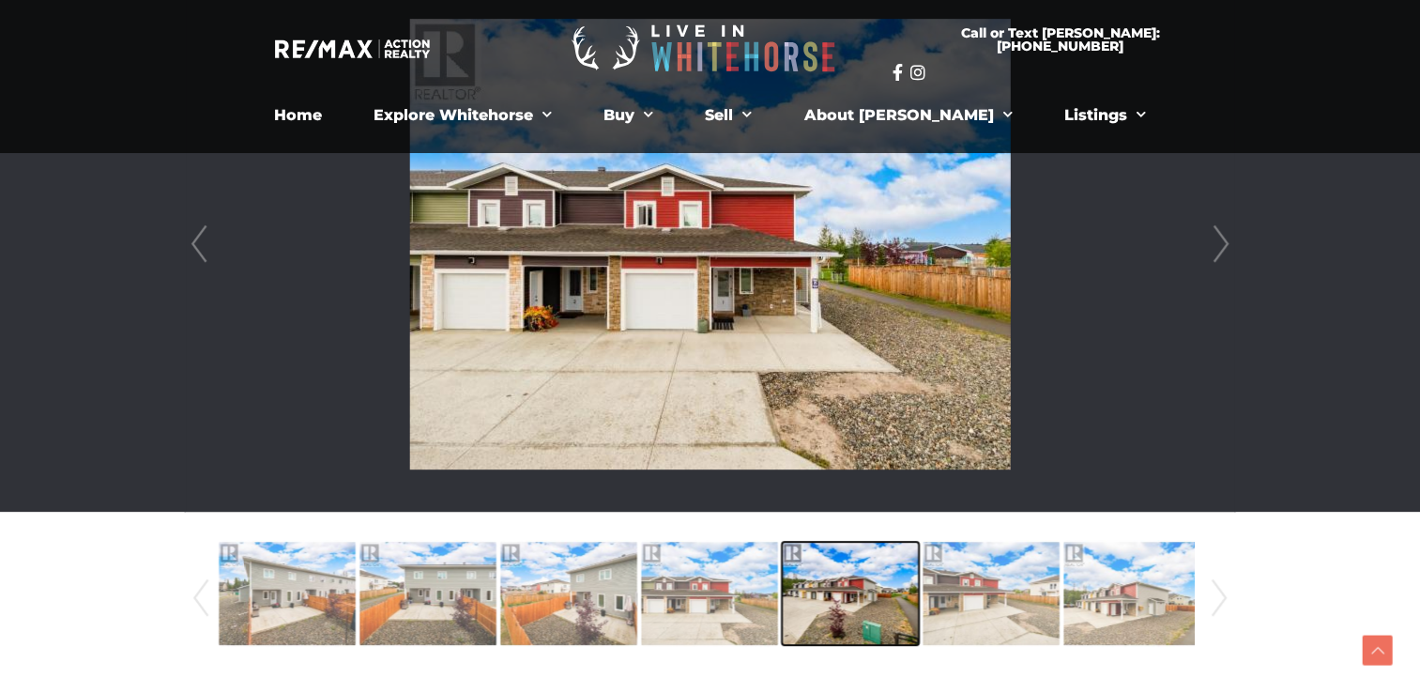
click at [810, 598] on img at bounding box center [850, 593] width 137 height 107
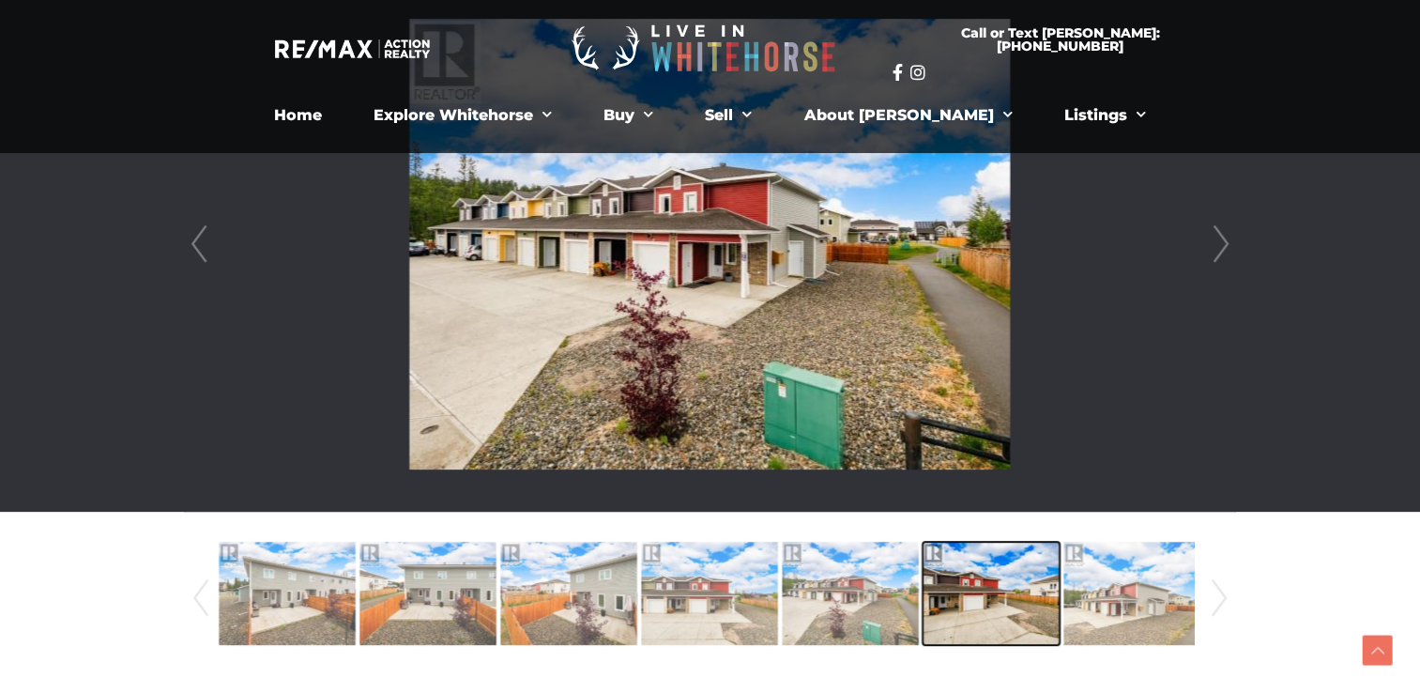
click at [974, 593] on img at bounding box center [991, 593] width 137 height 107
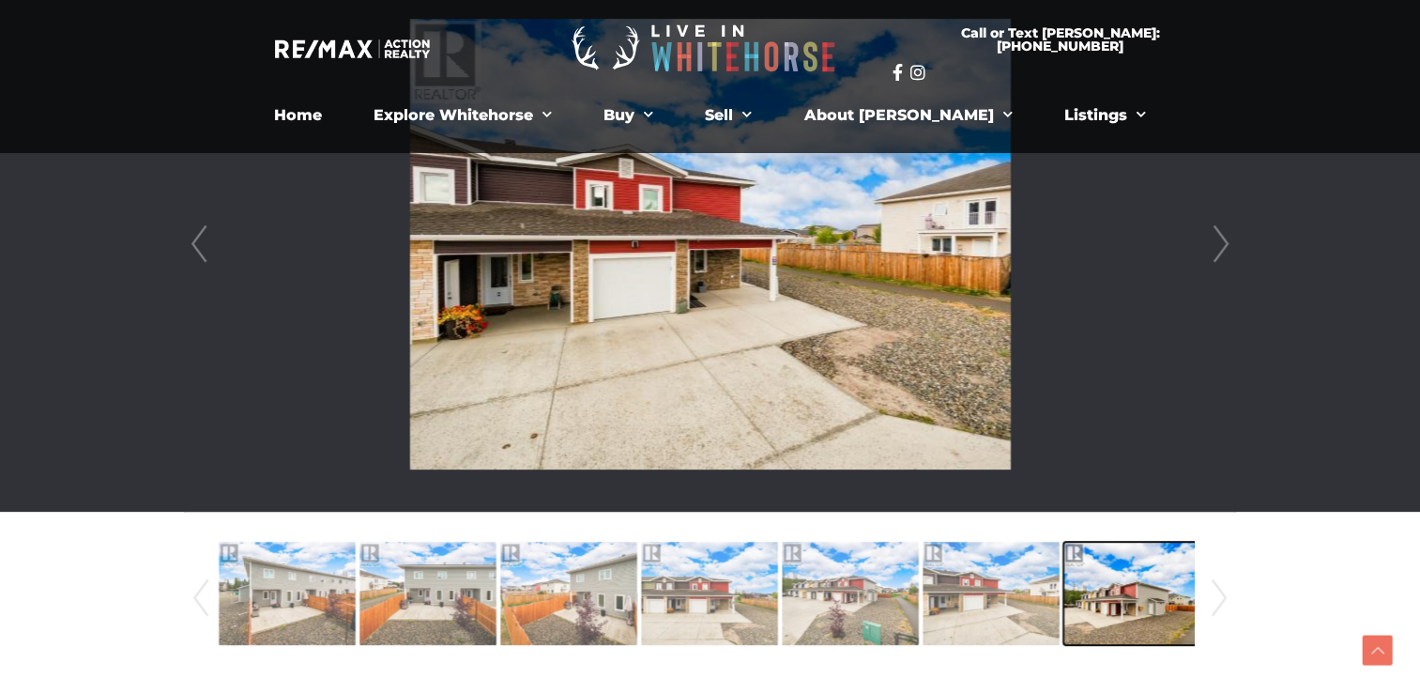
click at [1086, 596] on img at bounding box center [1132, 593] width 137 height 107
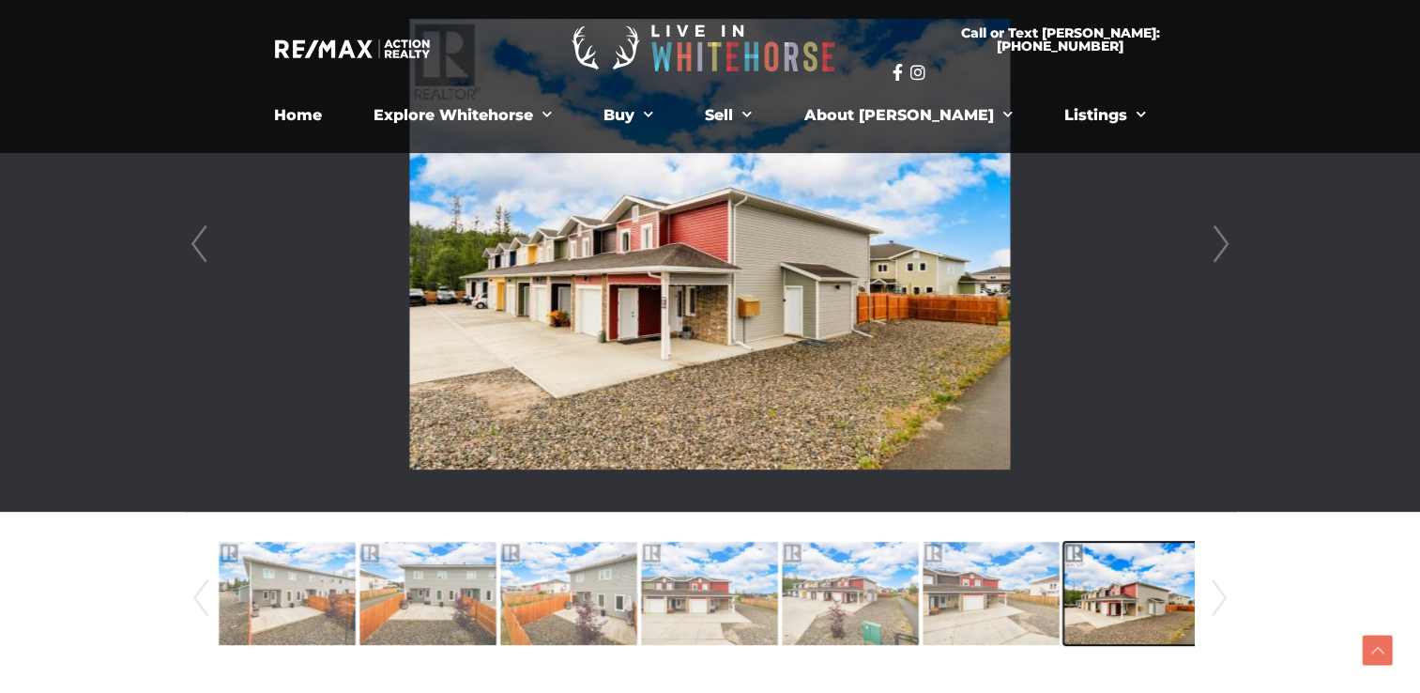
click at [1113, 599] on img at bounding box center [1132, 593] width 137 height 107
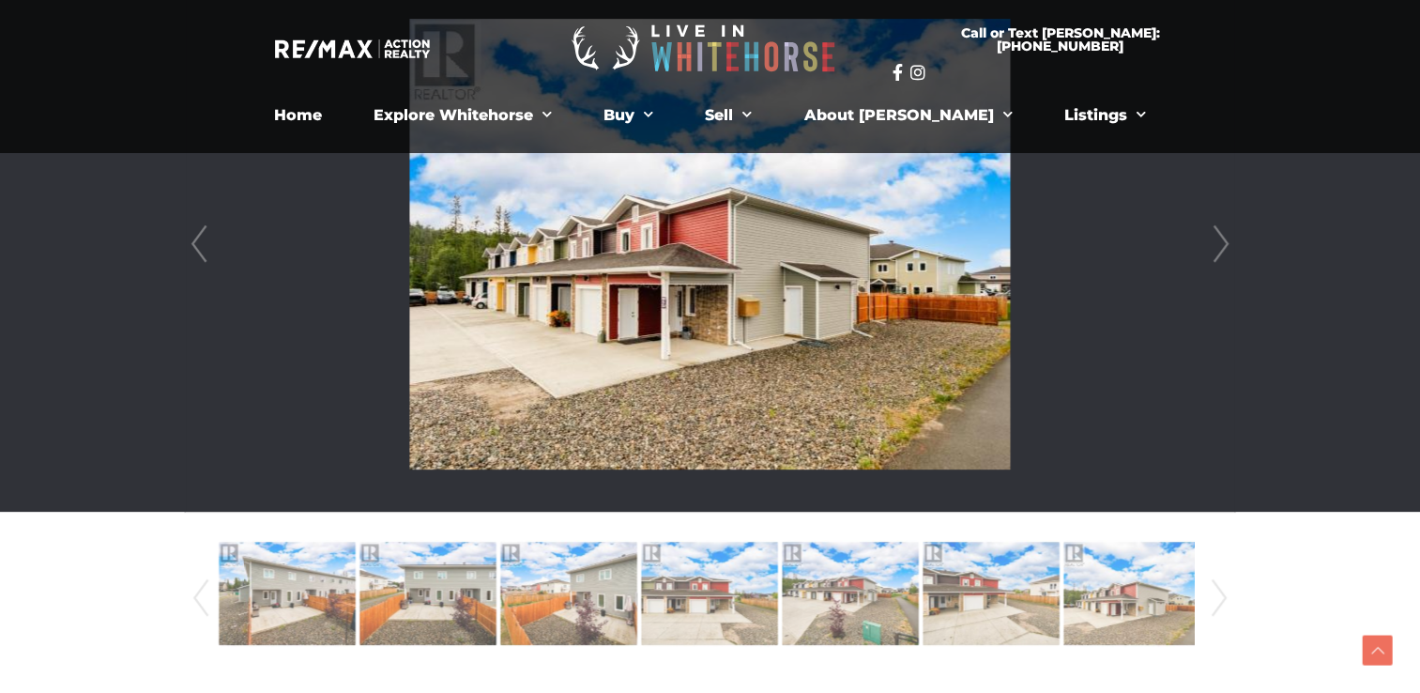
click at [1216, 599] on link "Next" at bounding box center [1219, 598] width 28 height 128
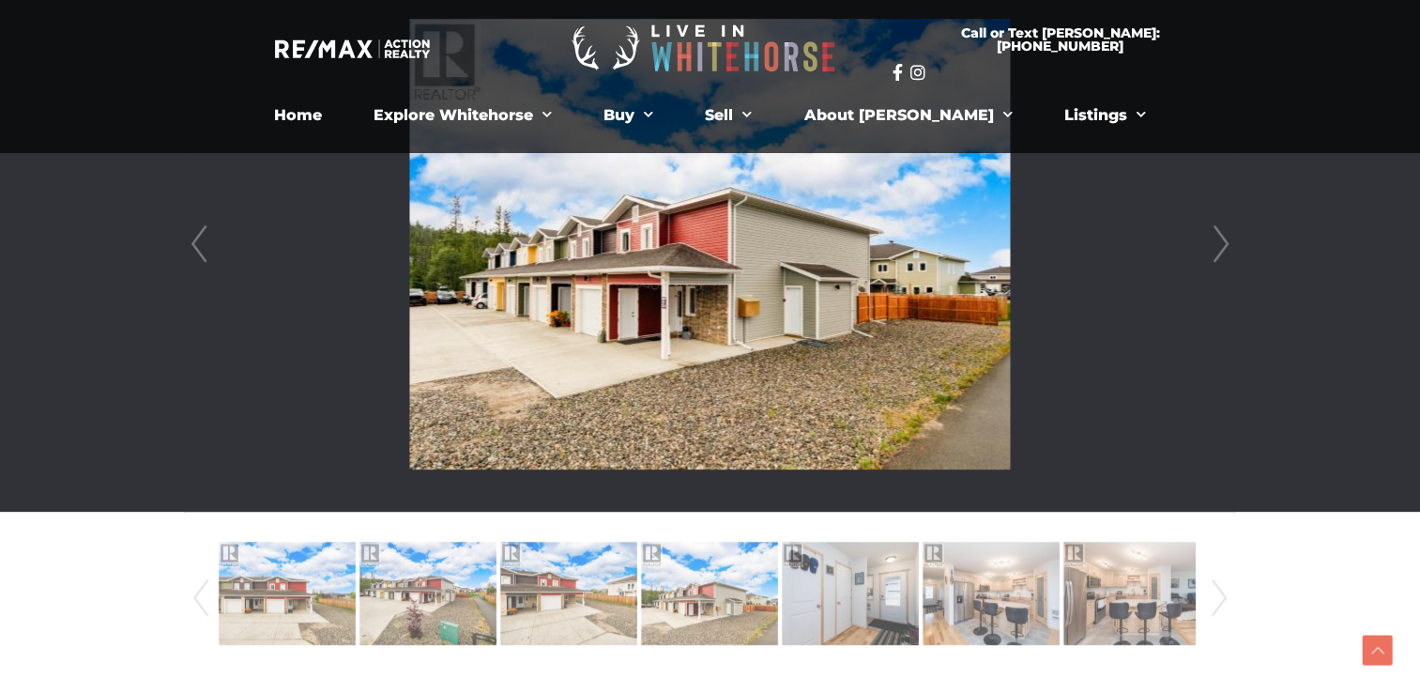
click at [1216, 599] on link "Next" at bounding box center [1219, 598] width 28 height 128
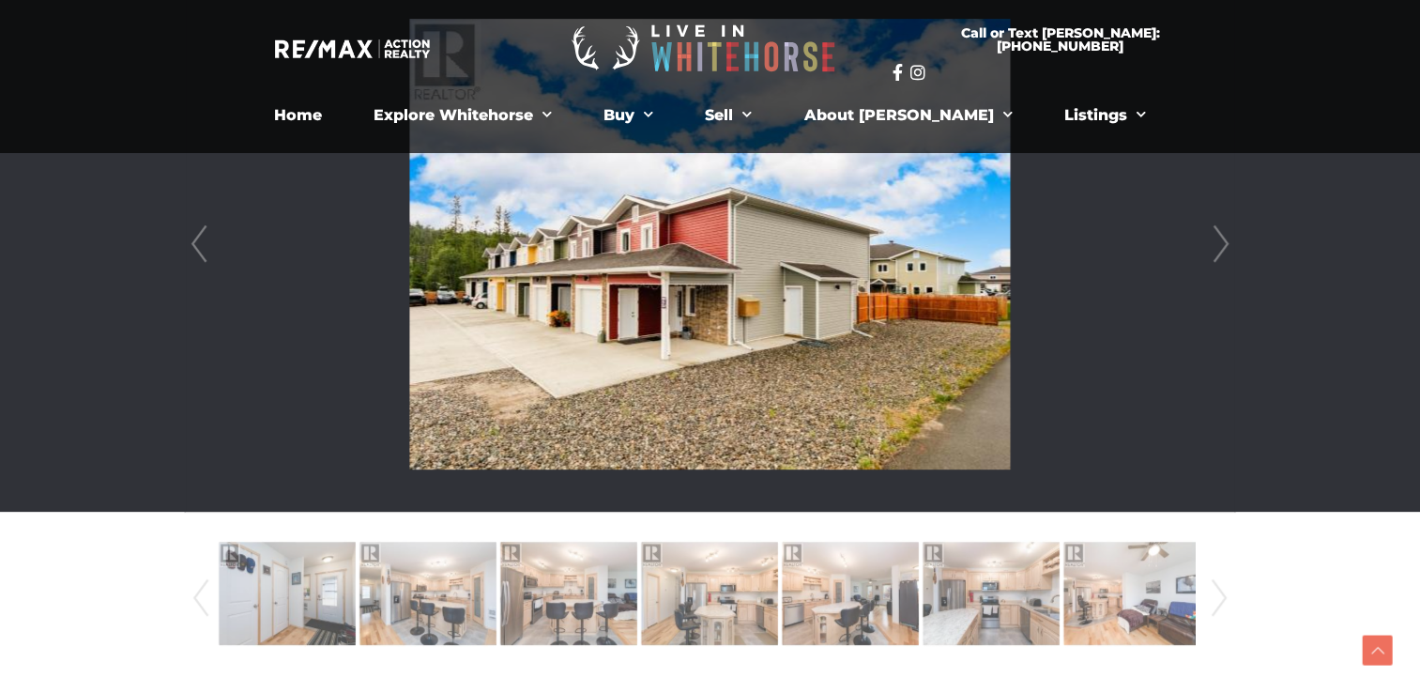
click at [1216, 599] on link "Next" at bounding box center [1219, 598] width 28 height 128
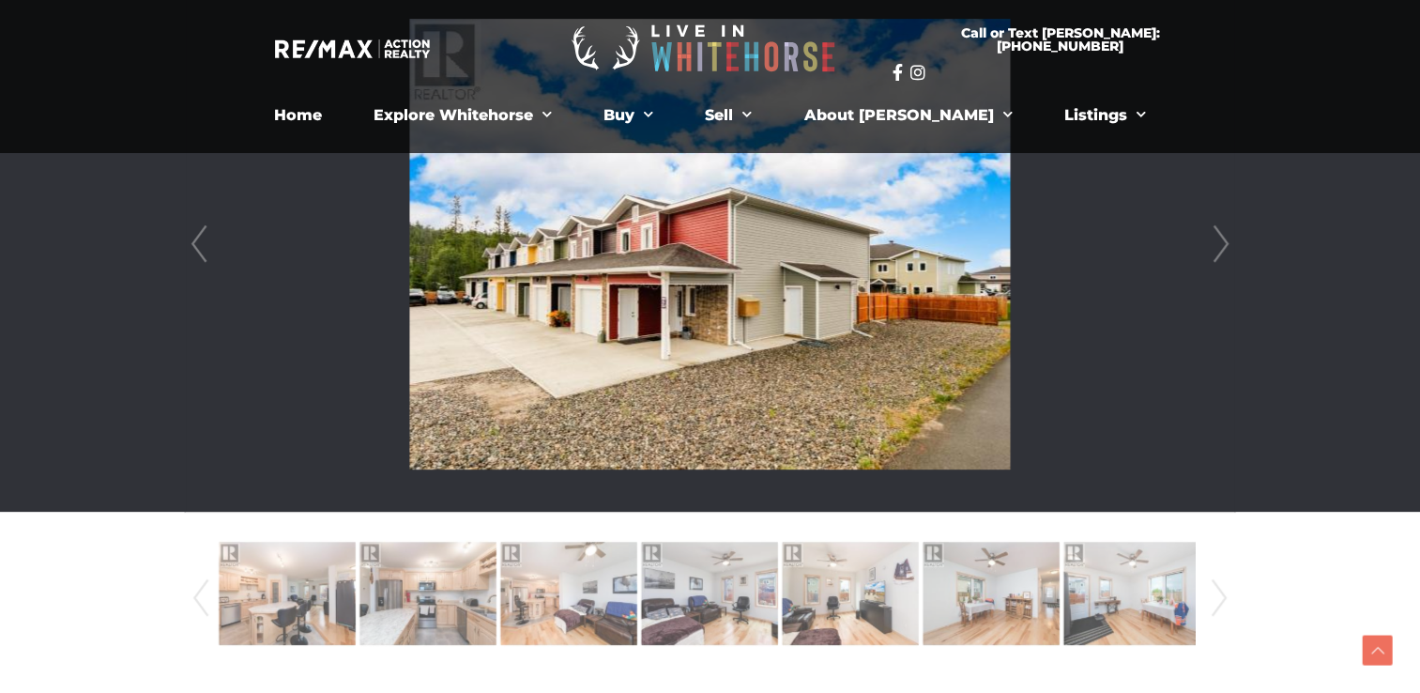
click at [1216, 599] on link "Next" at bounding box center [1219, 598] width 28 height 128
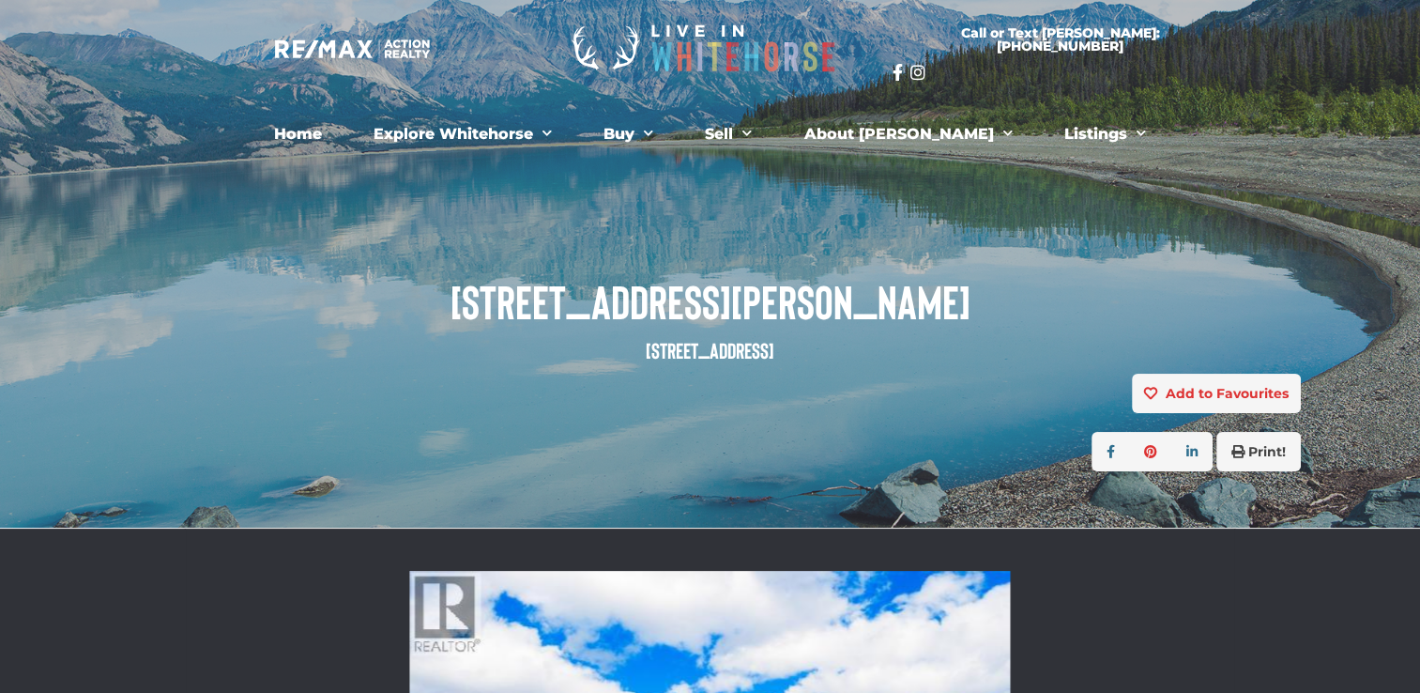
scroll to position [0, 0]
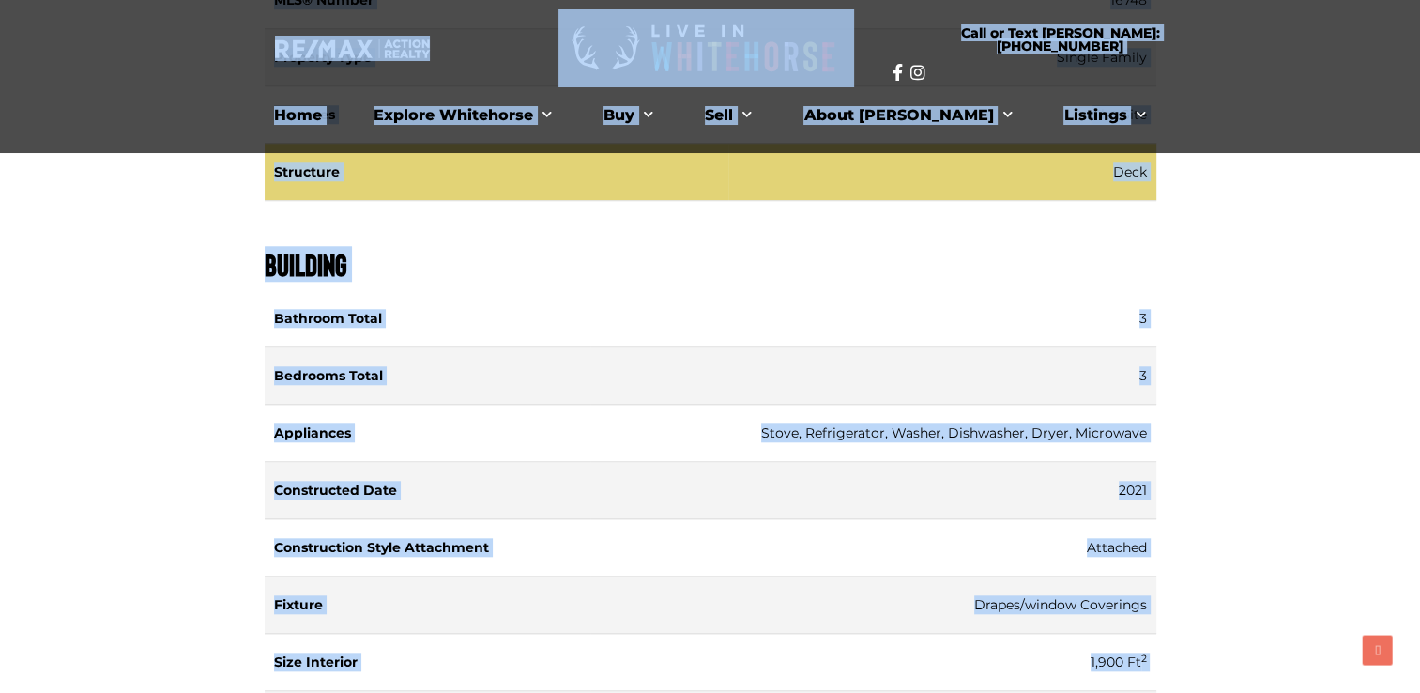
scroll to position [1487, 0]
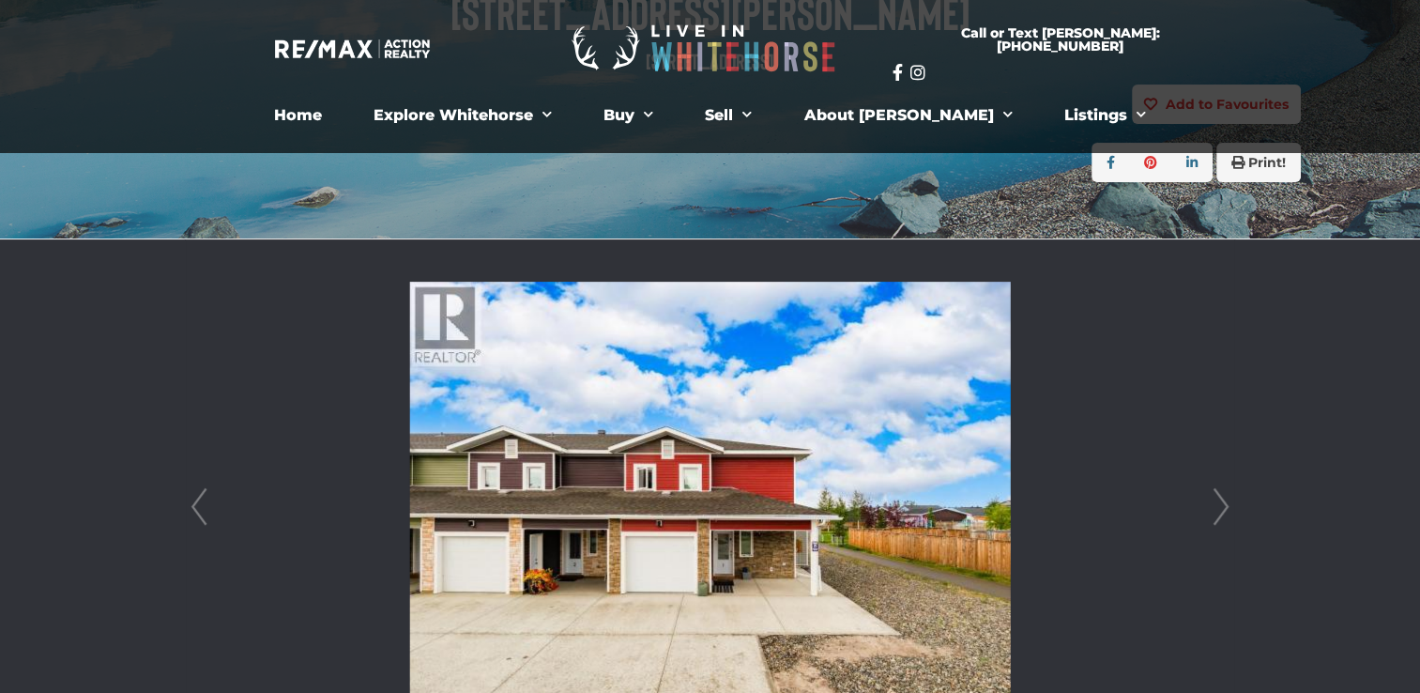
scroll to position [267, 0]
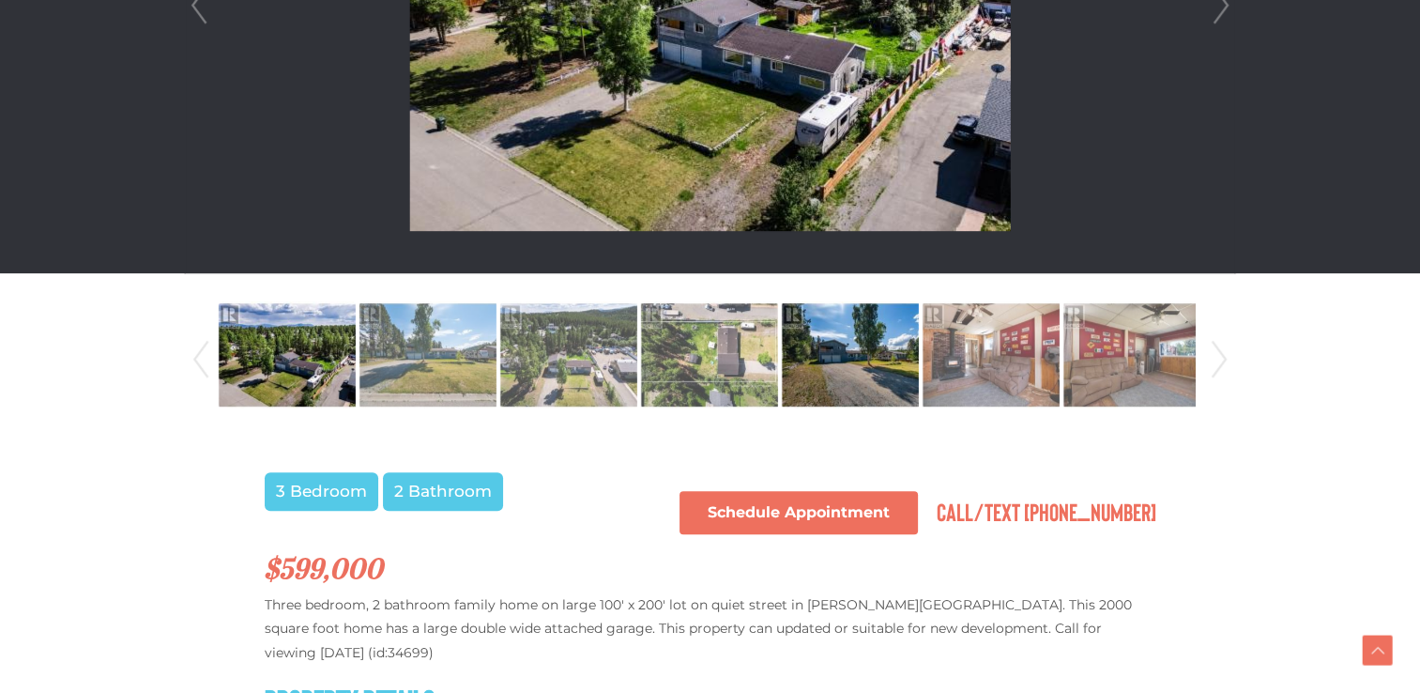
scroll to position [845, 0]
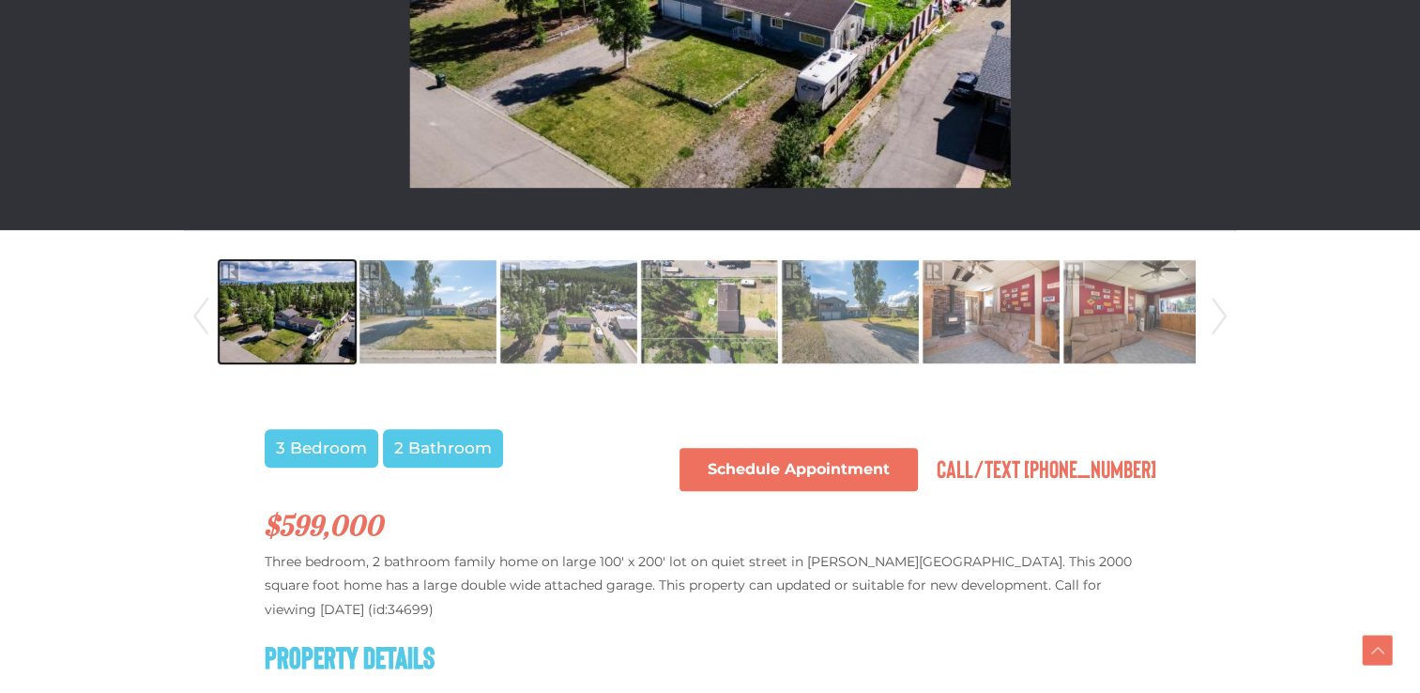
click at [263, 344] on img at bounding box center [287, 311] width 137 height 107
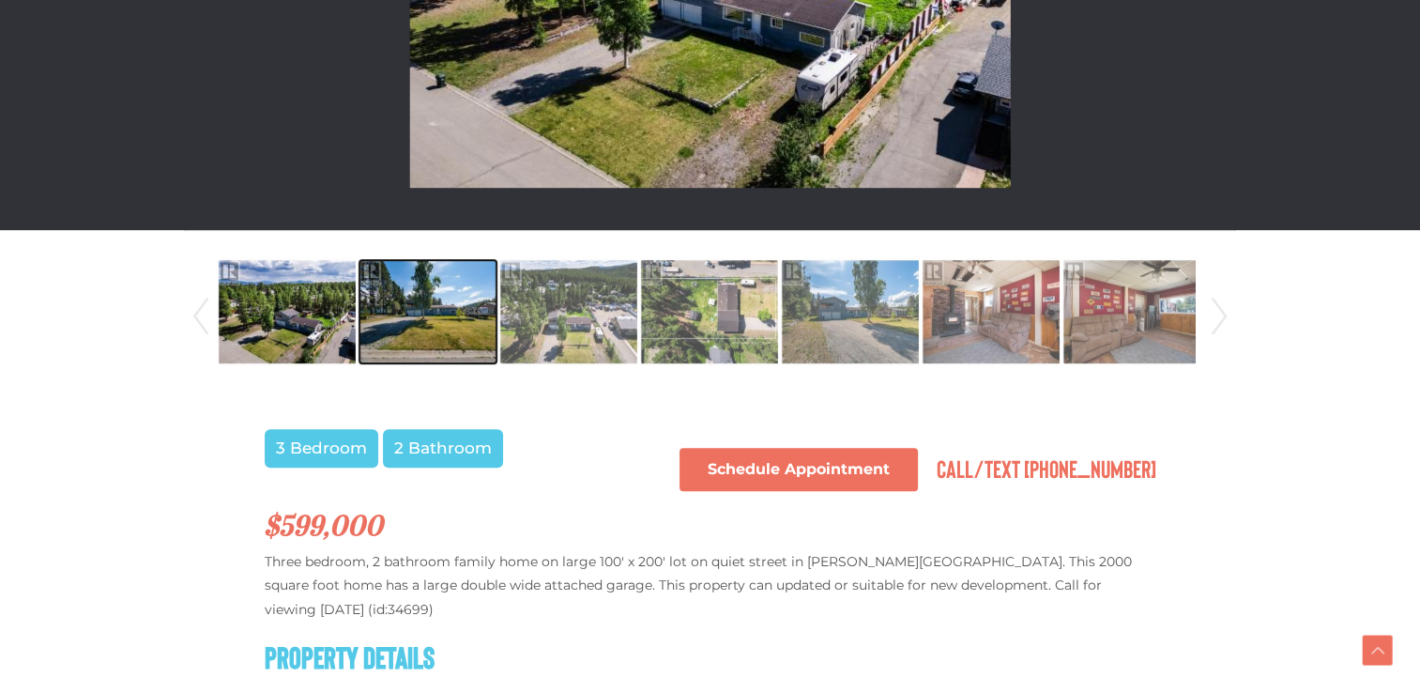
click at [429, 336] on img at bounding box center [428, 311] width 137 height 107
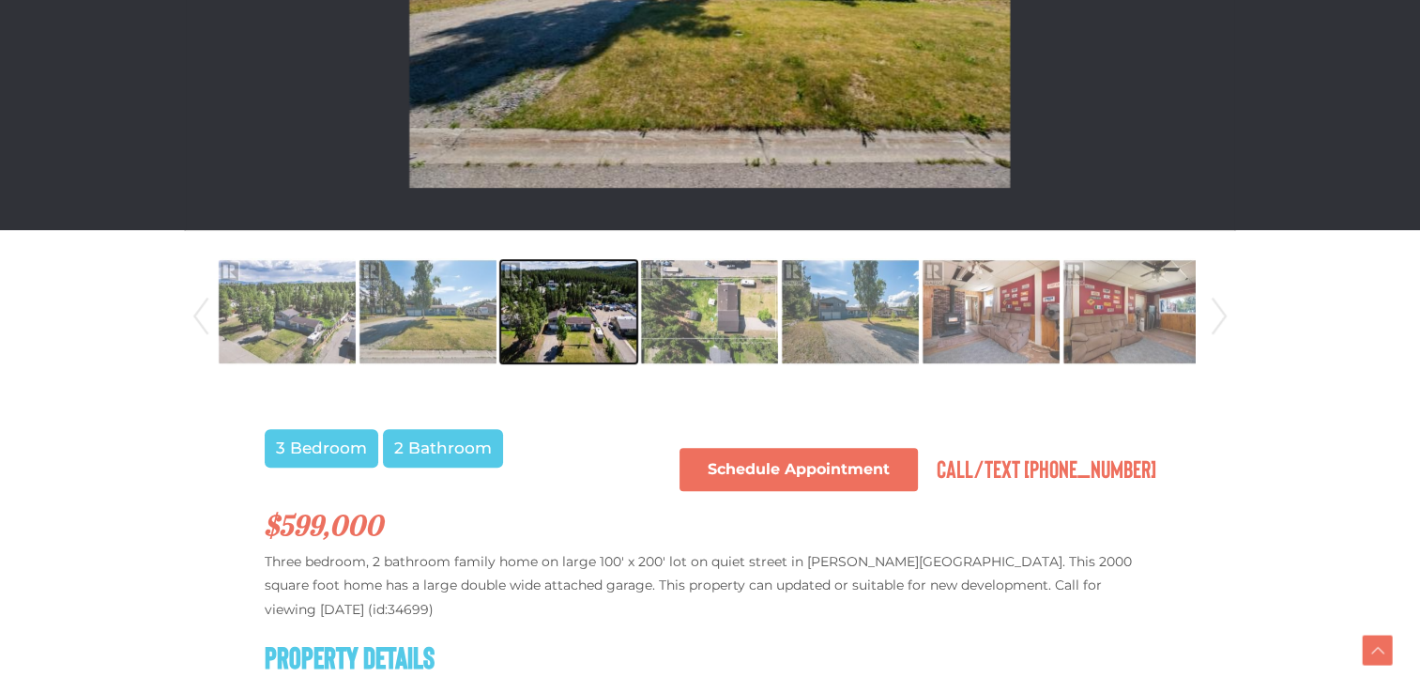
click at [537, 345] on img at bounding box center [568, 311] width 137 height 107
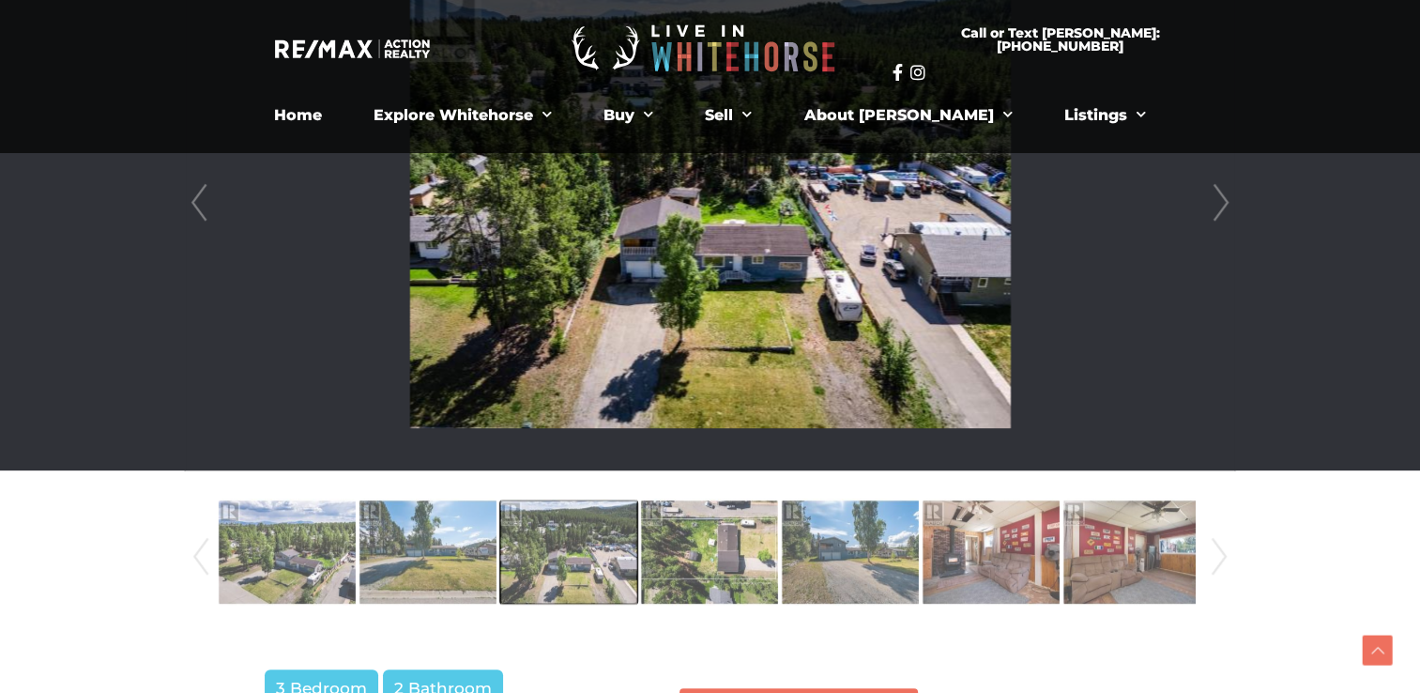
scroll to position [563, 0]
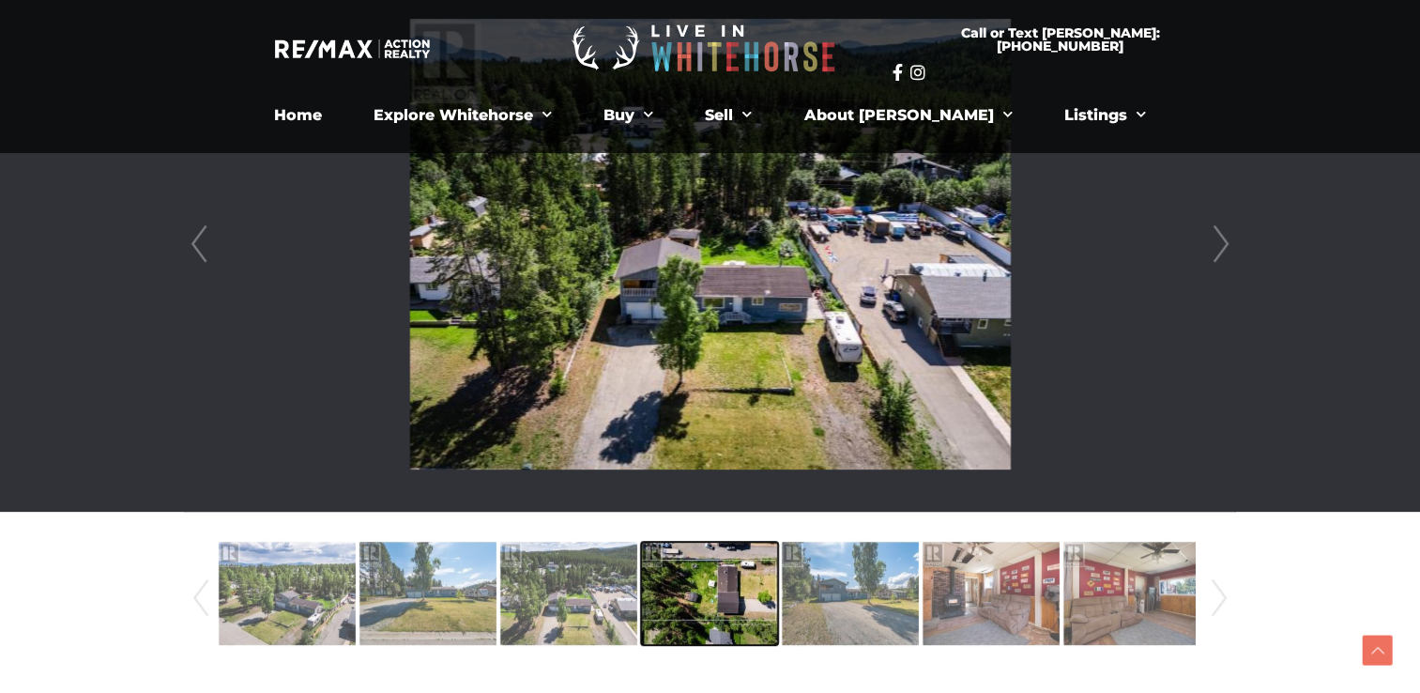
click at [701, 619] on img at bounding box center [709, 593] width 137 height 107
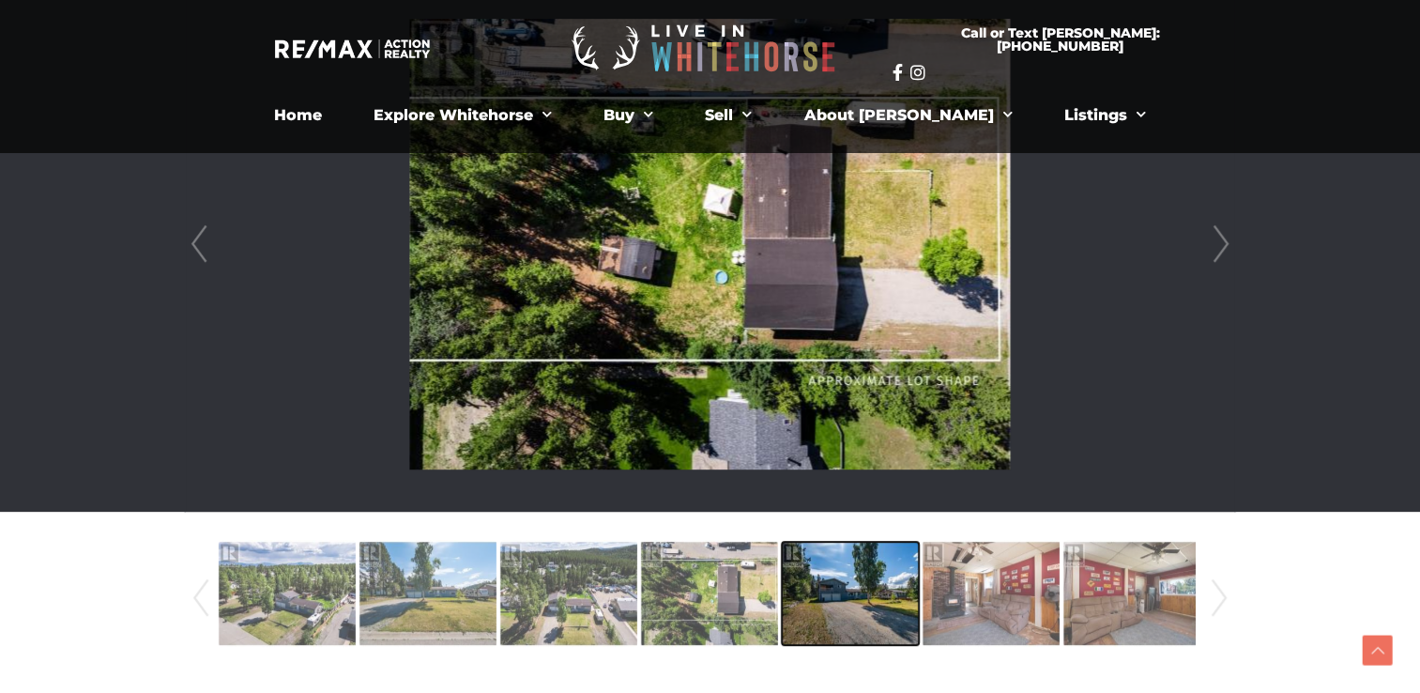
click at [813, 606] on img at bounding box center [850, 593] width 137 height 107
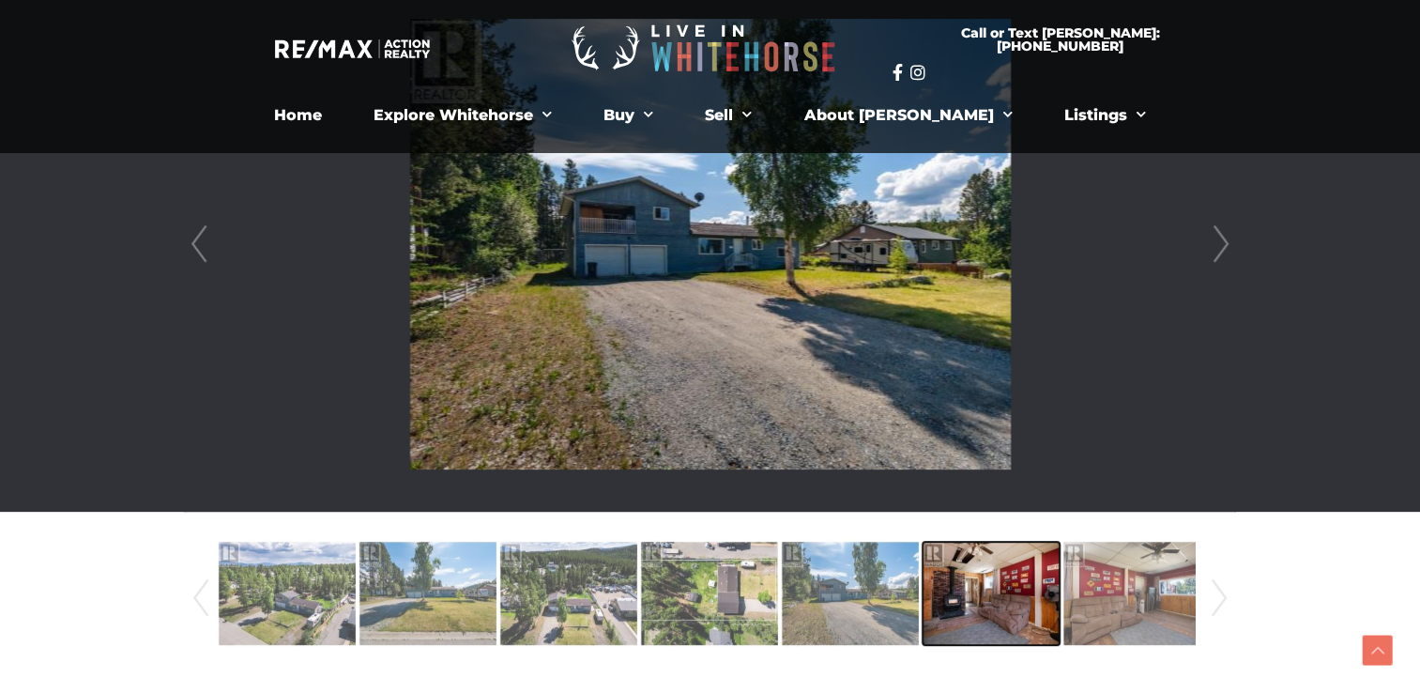
click at [936, 618] on img at bounding box center [991, 593] width 137 height 107
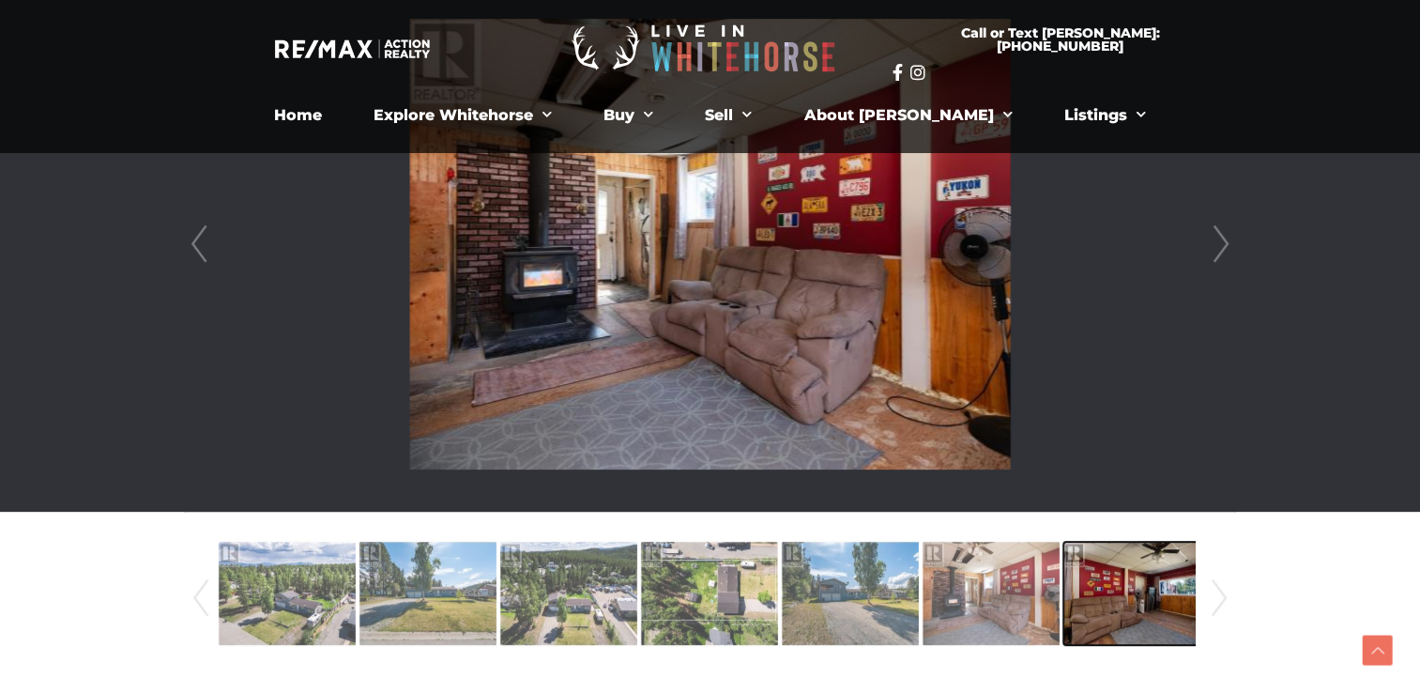
click at [1117, 593] on img at bounding box center [1132, 593] width 137 height 107
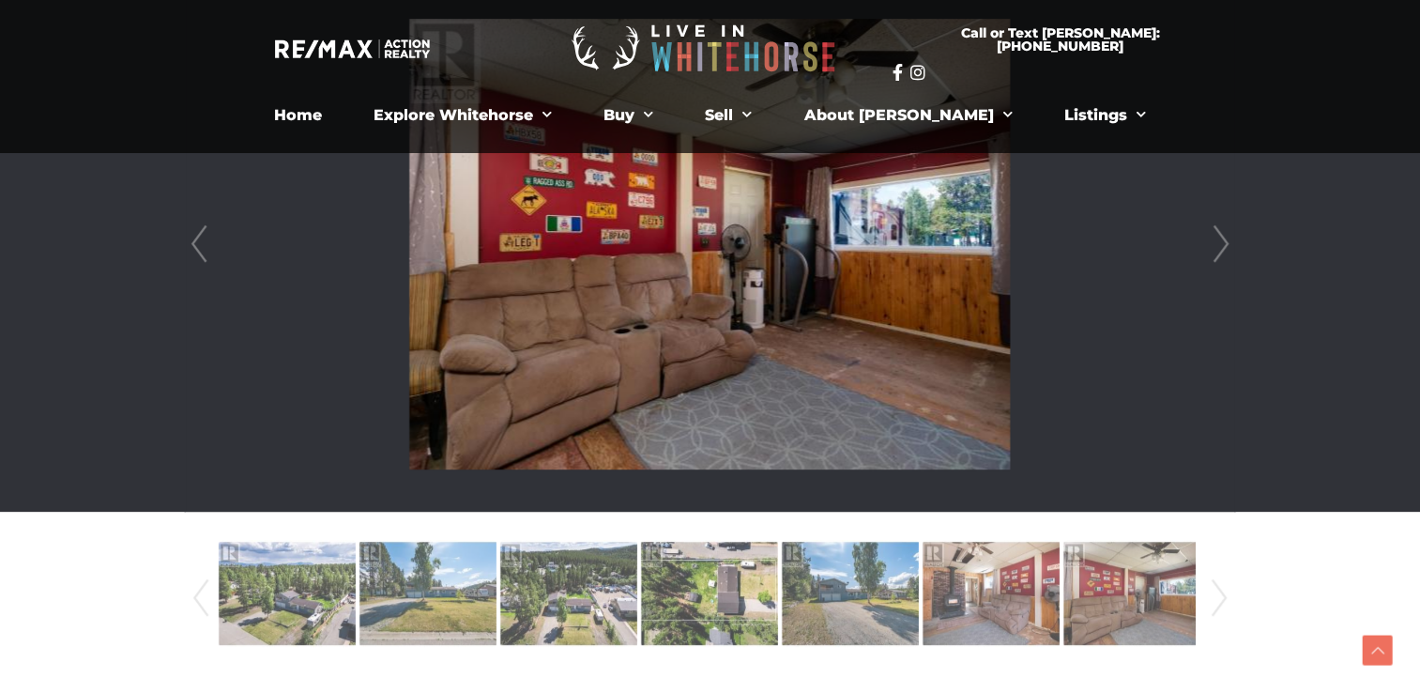
click at [1203, 596] on div "Prev Next" at bounding box center [710, 598] width 1047 height 128
click at [1221, 590] on link "Next" at bounding box center [1219, 598] width 28 height 128
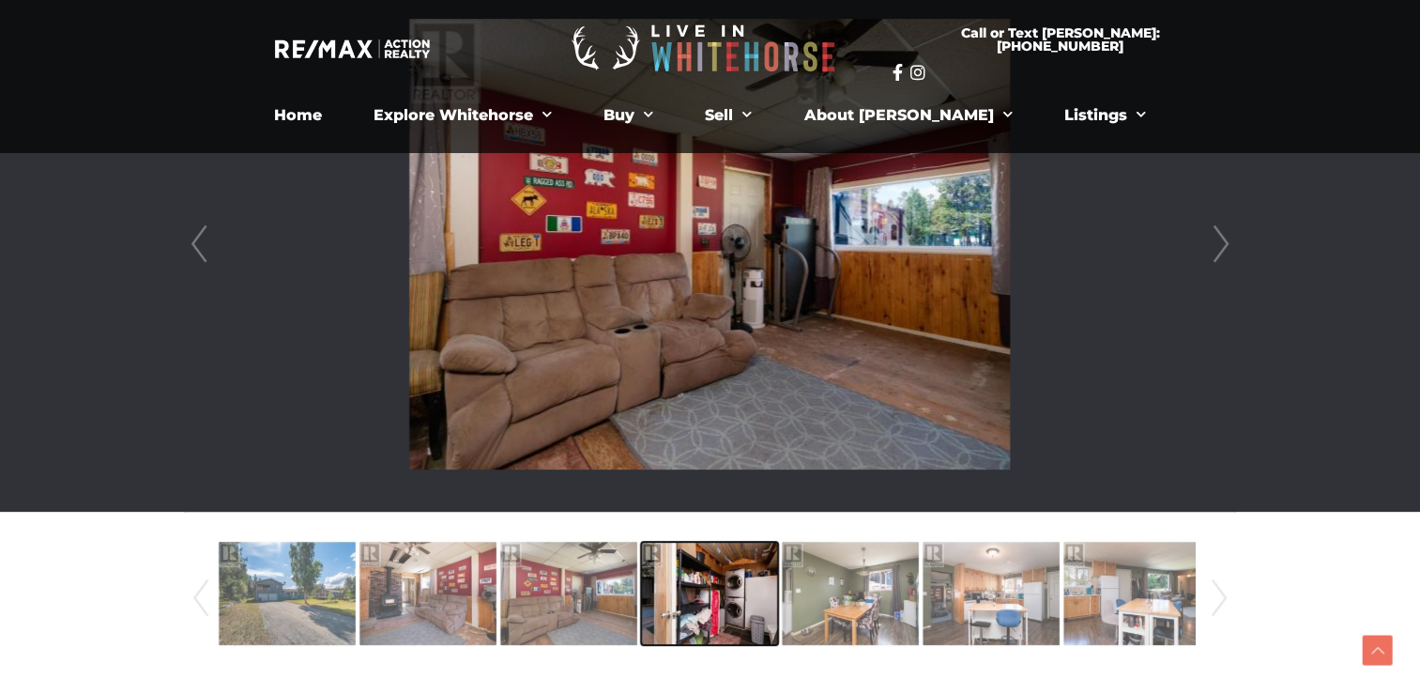
click at [650, 610] on img at bounding box center [709, 593] width 137 height 107
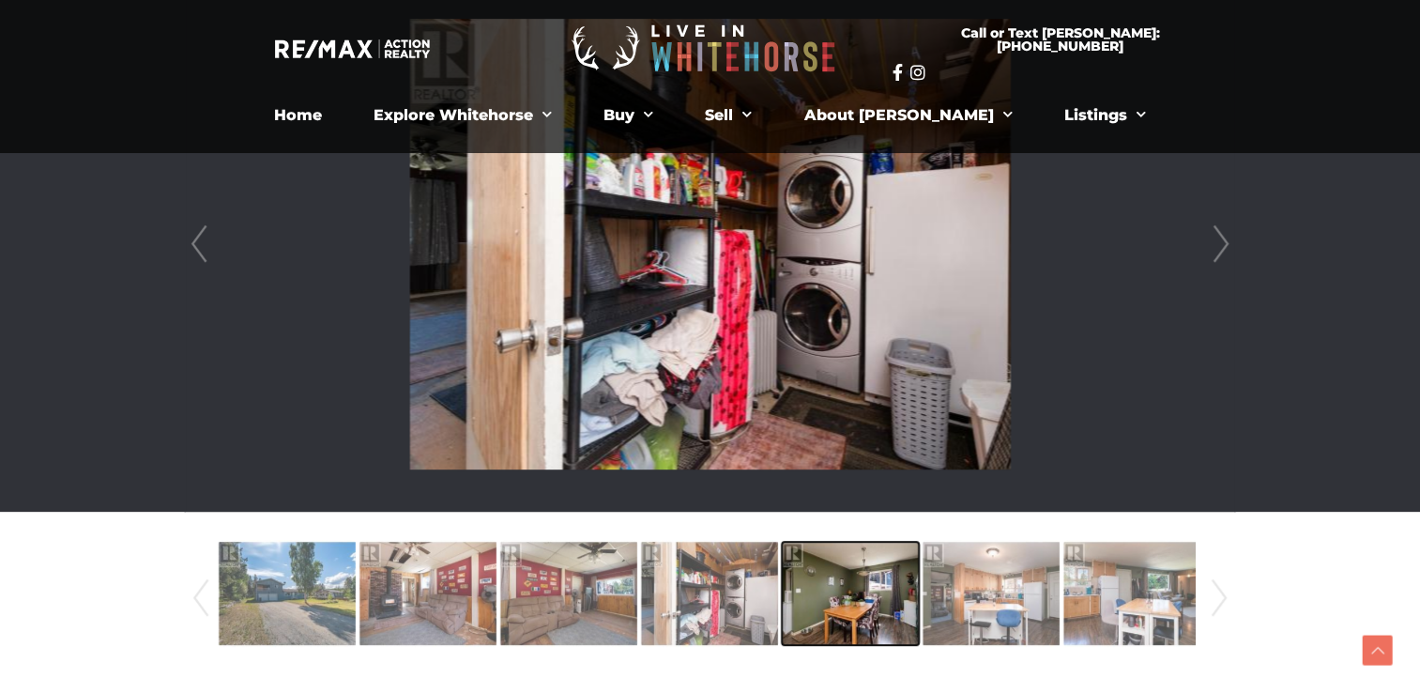
click at [789, 606] on img at bounding box center [850, 593] width 137 height 107
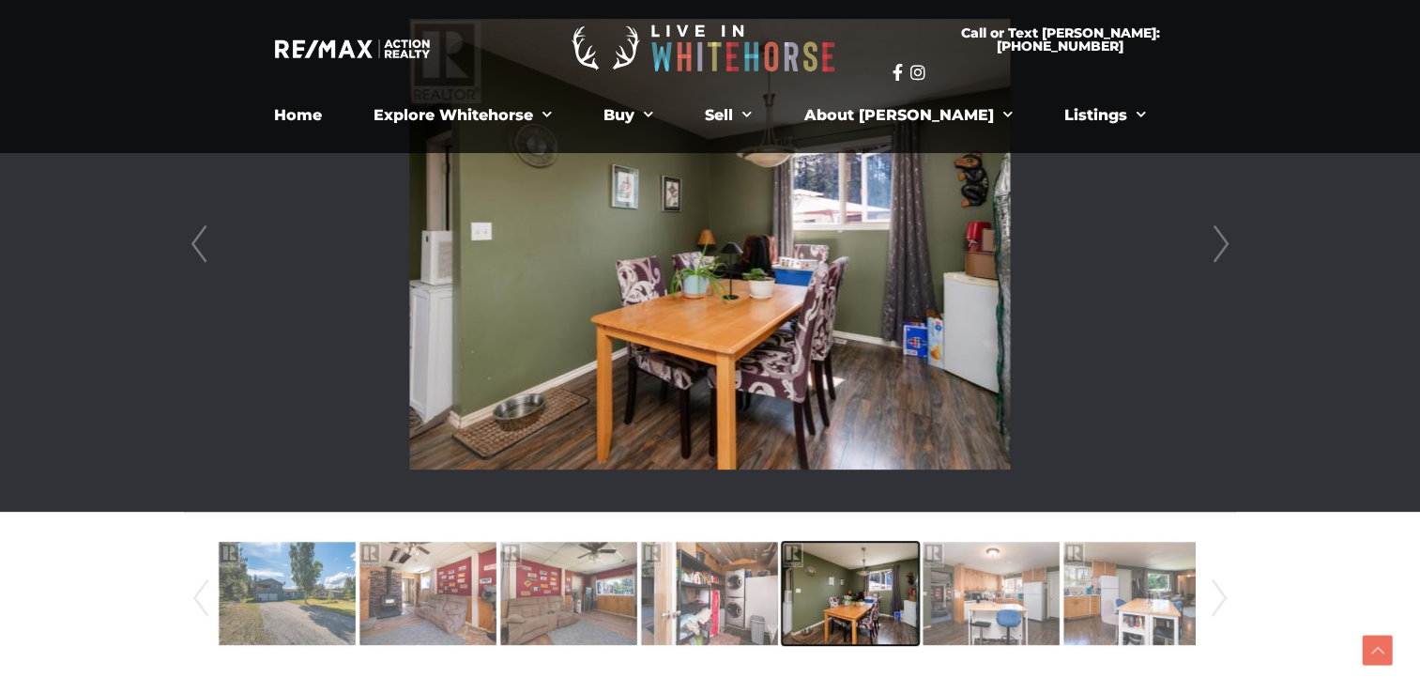
click at [873, 600] on img at bounding box center [850, 593] width 137 height 107
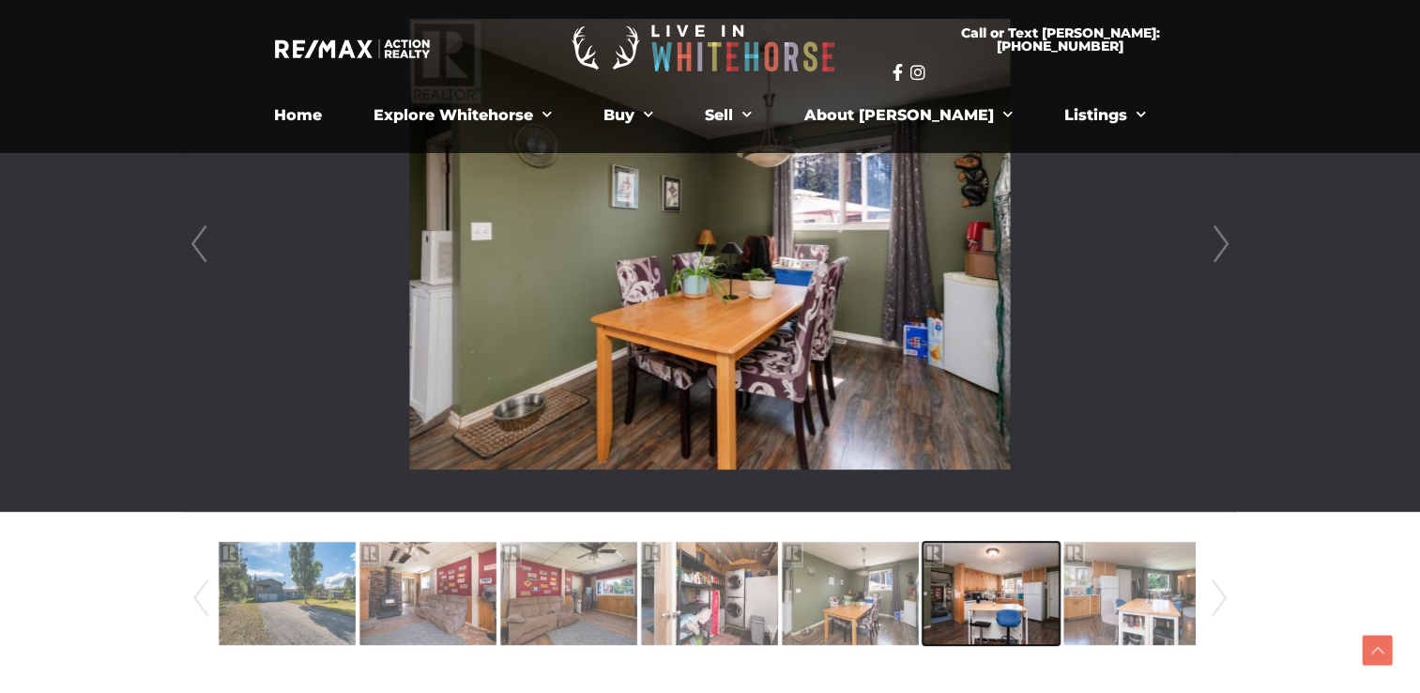
click at [952, 590] on img at bounding box center [991, 593] width 137 height 107
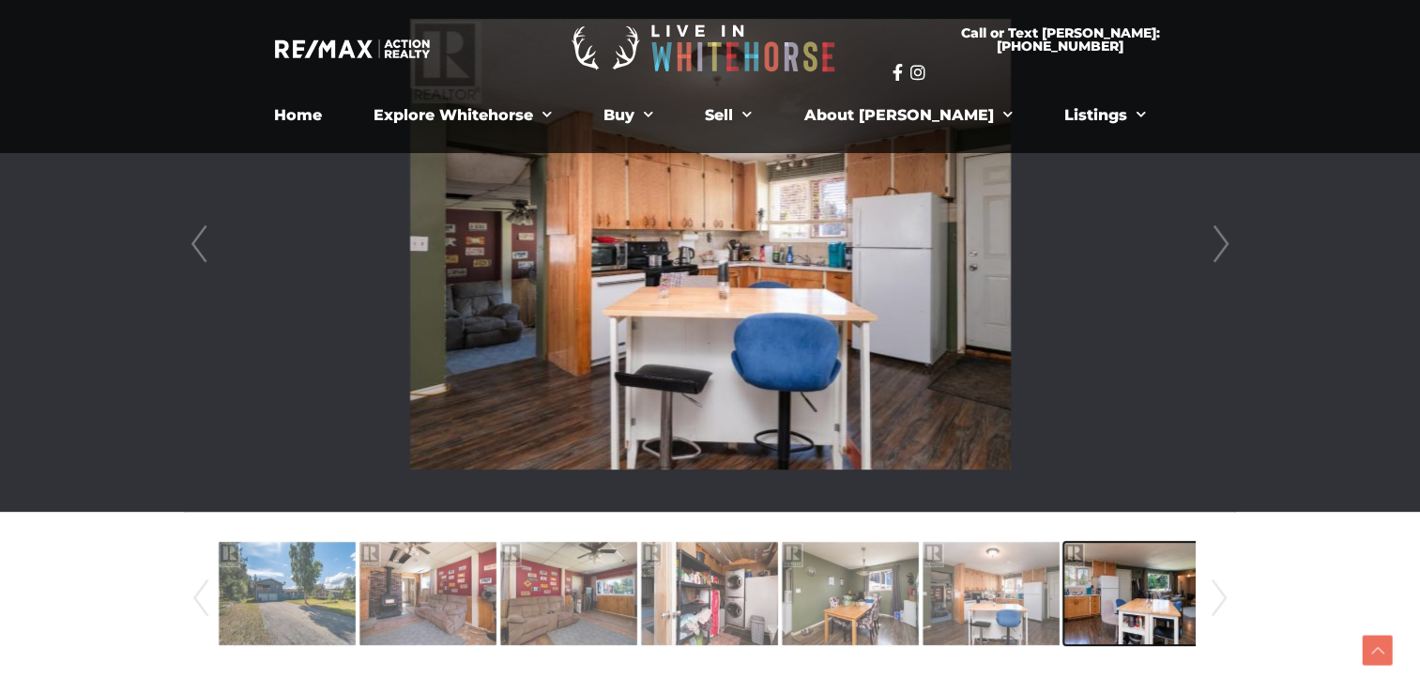
click at [1072, 591] on img at bounding box center [1132, 593] width 137 height 107
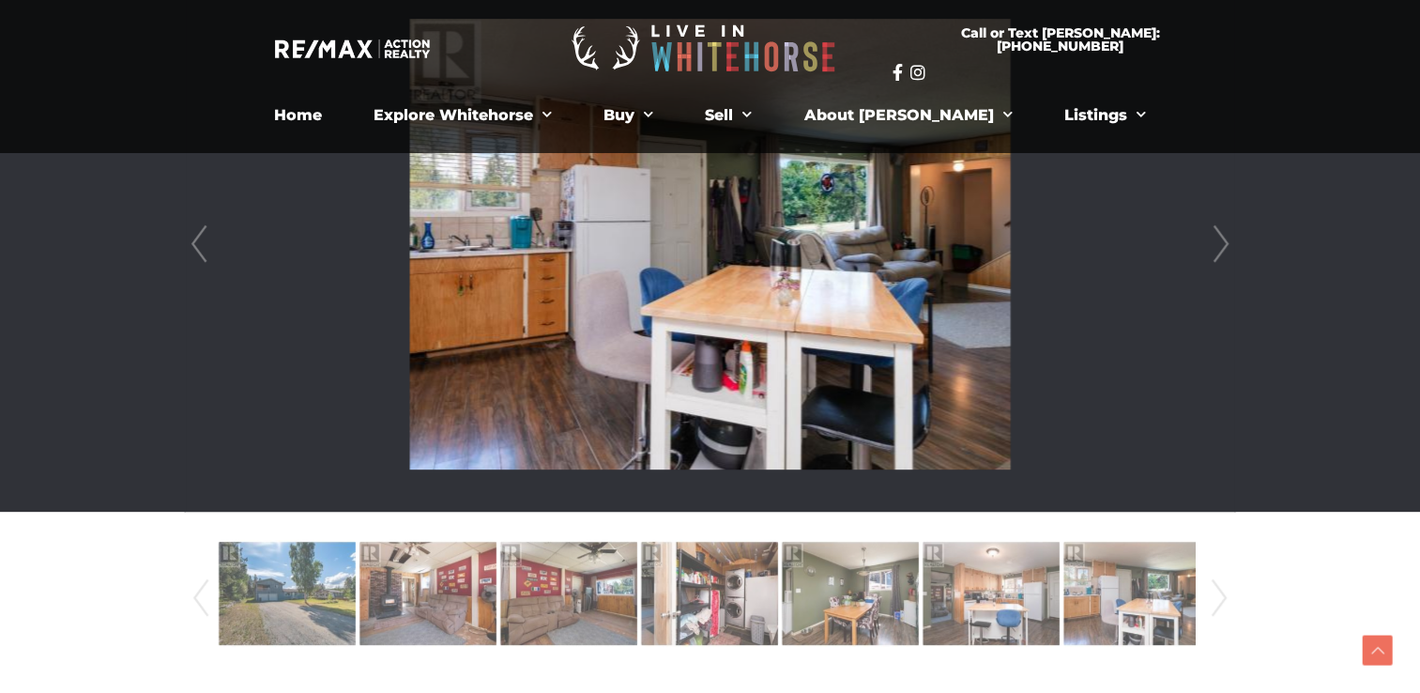
click at [1218, 595] on link "Next" at bounding box center [1219, 598] width 28 height 128
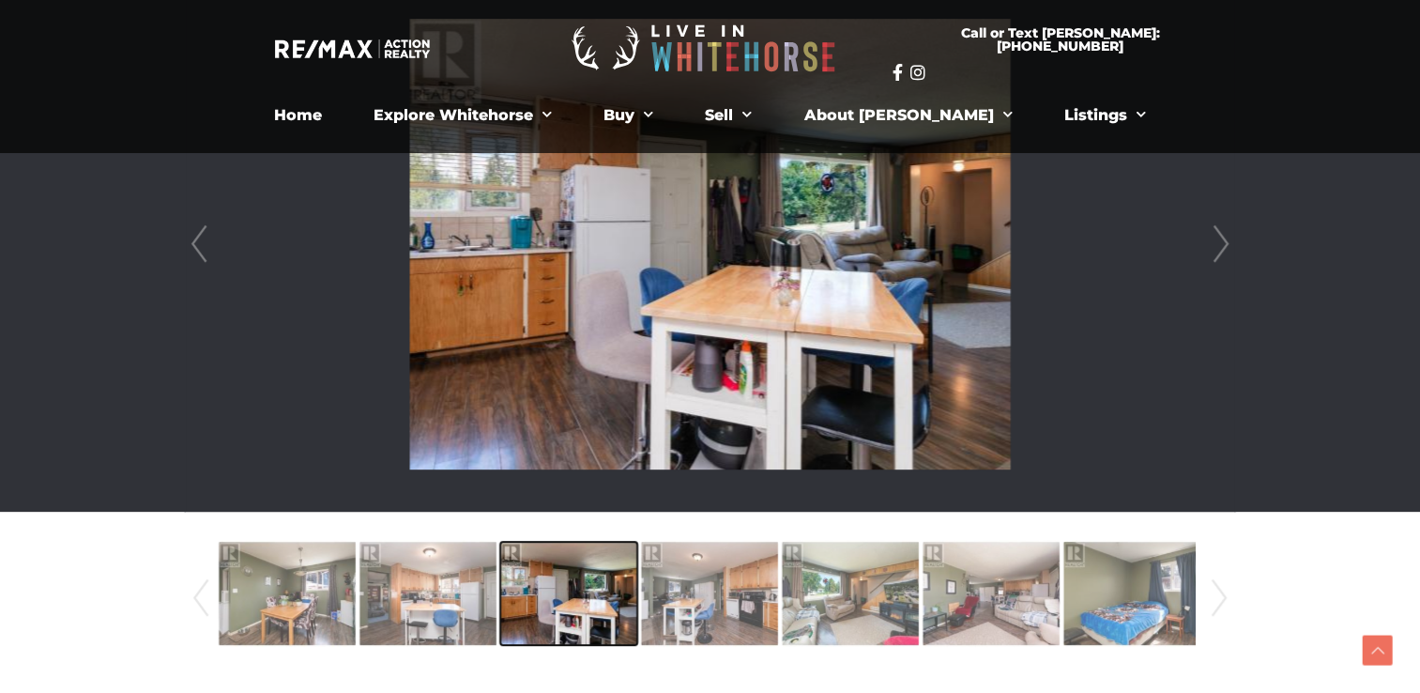
click at [542, 610] on img at bounding box center [568, 593] width 137 height 107
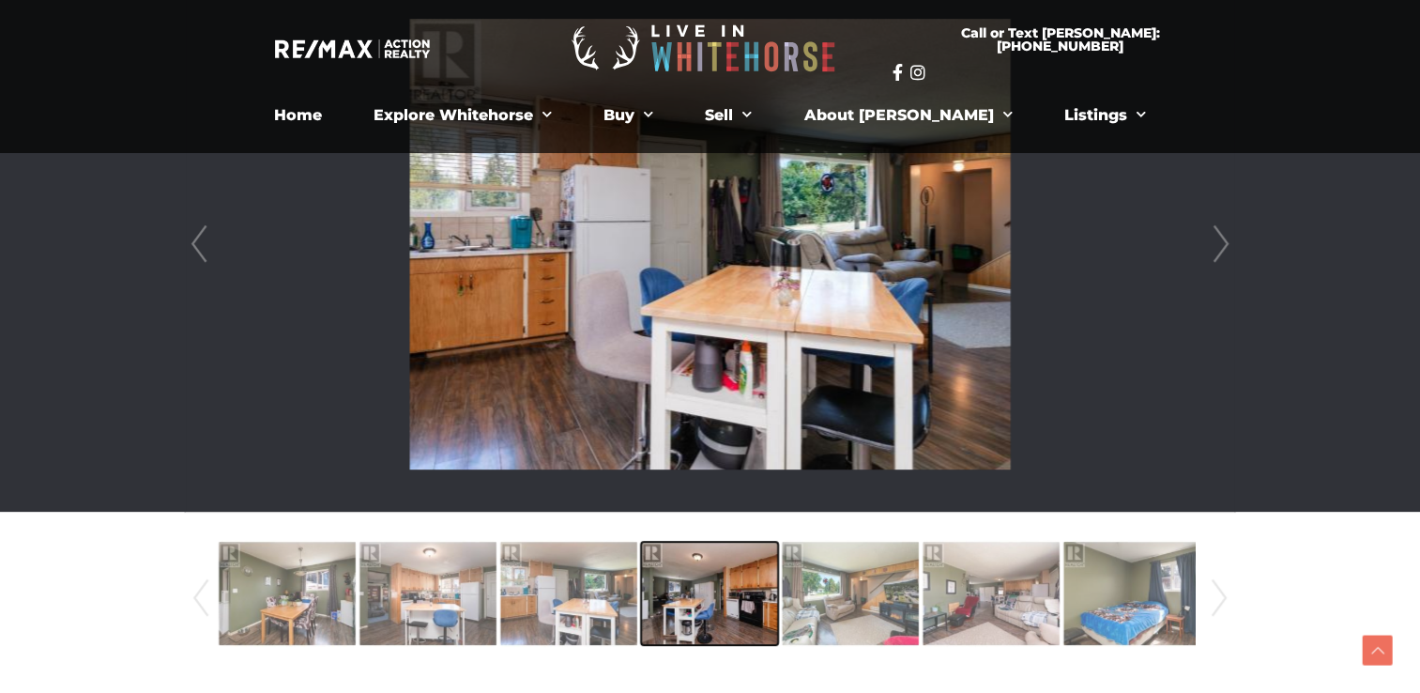
click at [693, 605] on img at bounding box center [709, 593] width 137 height 107
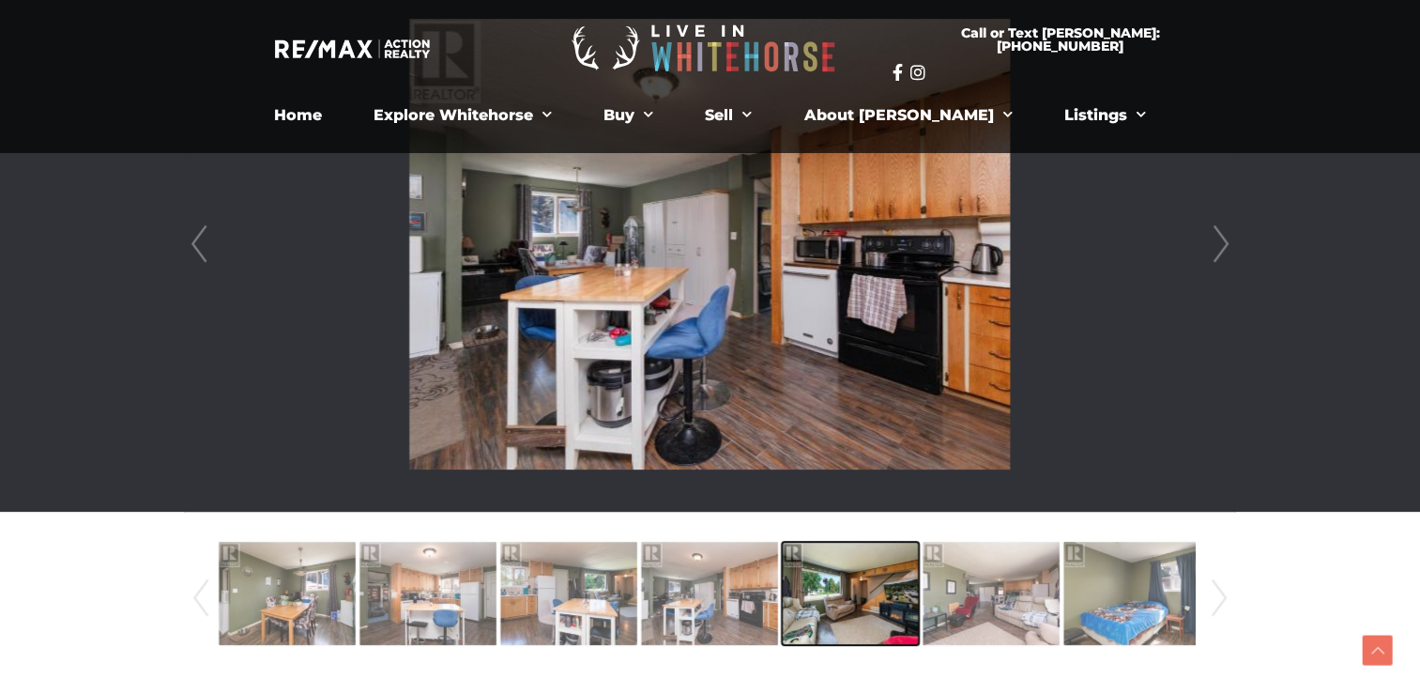
click at [787, 594] on img at bounding box center [850, 593] width 137 height 107
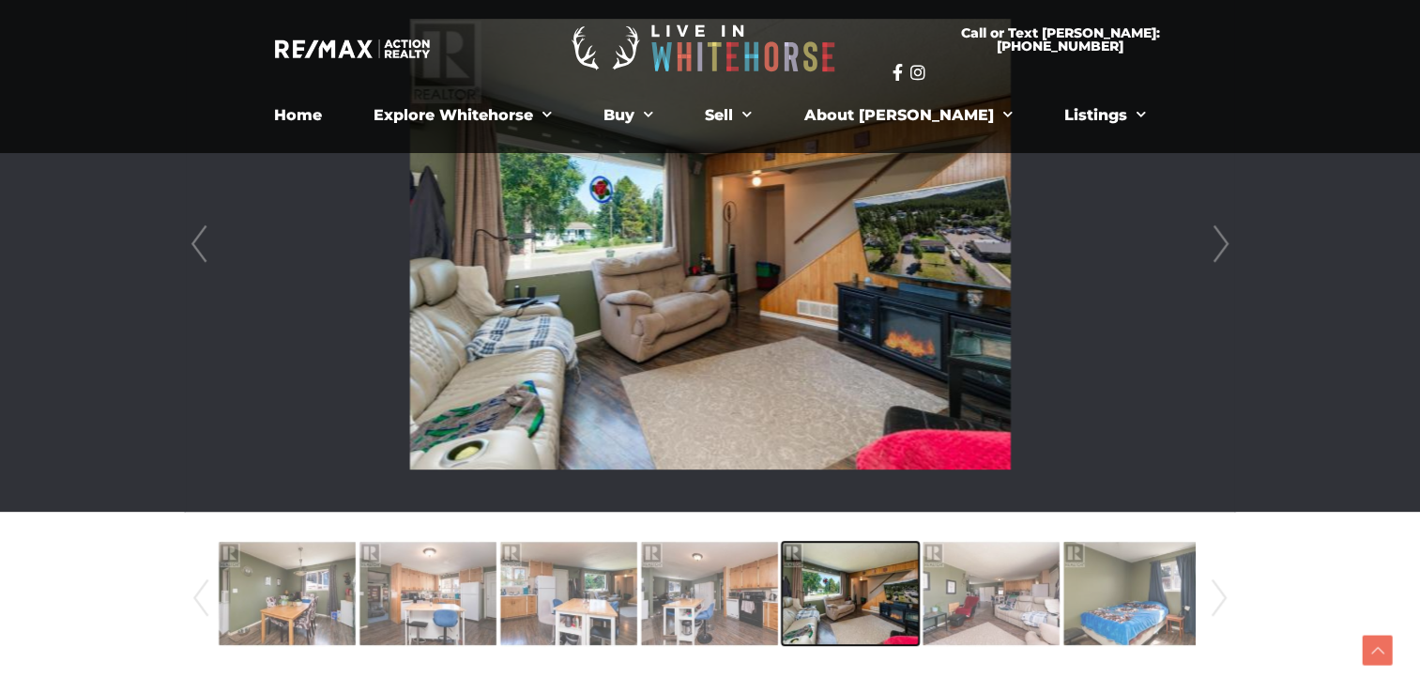
click at [841, 591] on img at bounding box center [850, 593] width 137 height 107
click at [847, 595] on img at bounding box center [850, 593] width 137 height 107
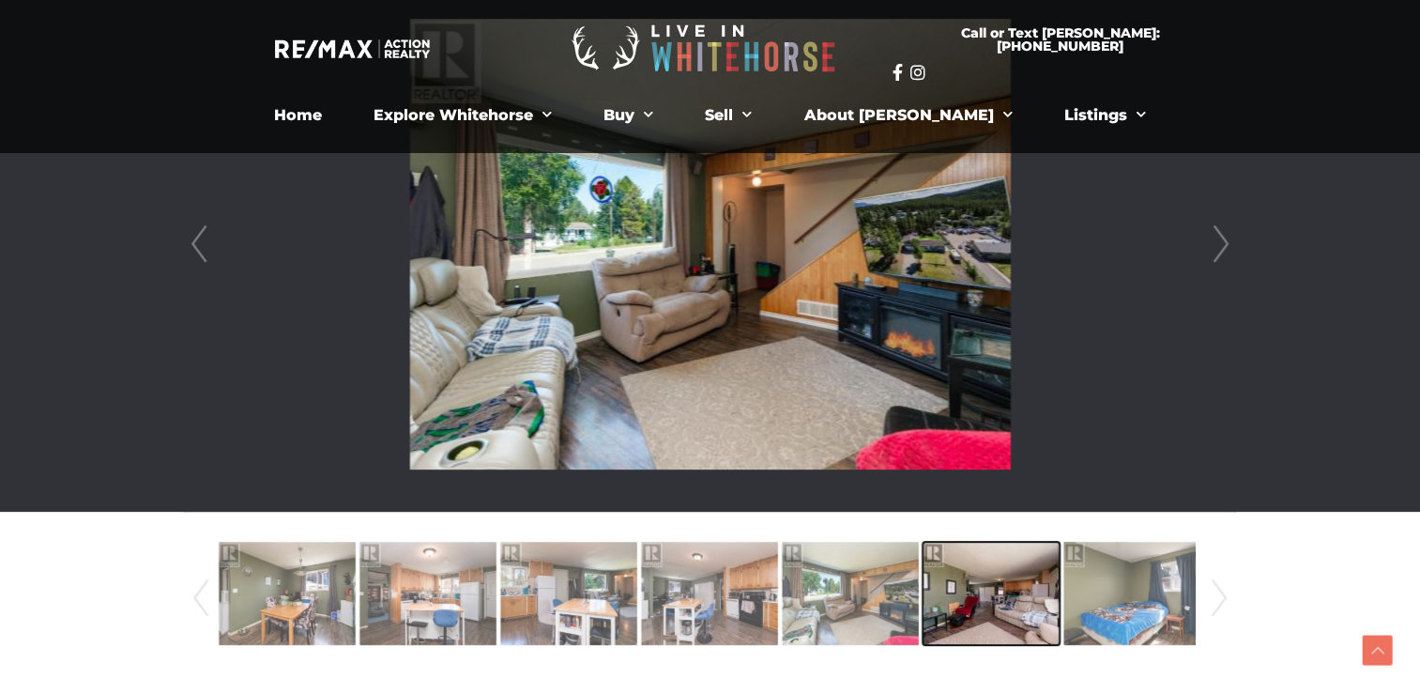
click at [955, 602] on img at bounding box center [991, 593] width 137 height 107
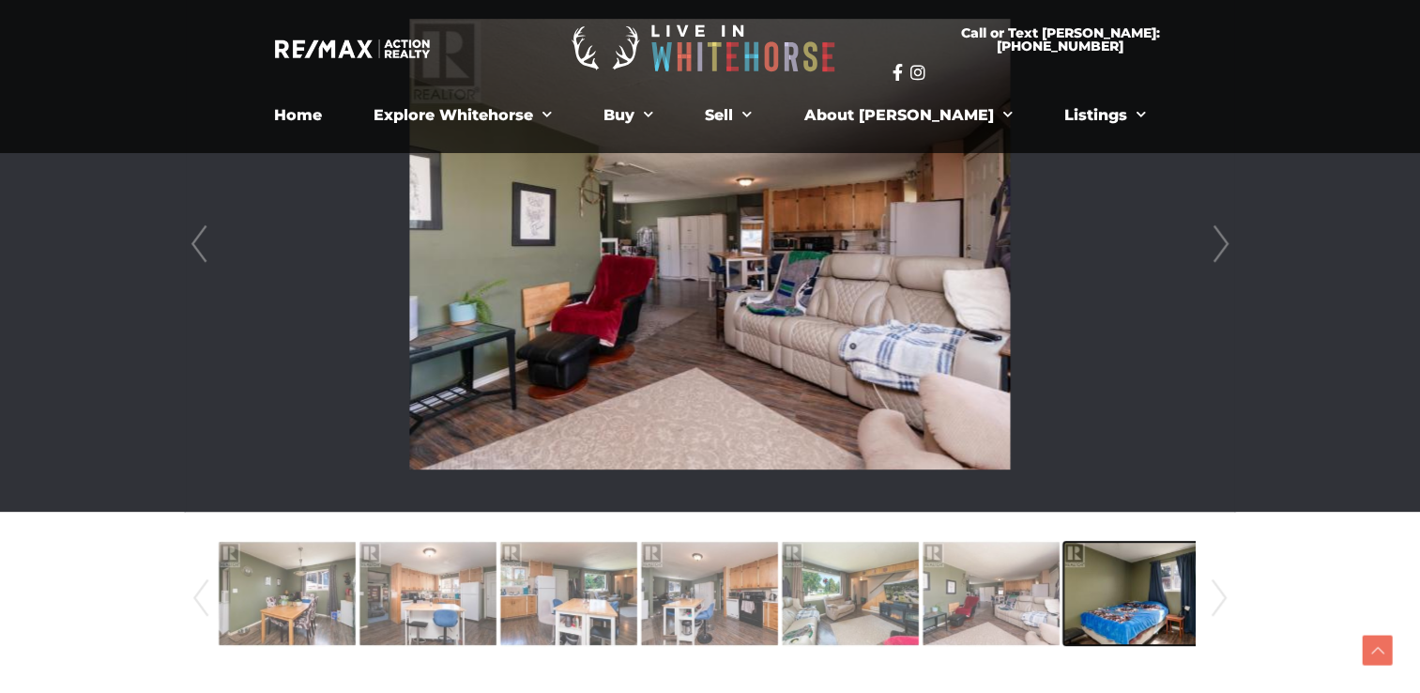
click at [1097, 596] on img at bounding box center [1132, 593] width 137 height 107
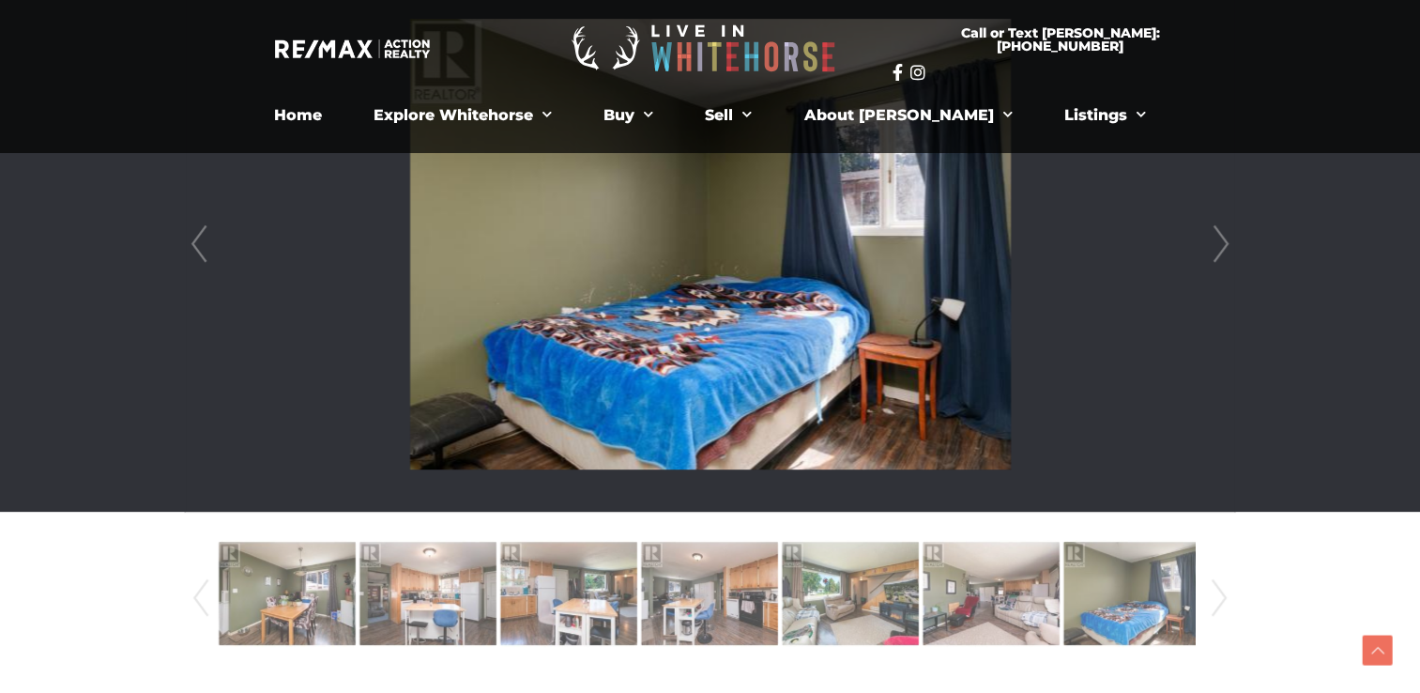
click at [1212, 598] on link "Next" at bounding box center [1219, 598] width 28 height 128
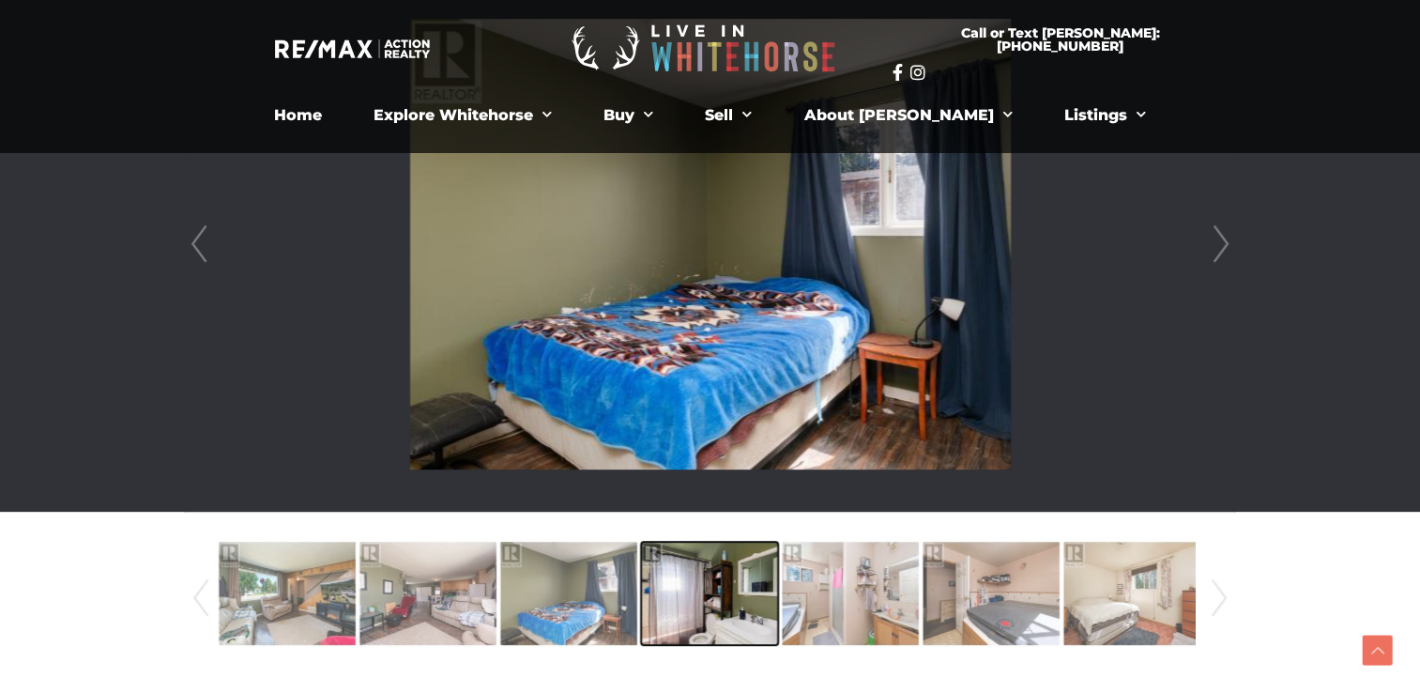
click at [680, 593] on img at bounding box center [709, 593] width 137 height 107
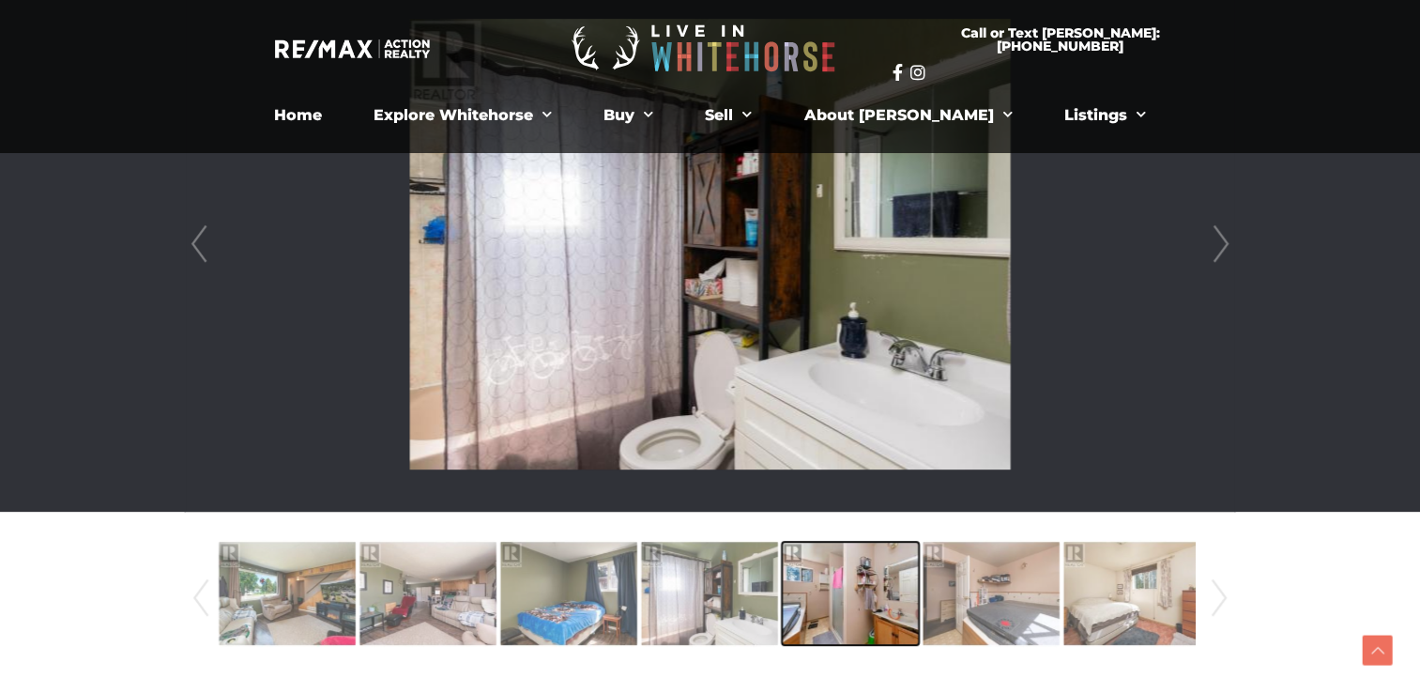
click at [805, 595] on img at bounding box center [850, 593] width 137 height 107
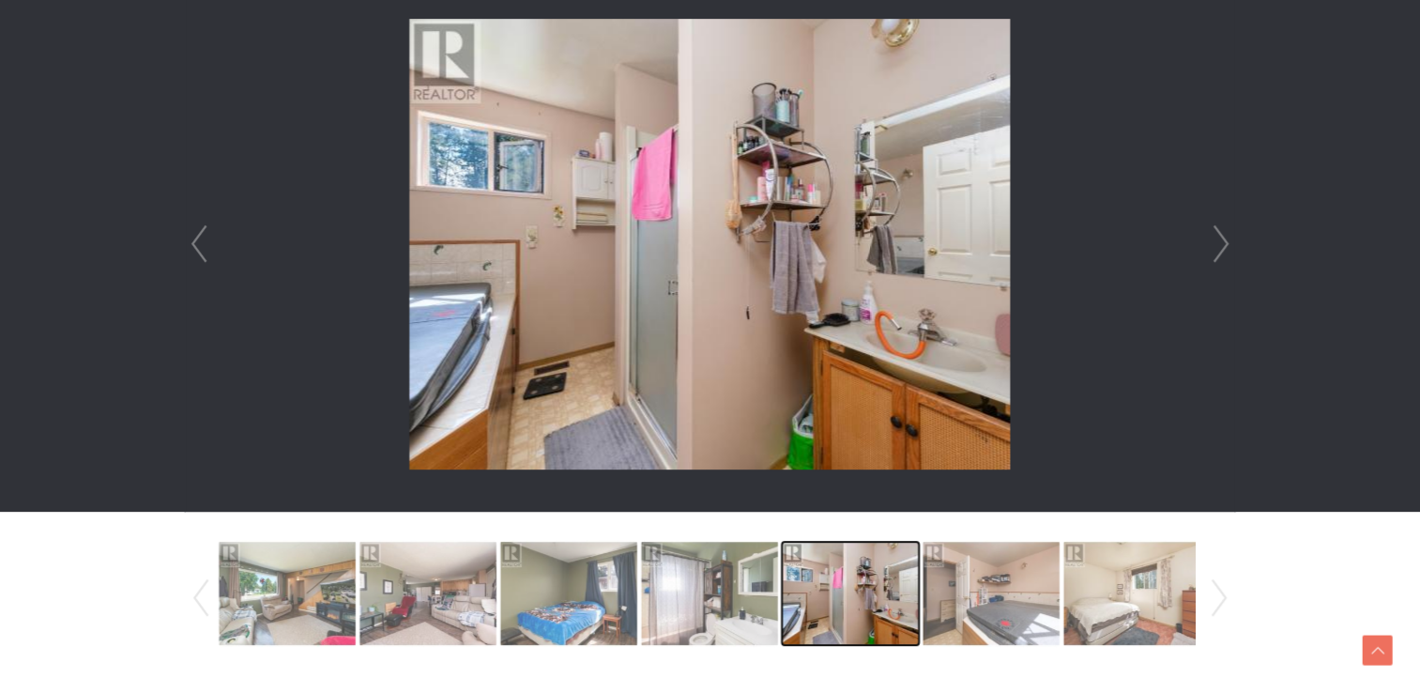
click at [914, 606] on img at bounding box center [850, 593] width 137 height 107
click at [886, 606] on img at bounding box center [850, 593] width 137 height 107
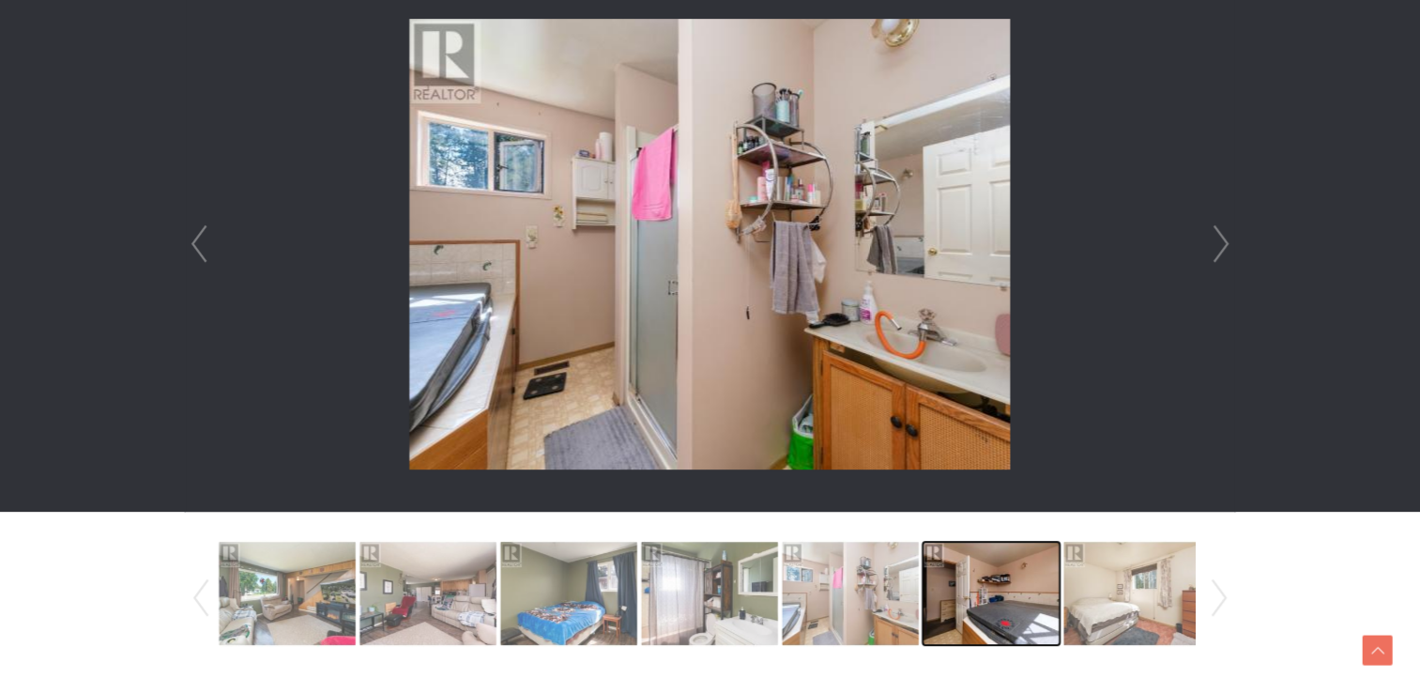
click at [1021, 591] on img at bounding box center [991, 593] width 137 height 107
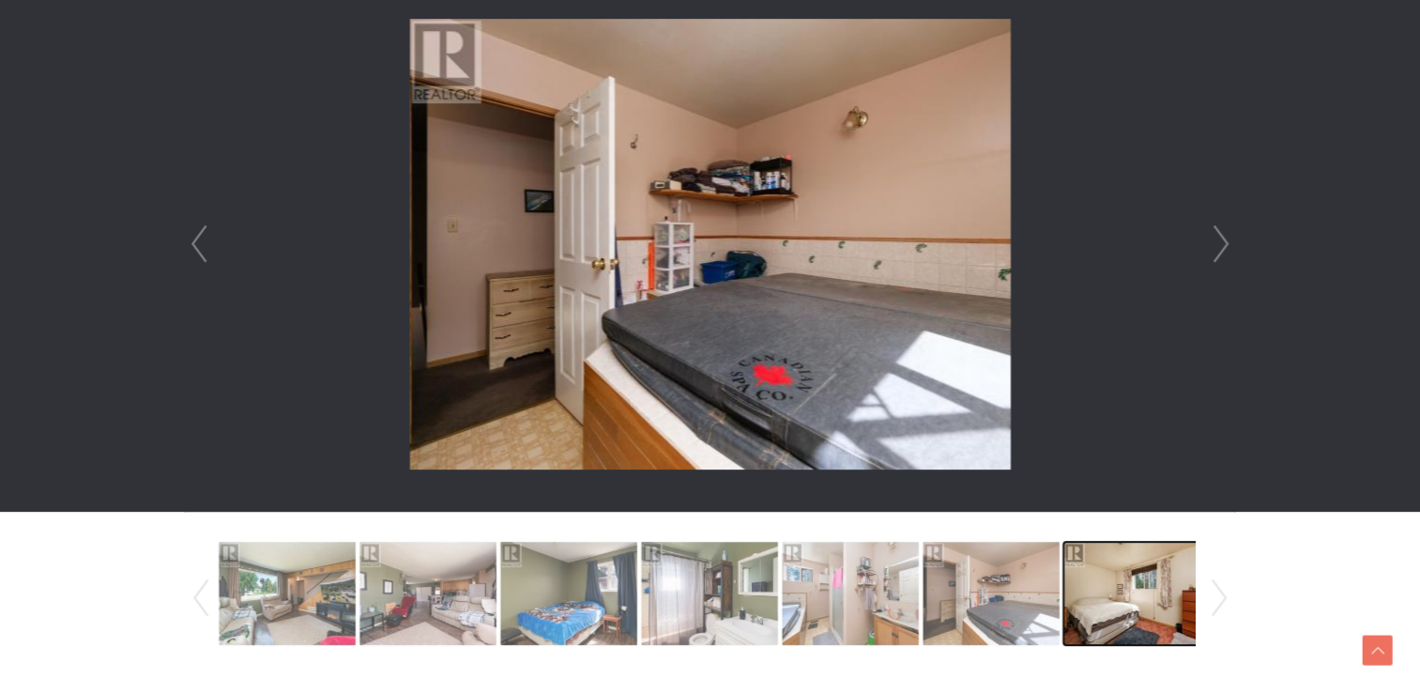
click at [1127, 592] on img at bounding box center [1132, 593] width 137 height 107
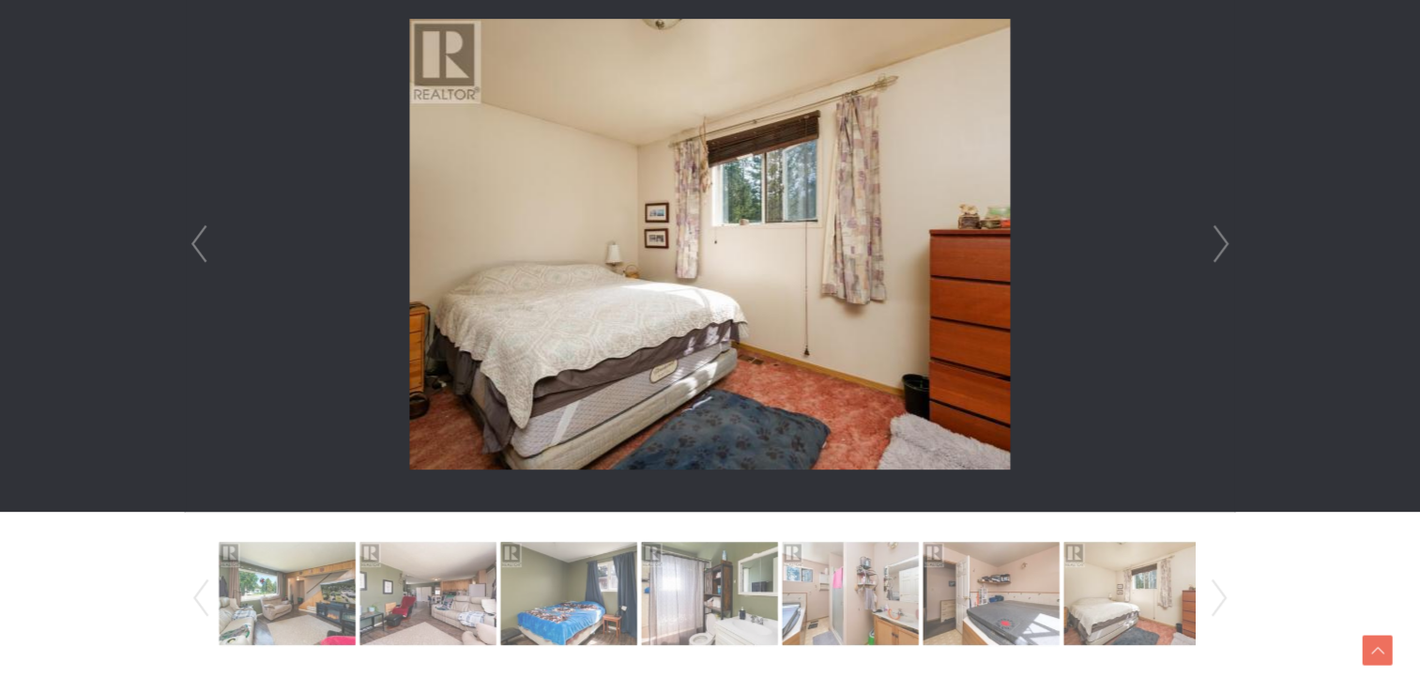
click at [1224, 591] on link "Next" at bounding box center [1219, 598] width 28 height 128
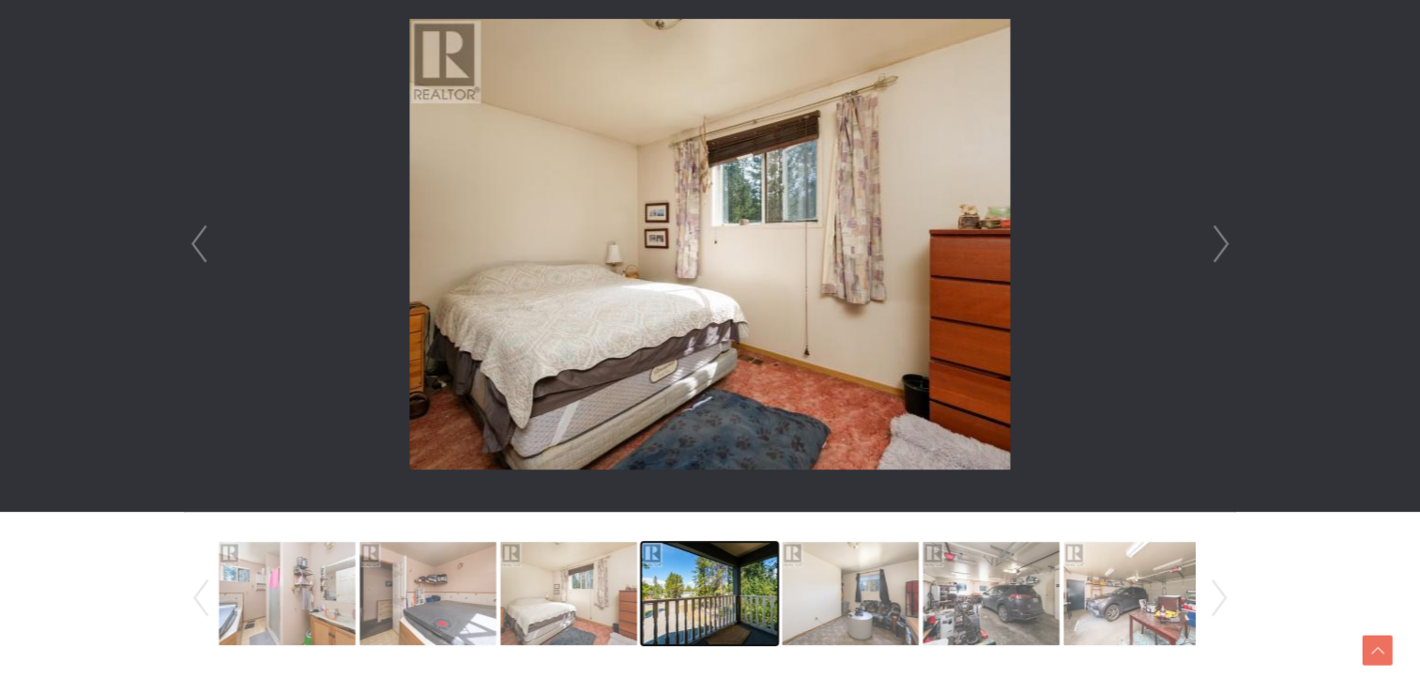
drag, startPoint x: 725, startPoint y: 599, endPoint x: 792, endPoint y: 598, distance: 67.6
click at [726, 599] on img at bounding box center [709, 593] width 137 height 107
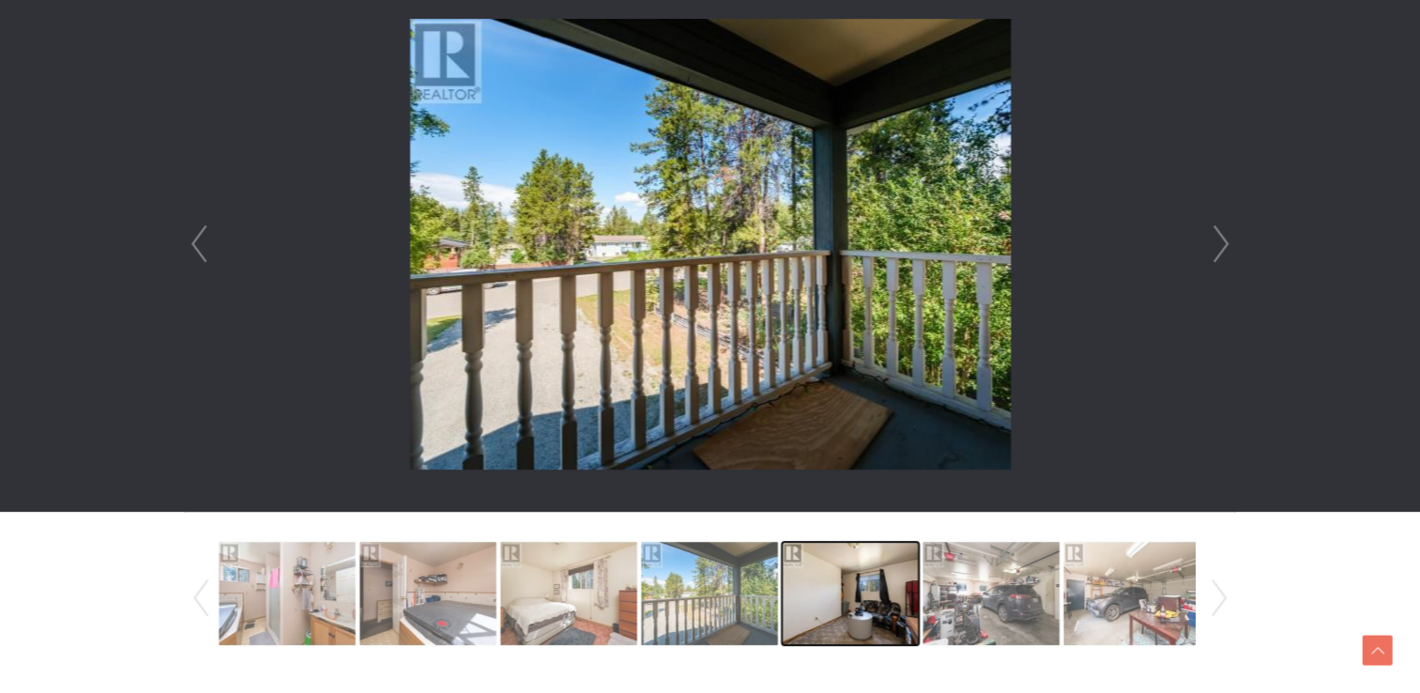
click at [813, 598] on img at bounding box center [850, 593] width 137 height 107
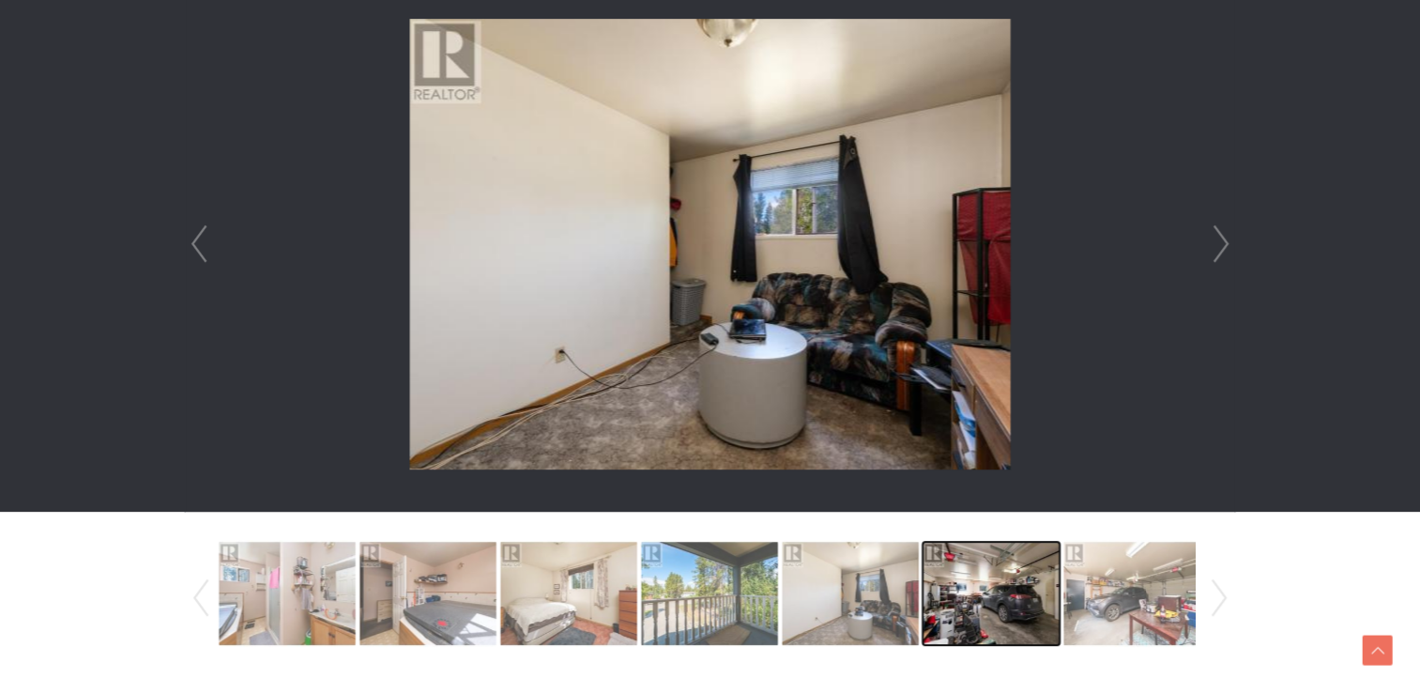
click at [949, 590] on img at bounding box center [991, 593] width 137 height 107
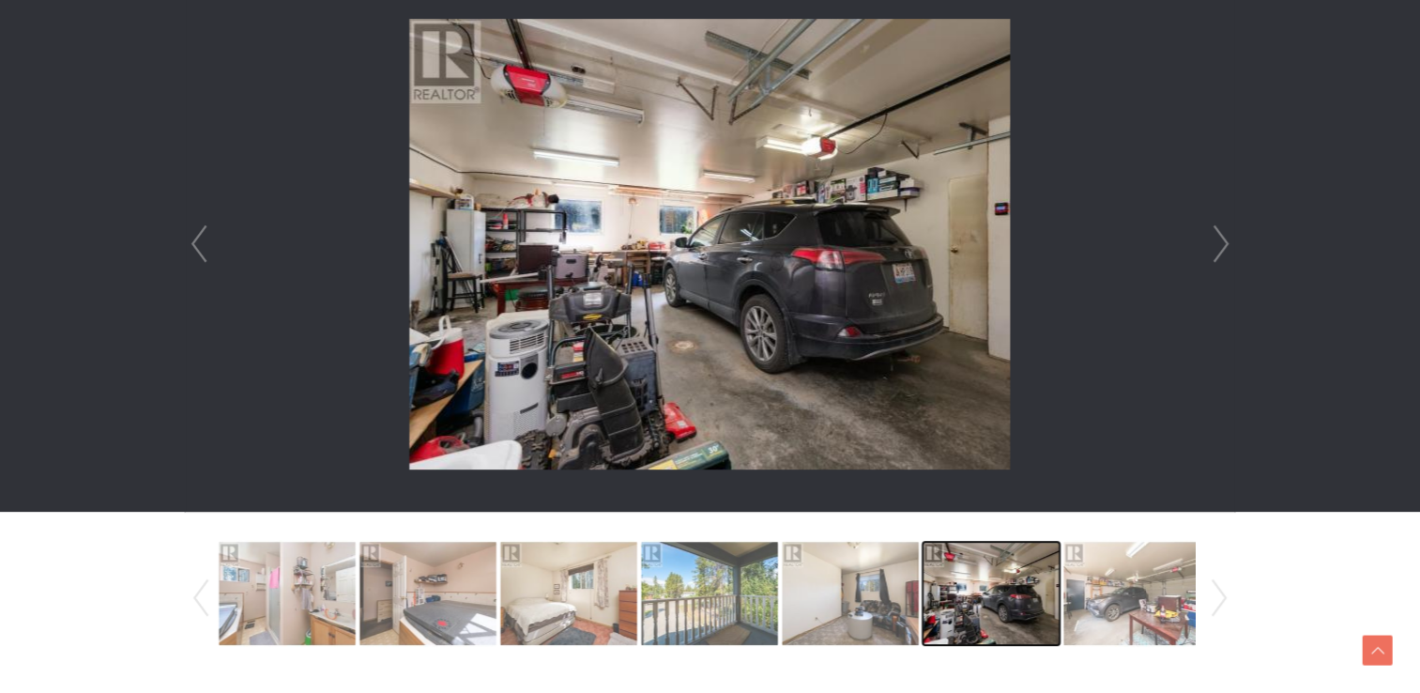
click at [1050, 590] on img at bounding box center [991, 593] width 137 height 107
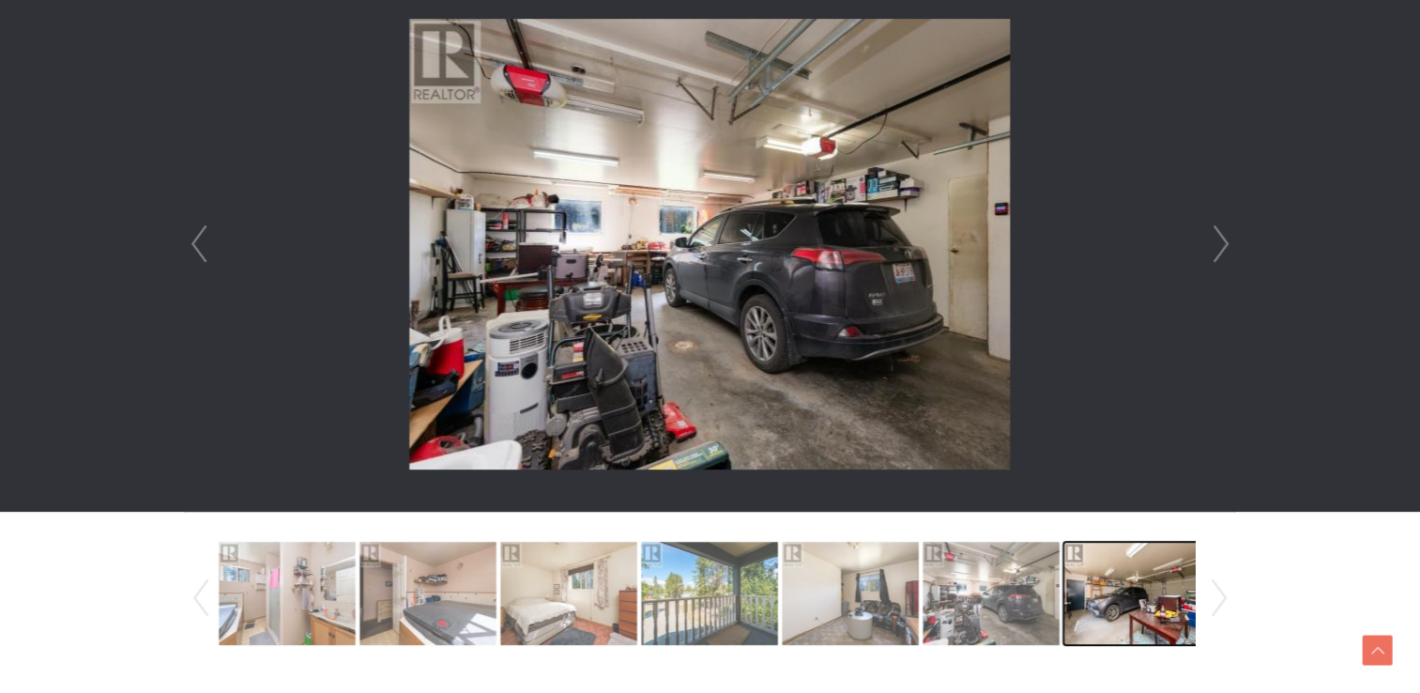
click at [1097, 590] on img at bounding box center [1132, 593] width 137 height 107
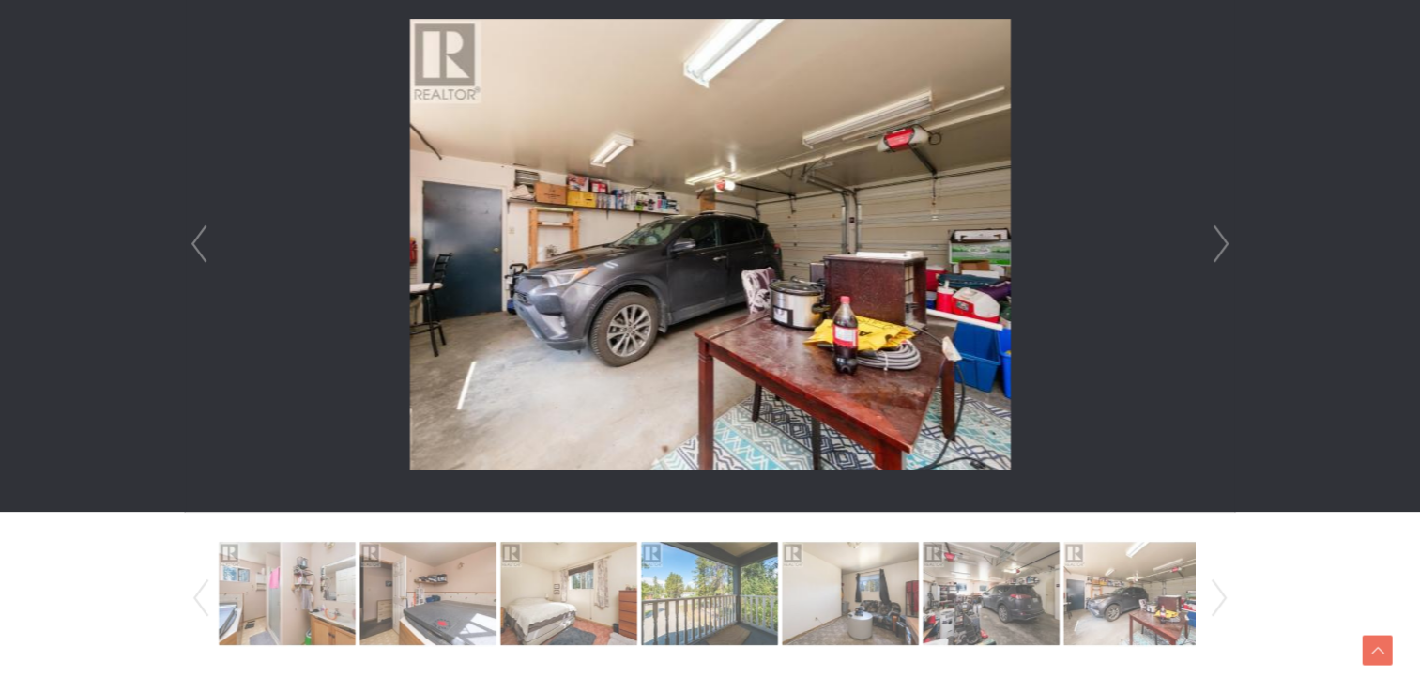
click at [1205, 582] on link "Next" at bounding box center [1219, 598] width 28 height 128
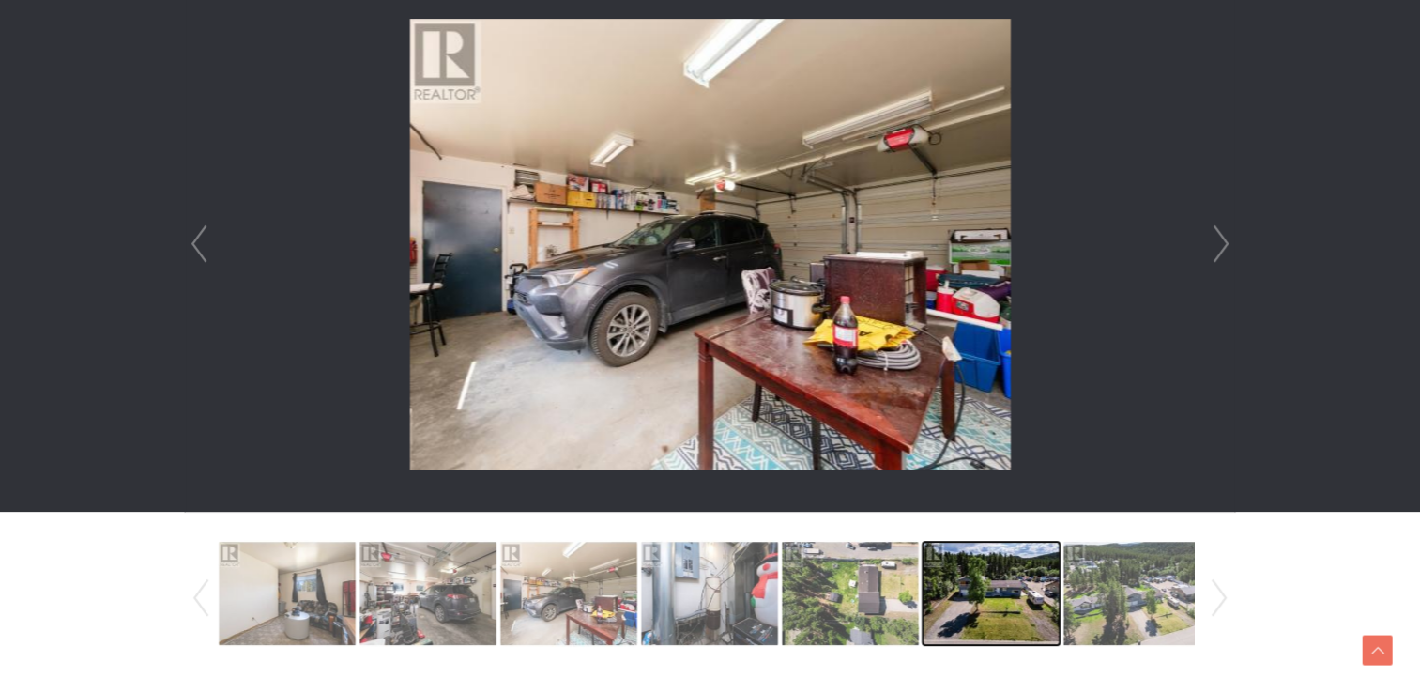
click at [1004, 605] on img at bounding box center [991, 593] width 137 height 107
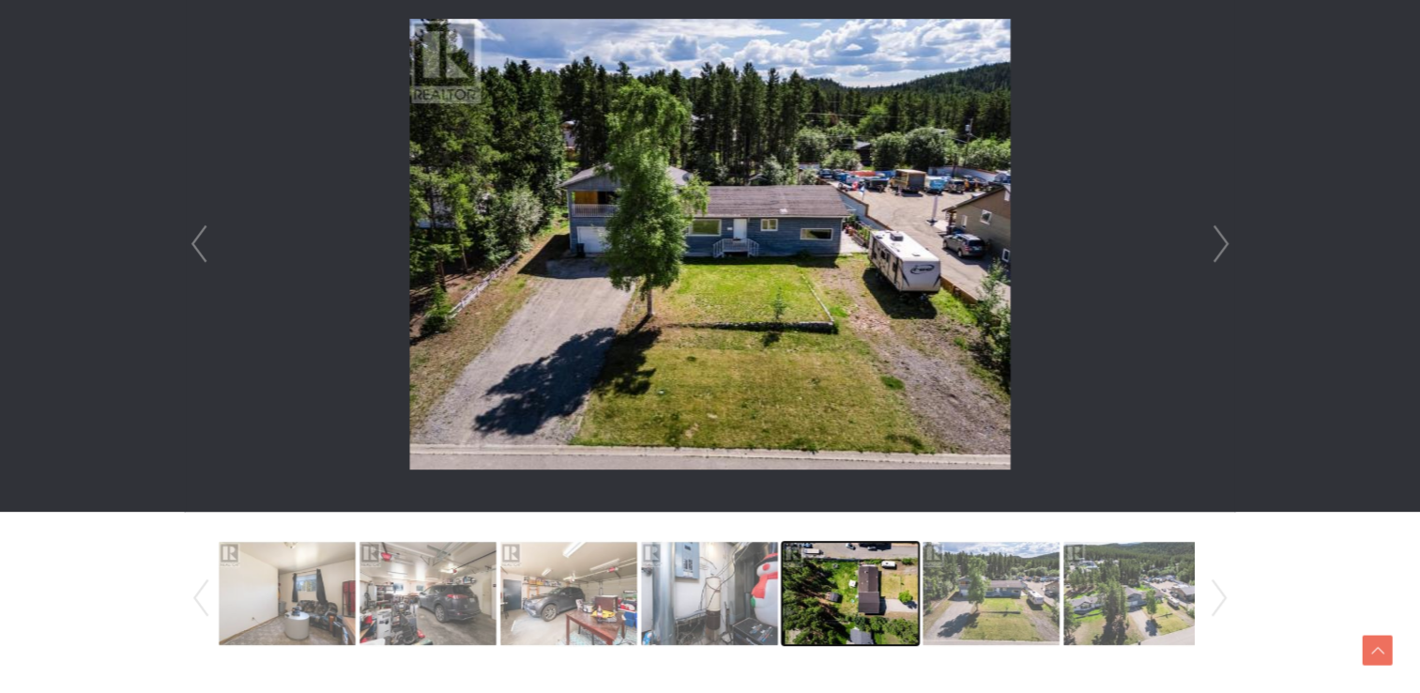
click at [887, 606] on img at bounding box center [850, 593] width 137 height 107
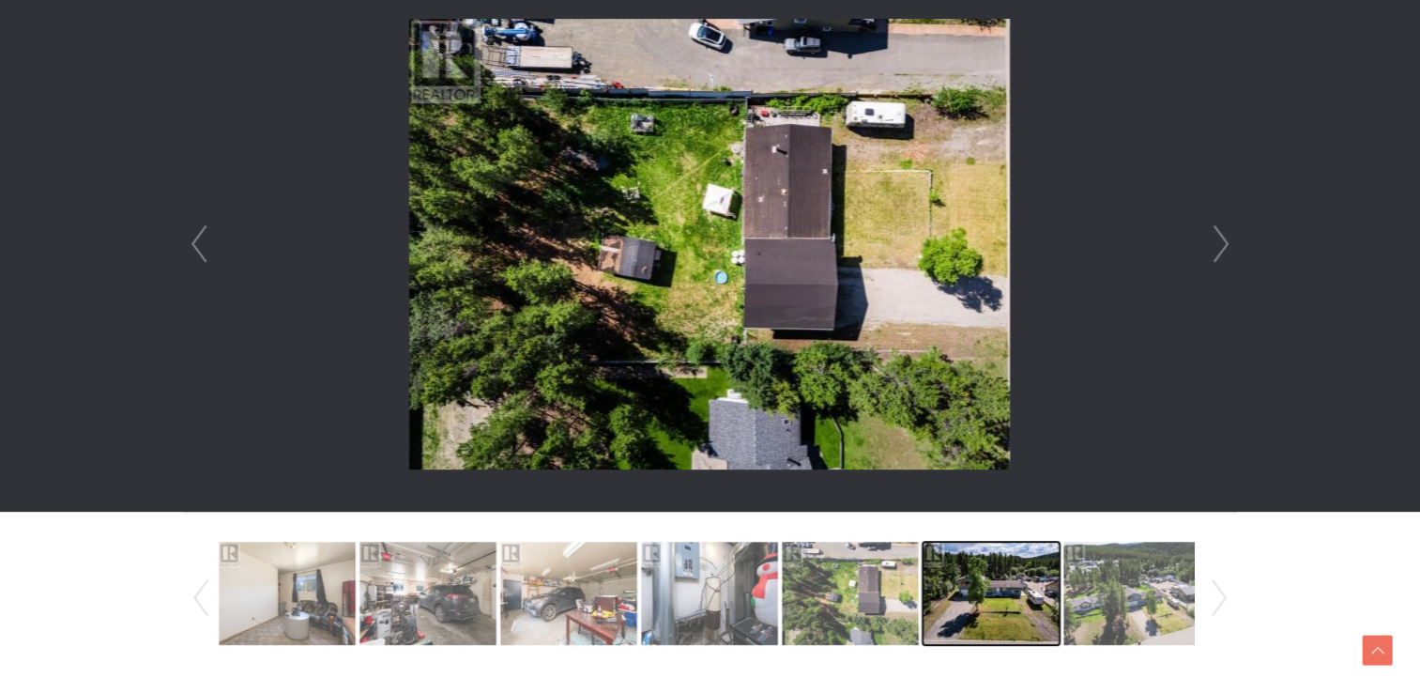
click at [994, 607] on img at bounding box center [991, 593] width 137 height 107
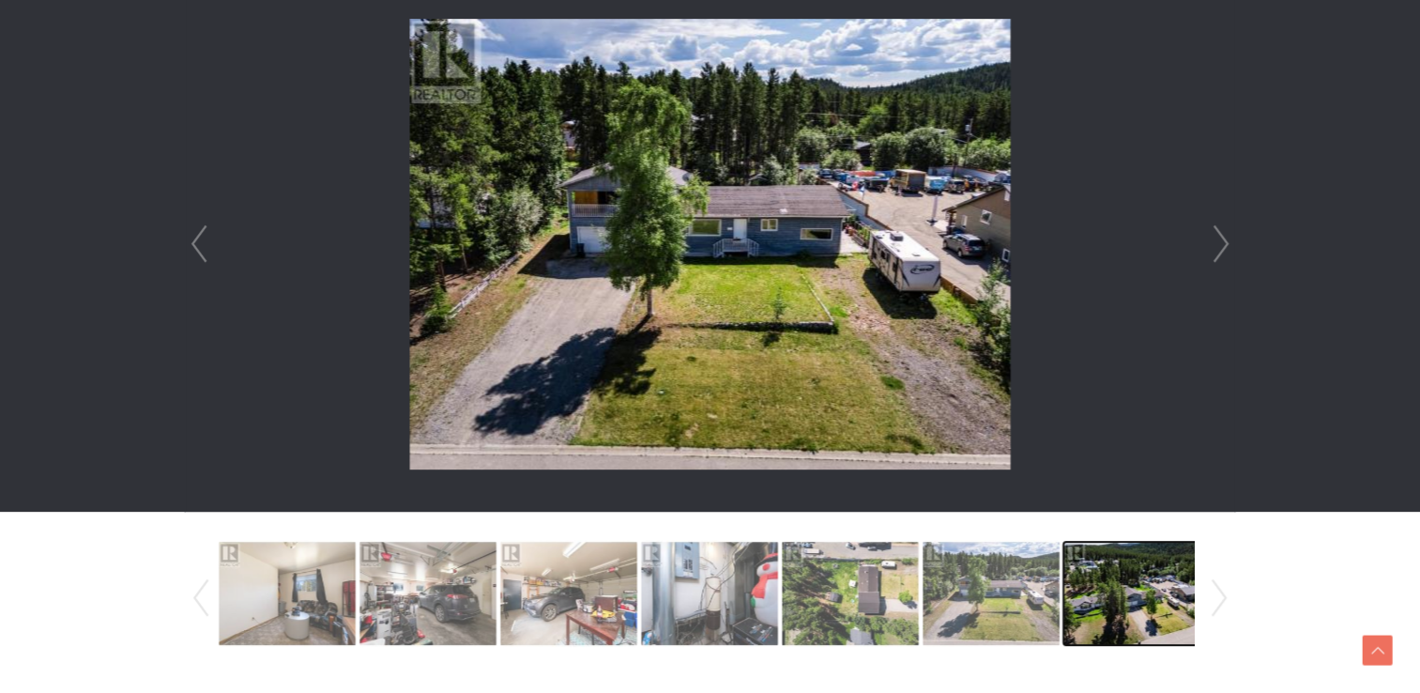
click at [1085, 605] on img at bounding box center [1132, 593] width 137 height 107
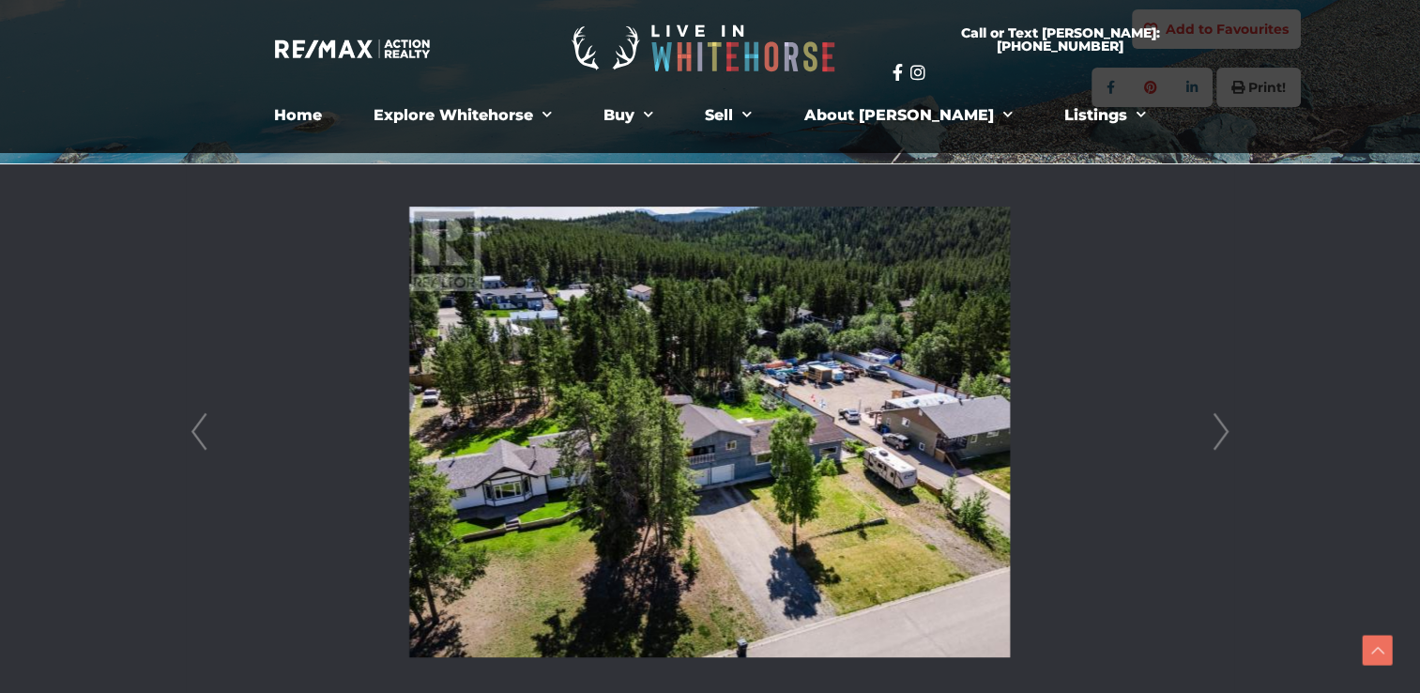
scroll to position [0, 0]
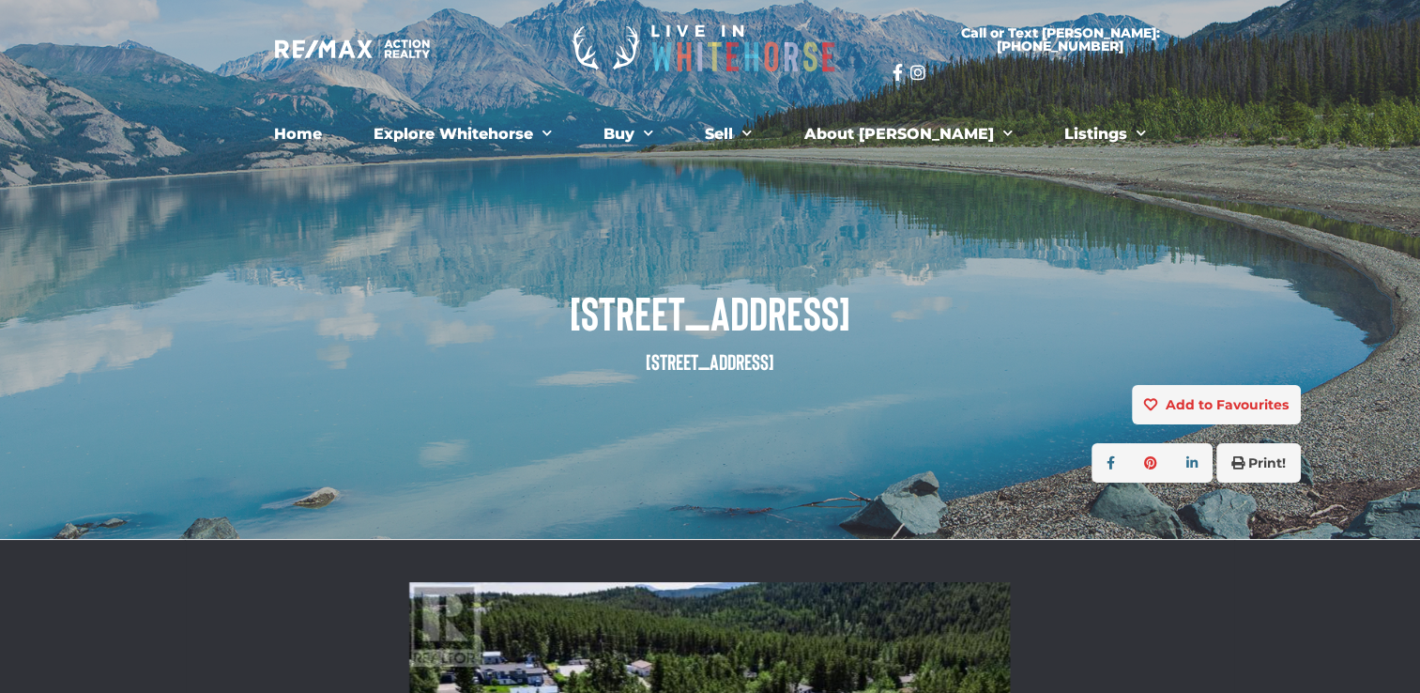
drag, startPoint x: 816, startPoint y: 344, endPoint x: 586, endPoint y: 309, distance: 232.6
click at [586, 309] on h1 "[STREET_ADDRESS]" at bounding box center [710, 330] width 1182 height 89
copy h1 "[STREET_ADDRESS]"
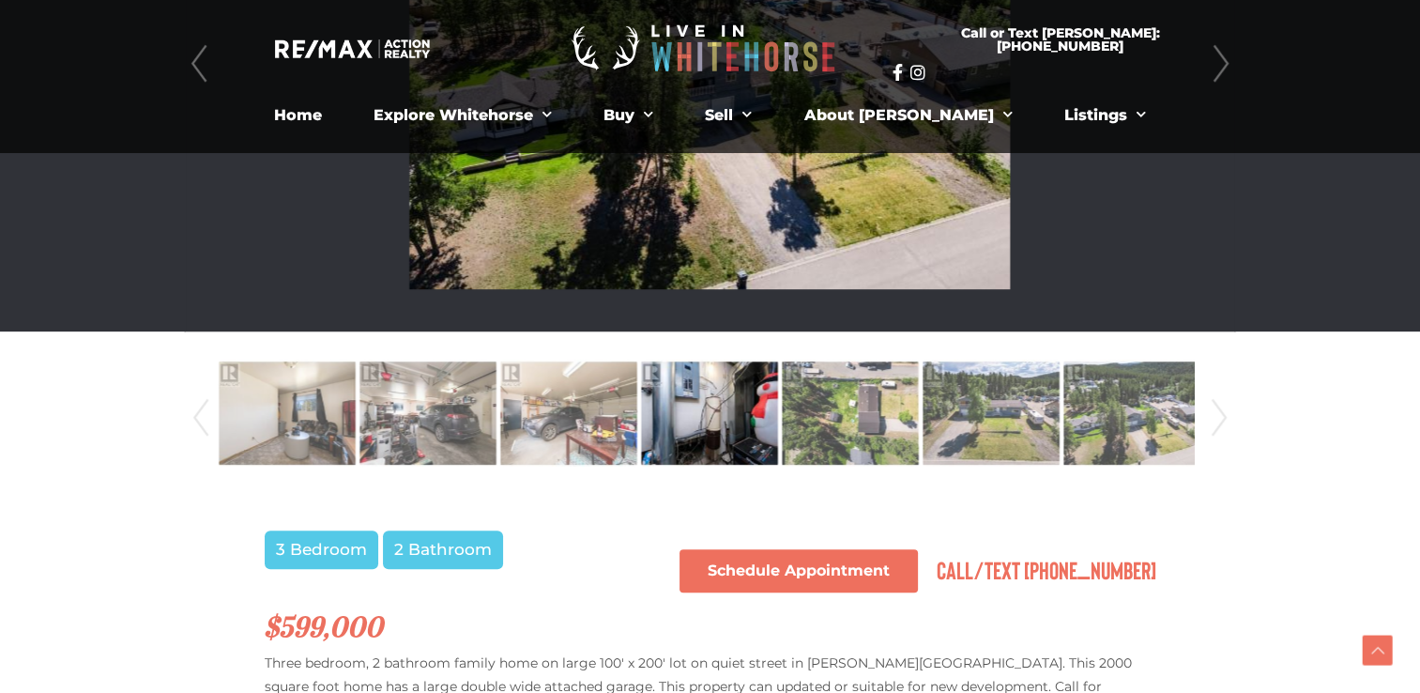
scroll to position [657, 0]
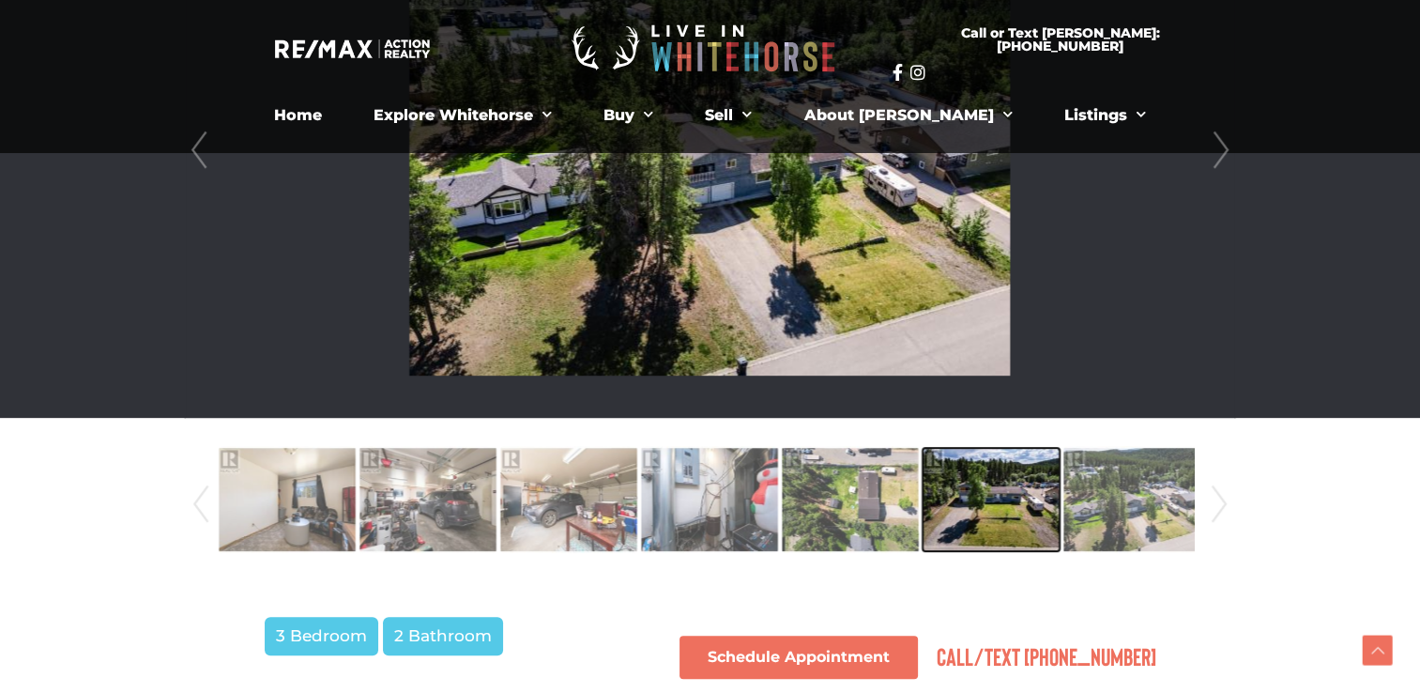
click at [997, 509] on img at bounding box center [991, 499] width 137 height 107
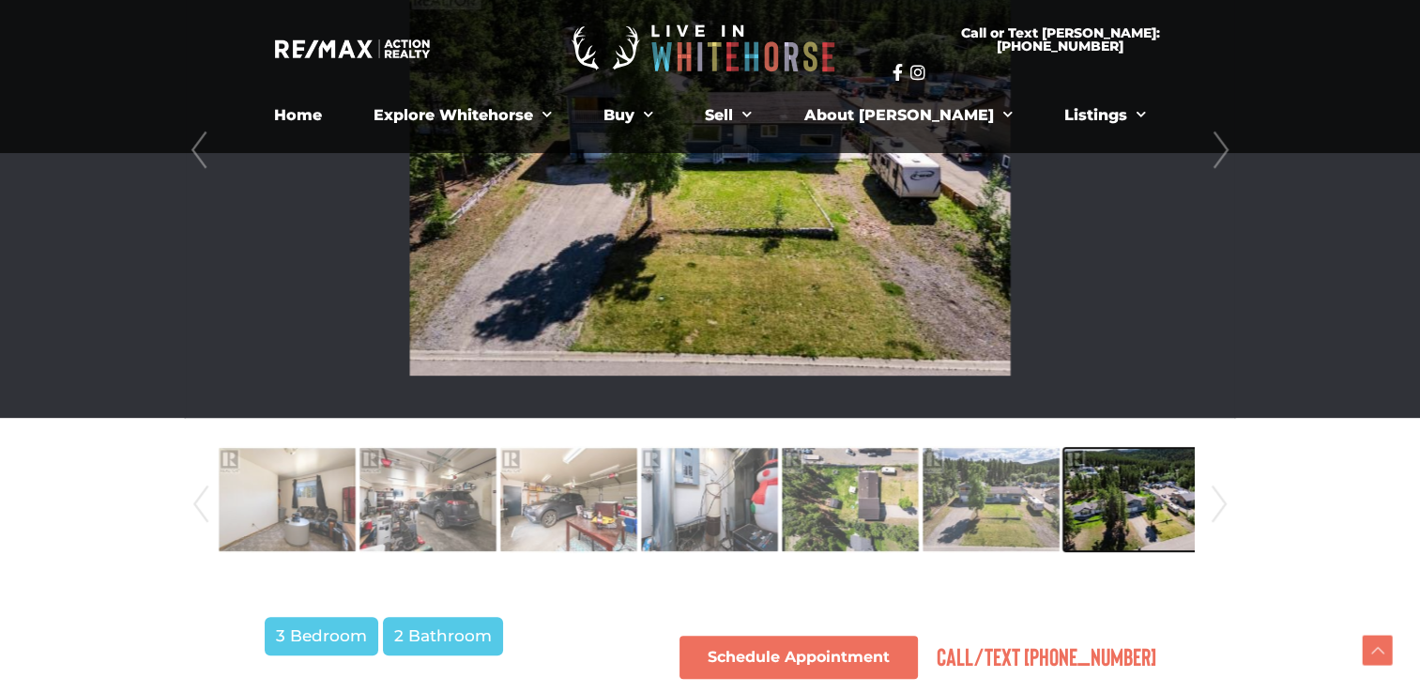
click at [1121, 520] on img at bounding box center [1132, 499] width 137 height 107
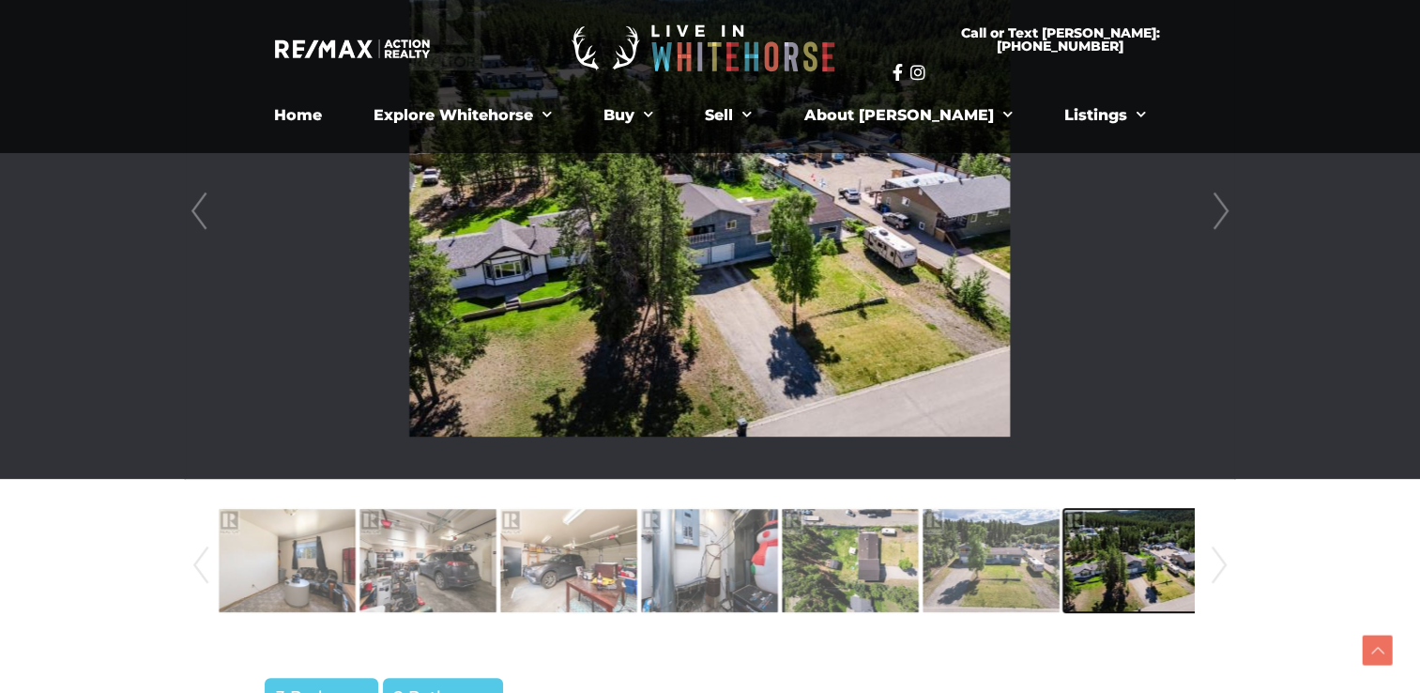
scroll to position [563, 0]
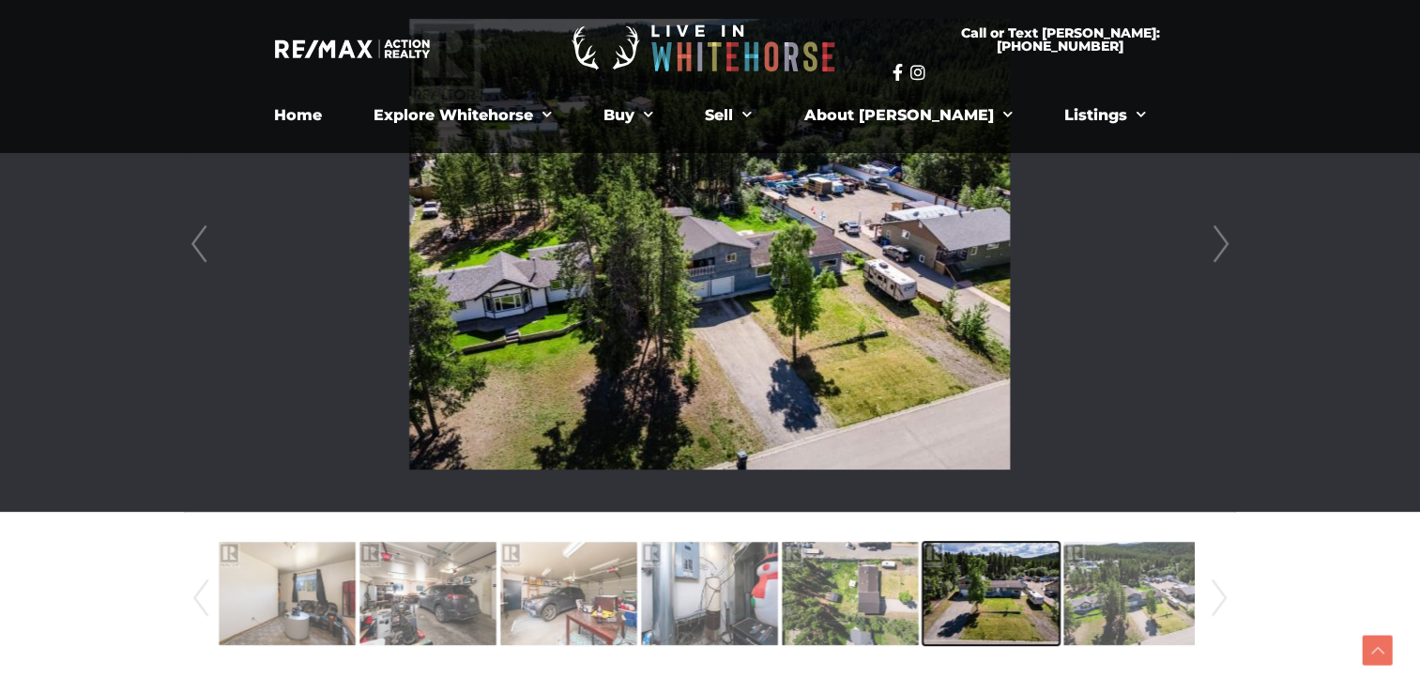
click at [1033, 576] on img at bounding box center [991, 593] width 137 height 107
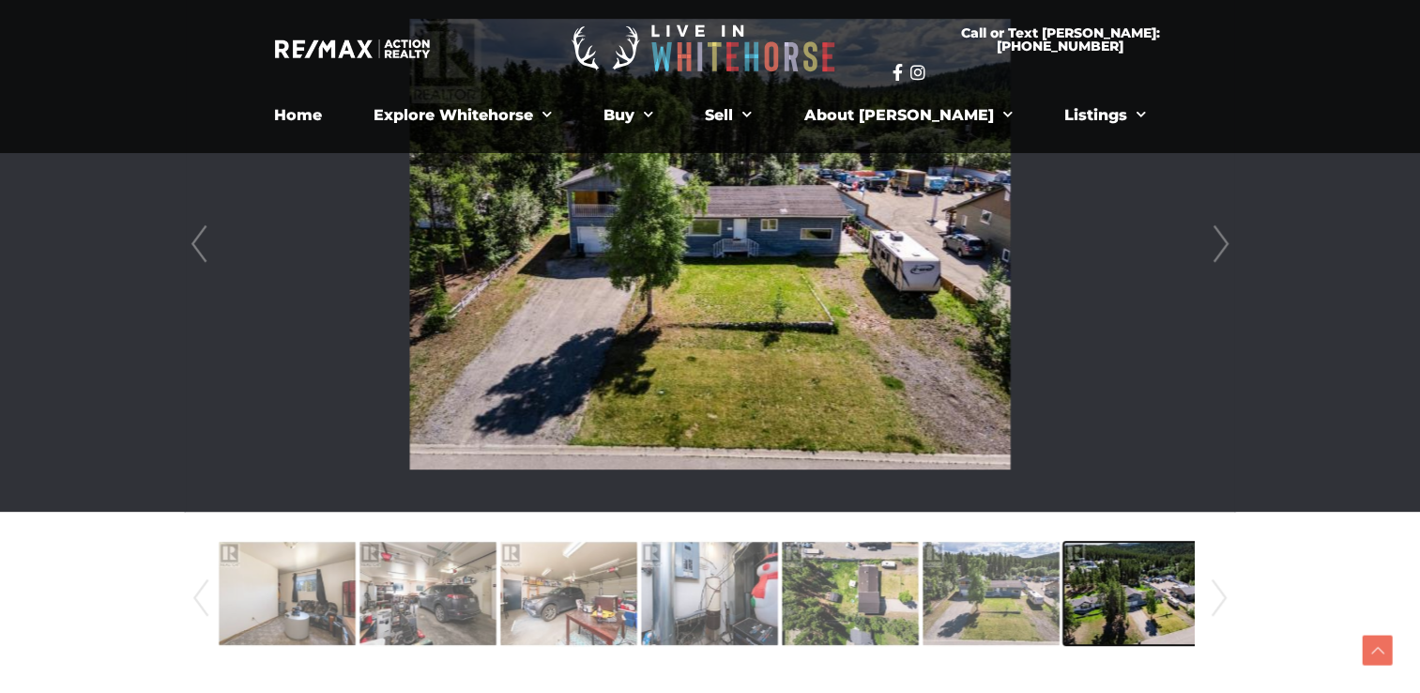
click at [1166, 610] on img at bounding box center [1132, 593] width 137 height 107
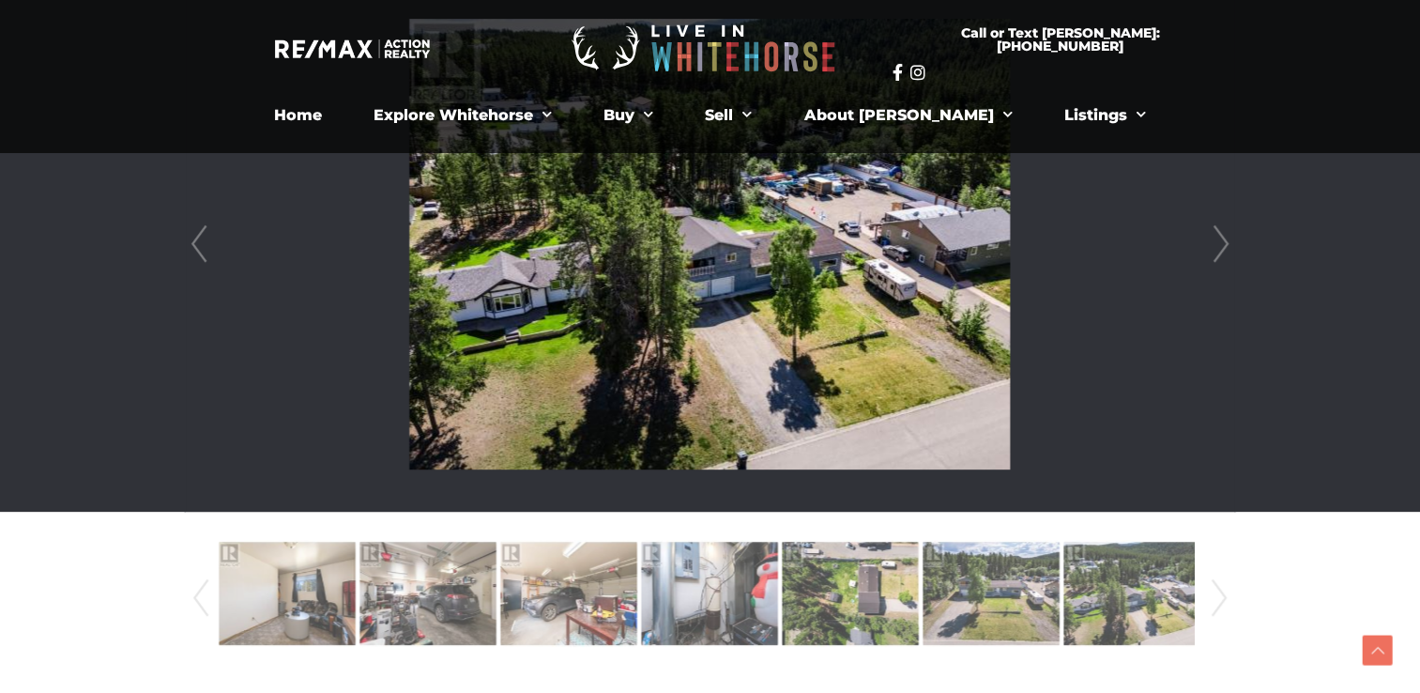
click at [1212, 599] on link "Next" at bounding box center [1219, 598] width 28 height 128
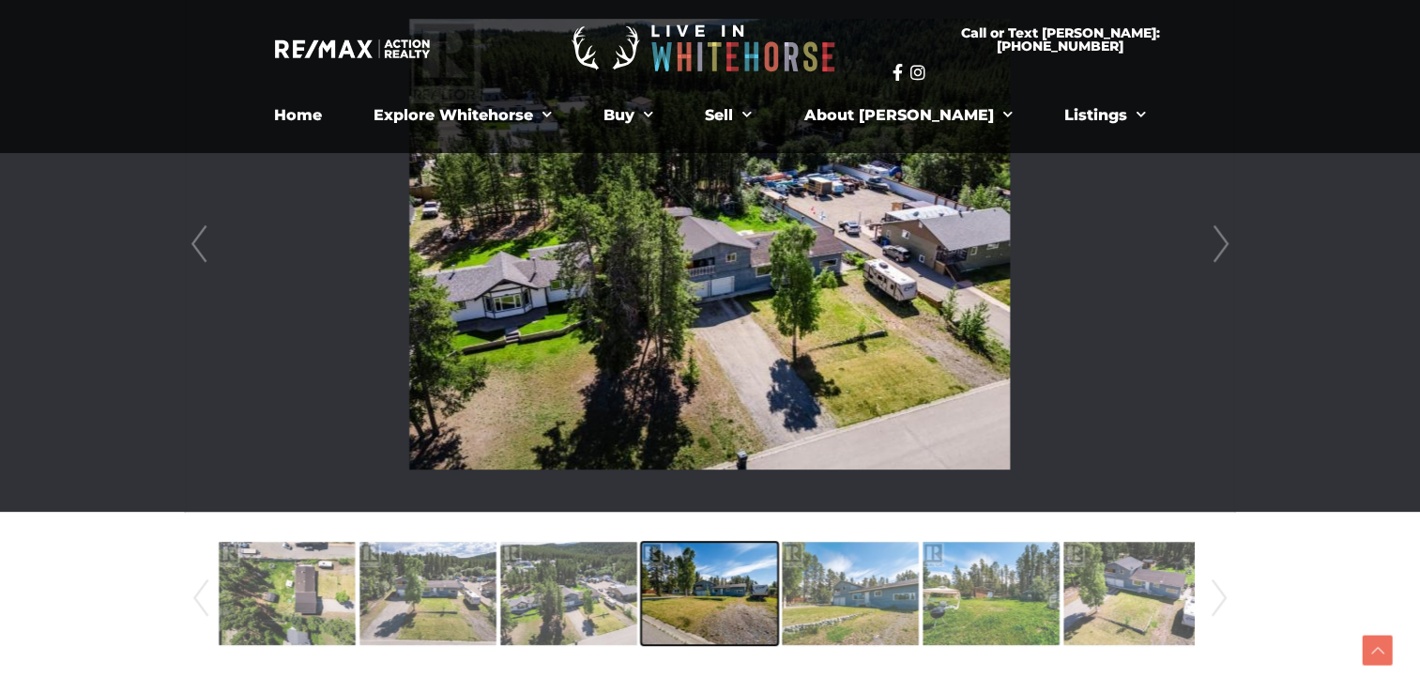
click at [703, 590] on img at bounding box center [709, 593] width 137 height 107
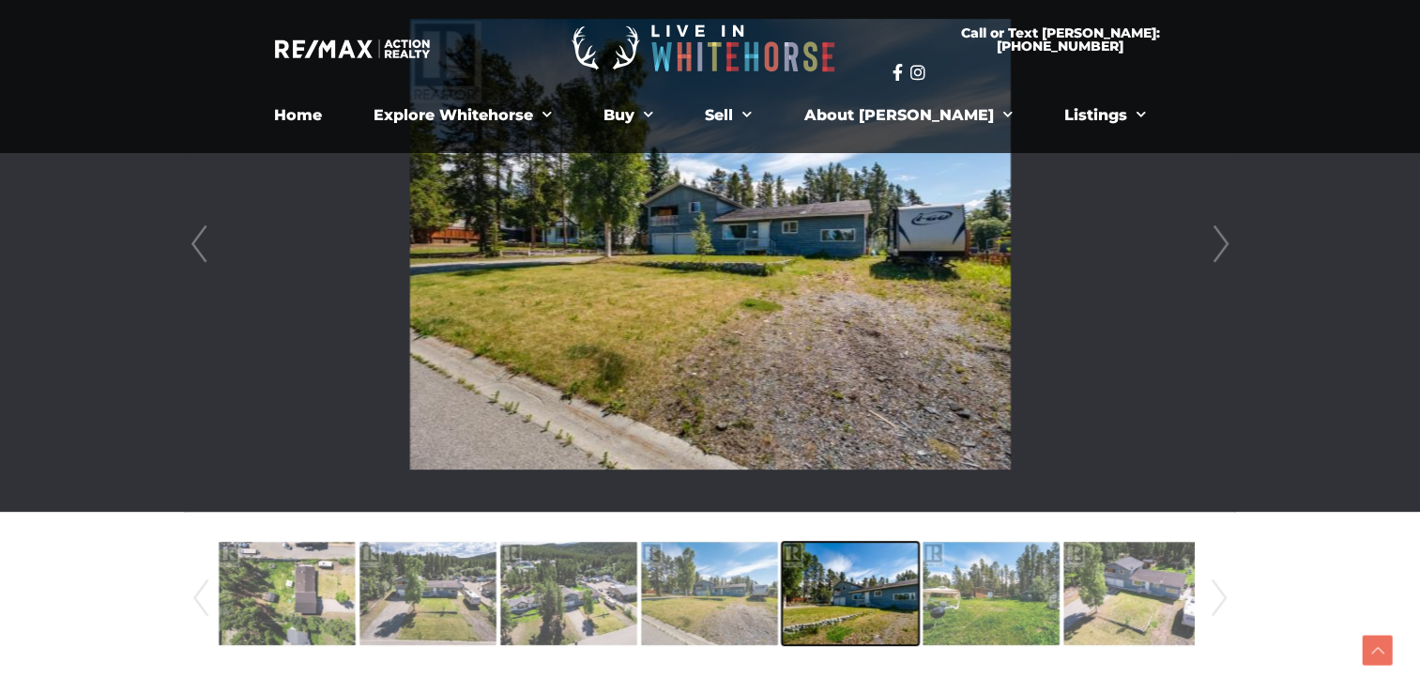
click at [825, 602] on img at bounding box center [850, 593] width 137 height 107
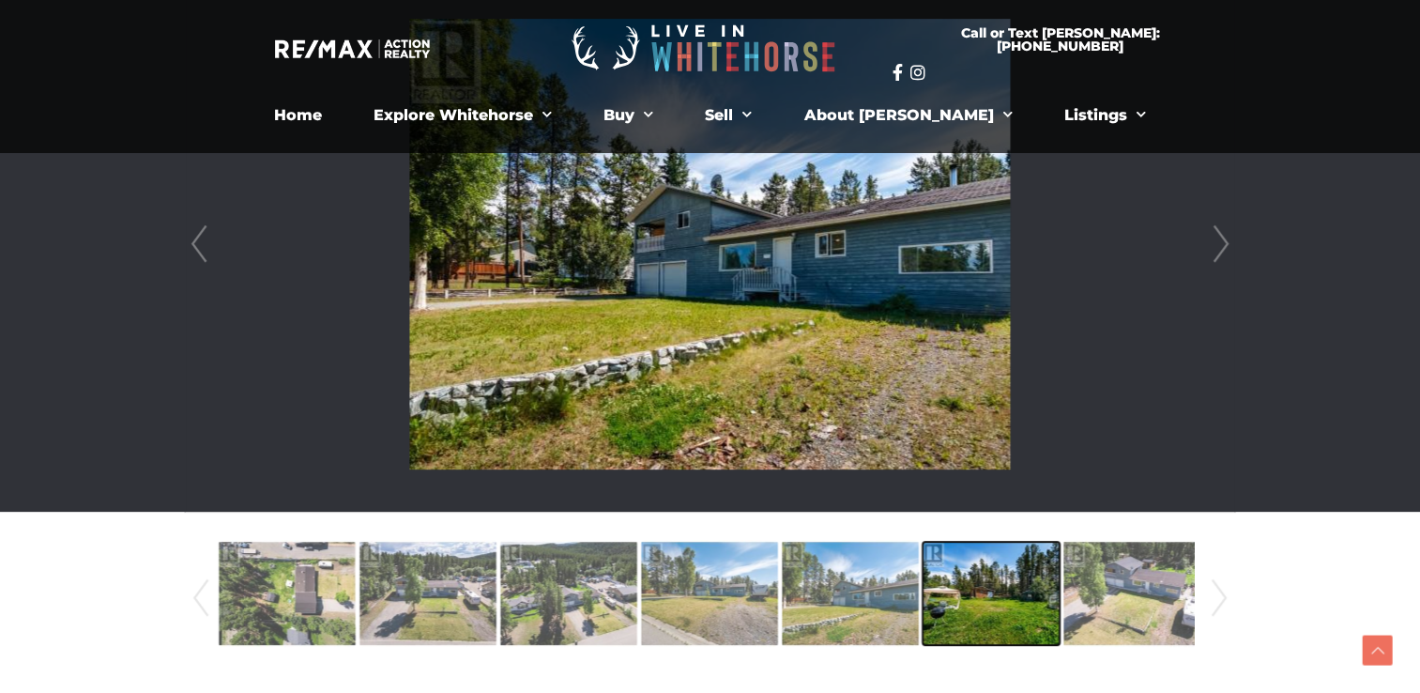
click at [966, 606] on img at bounding box center [991, 593] width 137 height 107
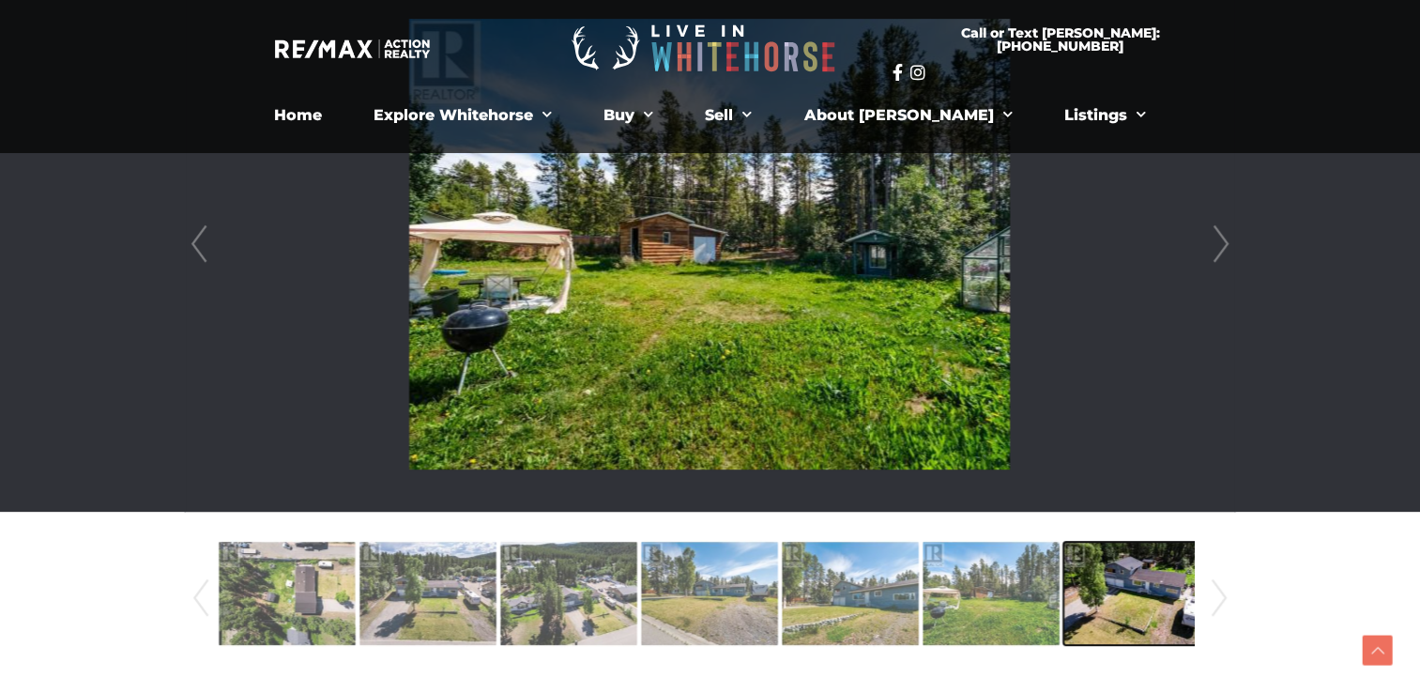
click at [1119, 610] on img at bounding box center [1132, 593] width 137 height 107
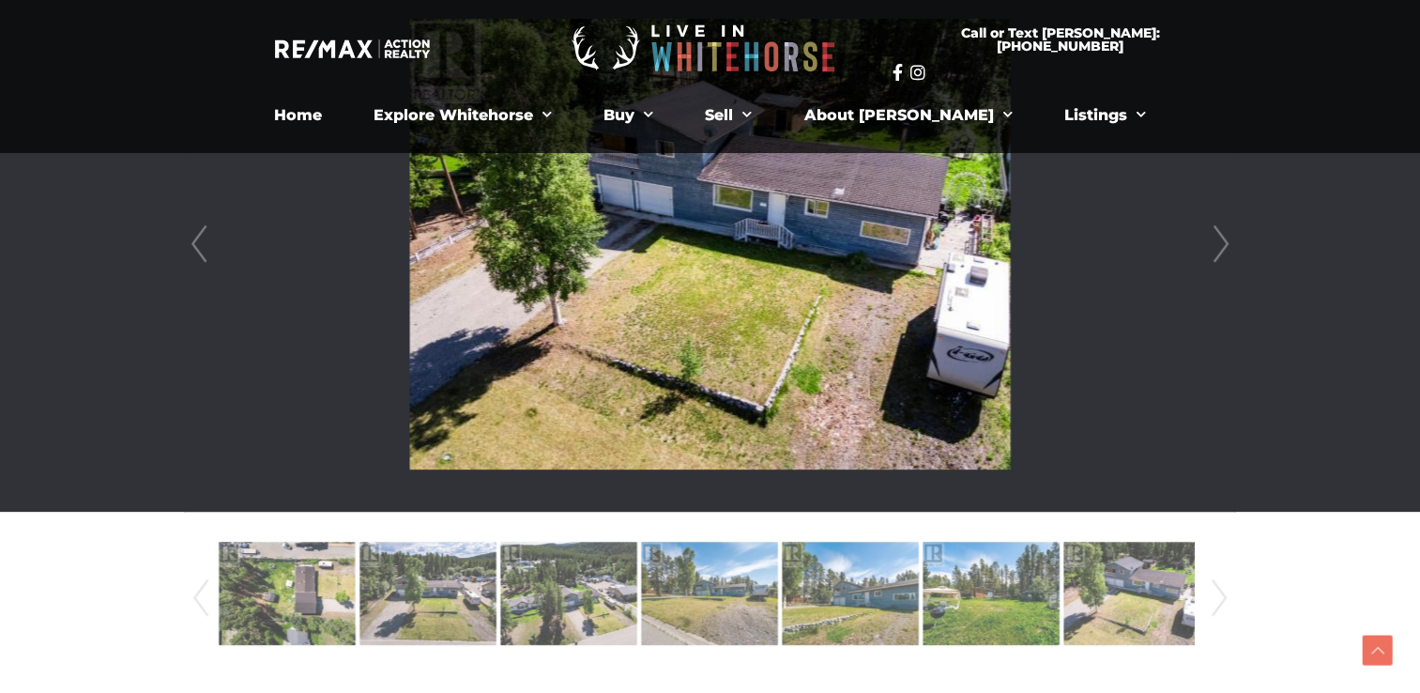
click at [1223, 591] on link "Next" at bounding box center [1219, 598] width 28 height 128
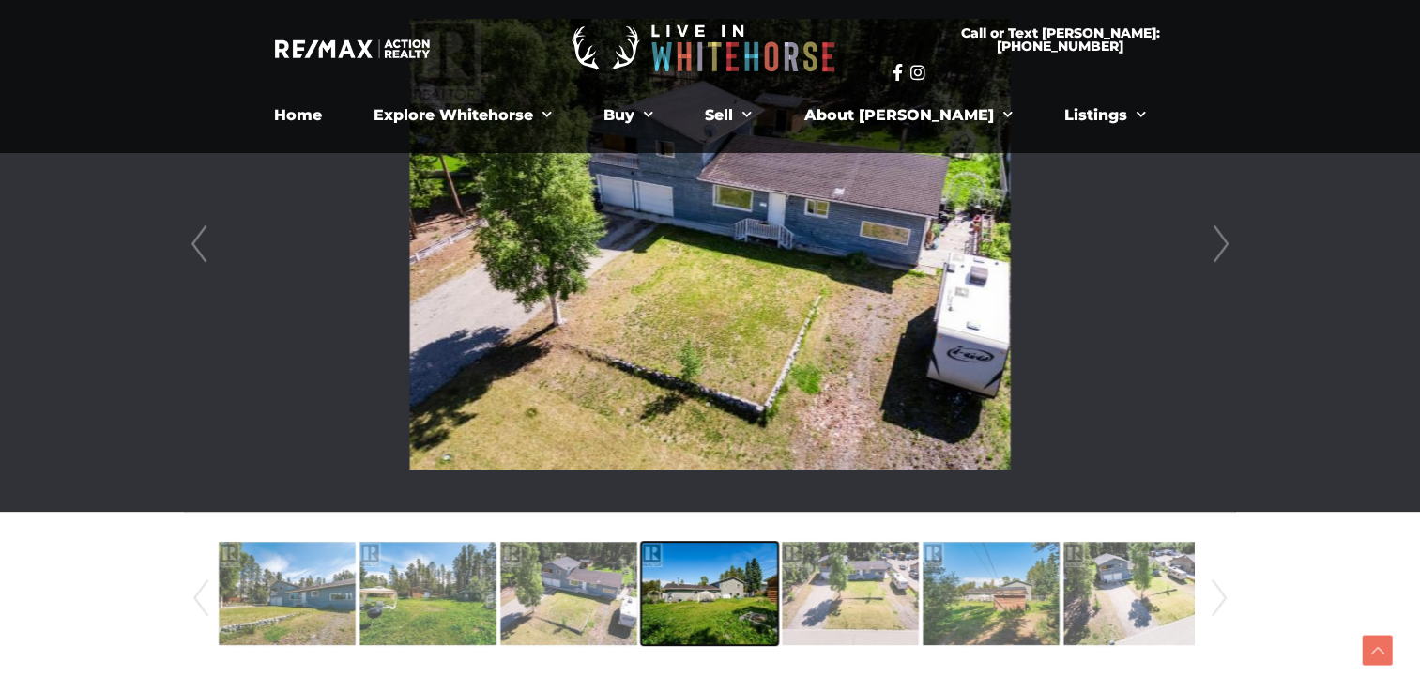
click at [710, 598] on img at bounding box center [709, 593] width 137 height 107
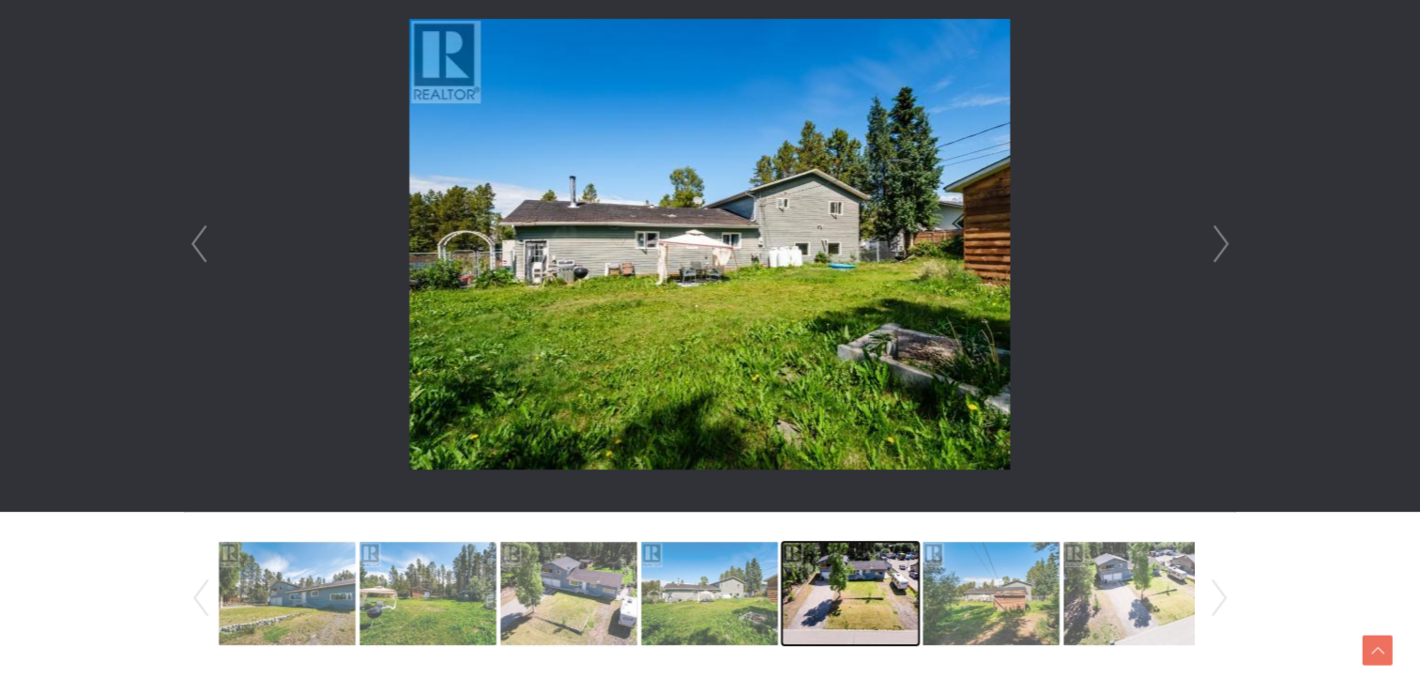
click at [837, 627] on img at bounding box center [850, 593] width 137 height 107
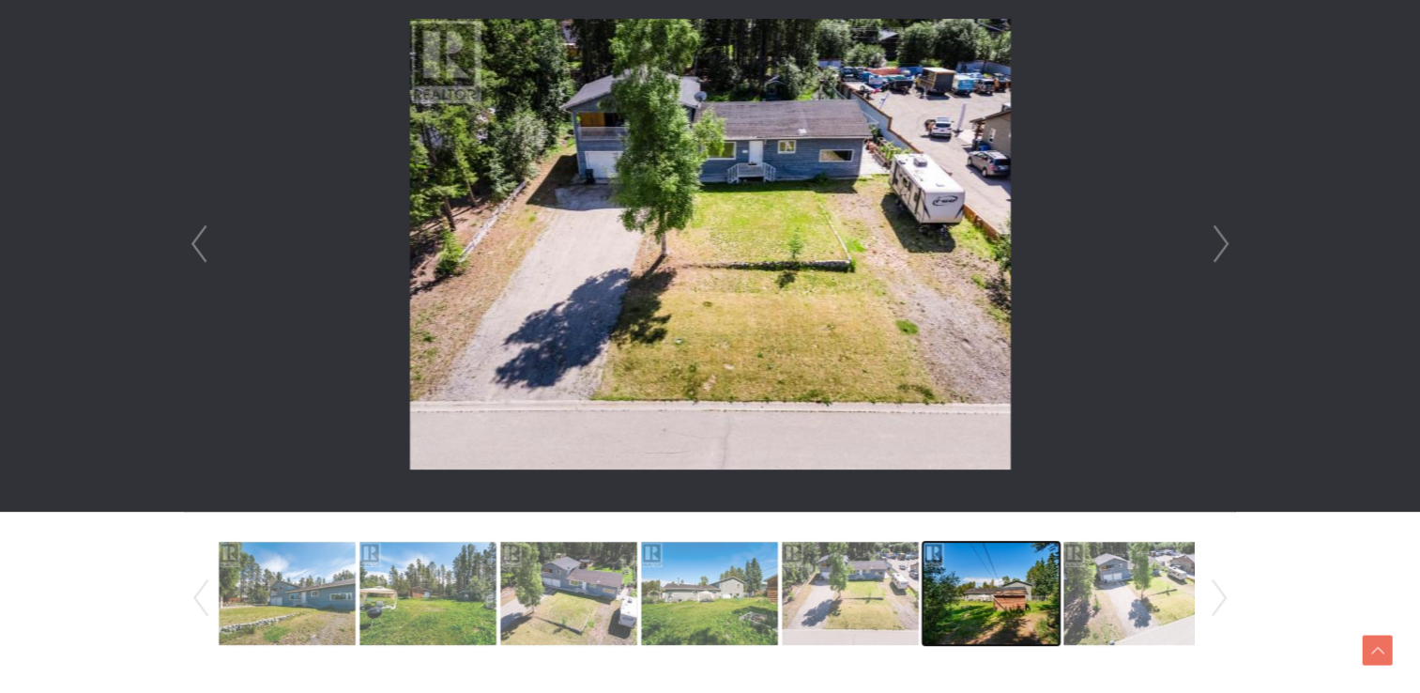
click at [943, 617] on img at bounding box center [991, 593] width 137 height 107
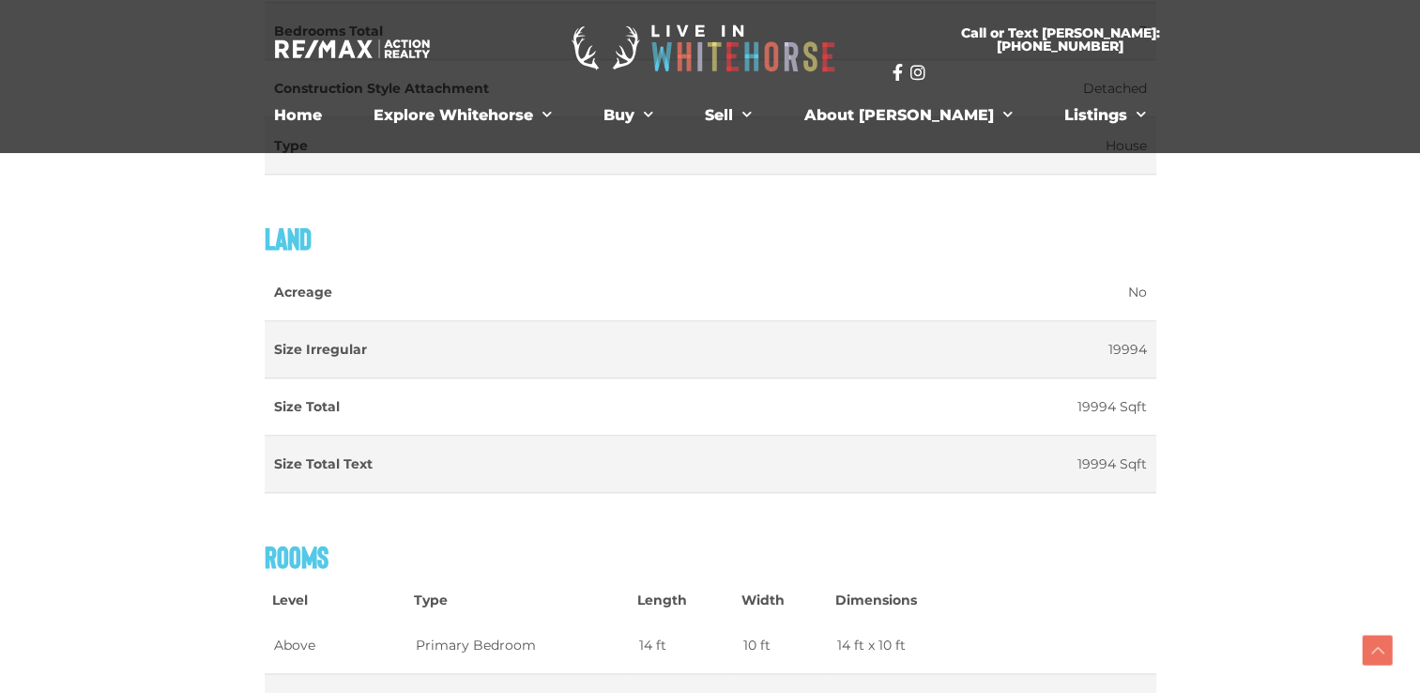
scroll to position [1784, 0]
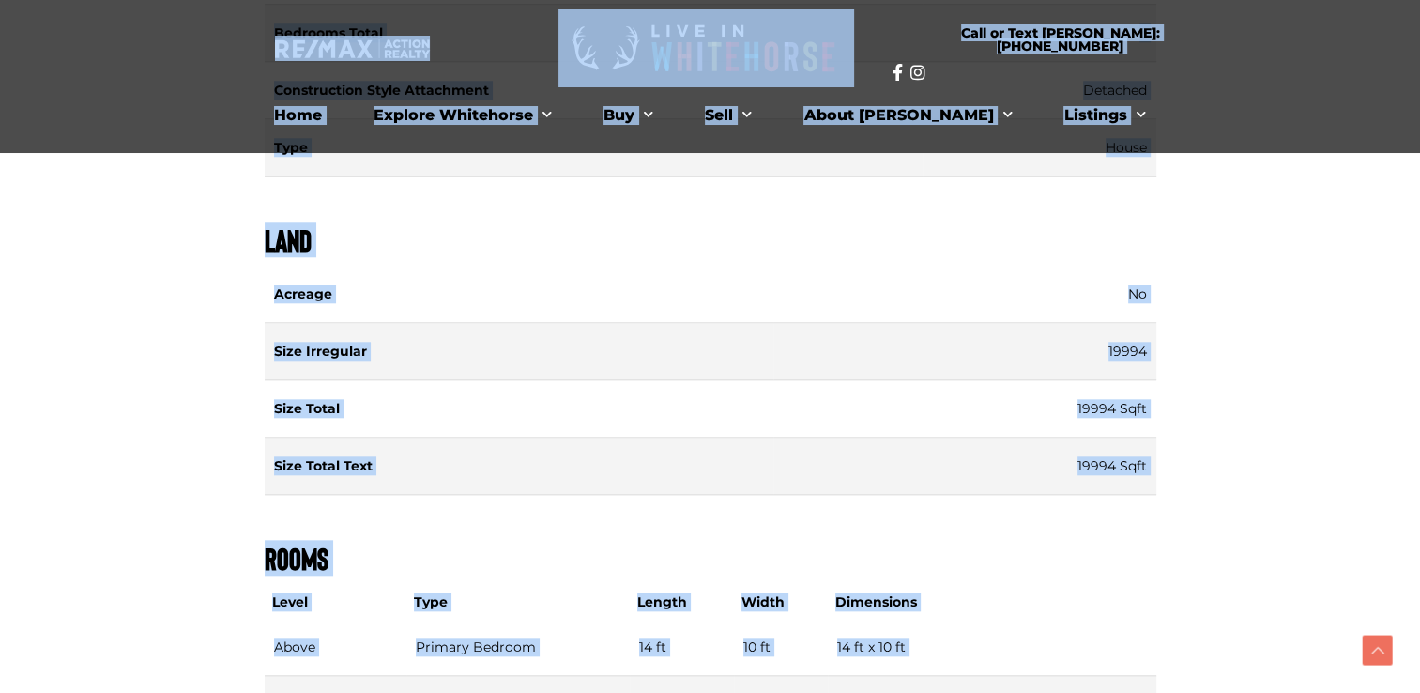
copy body "Lore ip dolorsi Amet co Adip Elits: 901.864.6100 Doei Tempori Utlaboreet Dolore…"
